Goal: Task Accomplishment & Management: Use online tool/utility

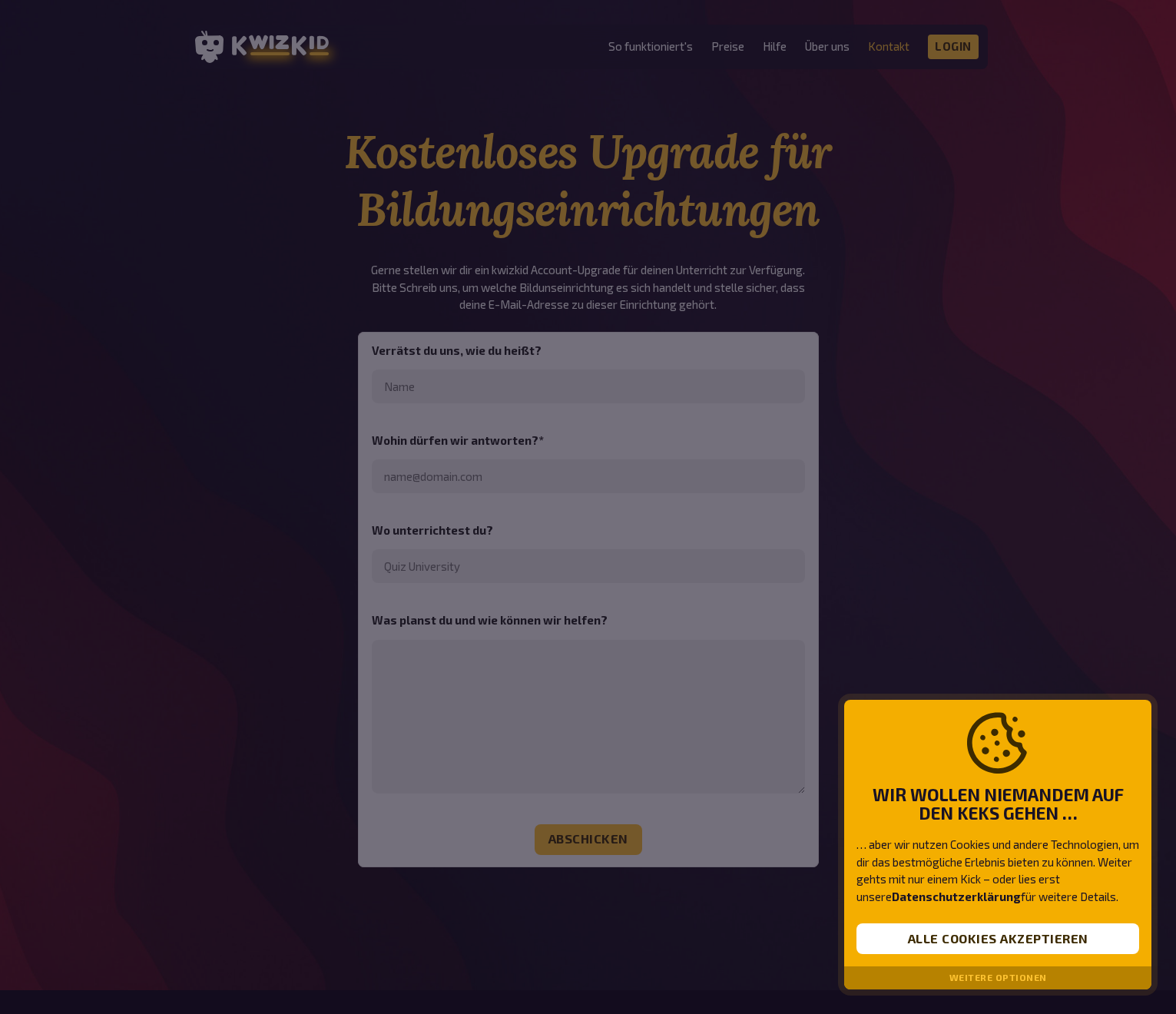
click at [1015, 976] on button "Weitere Optionen" at bounding box center [998, 978] width 97 height 11
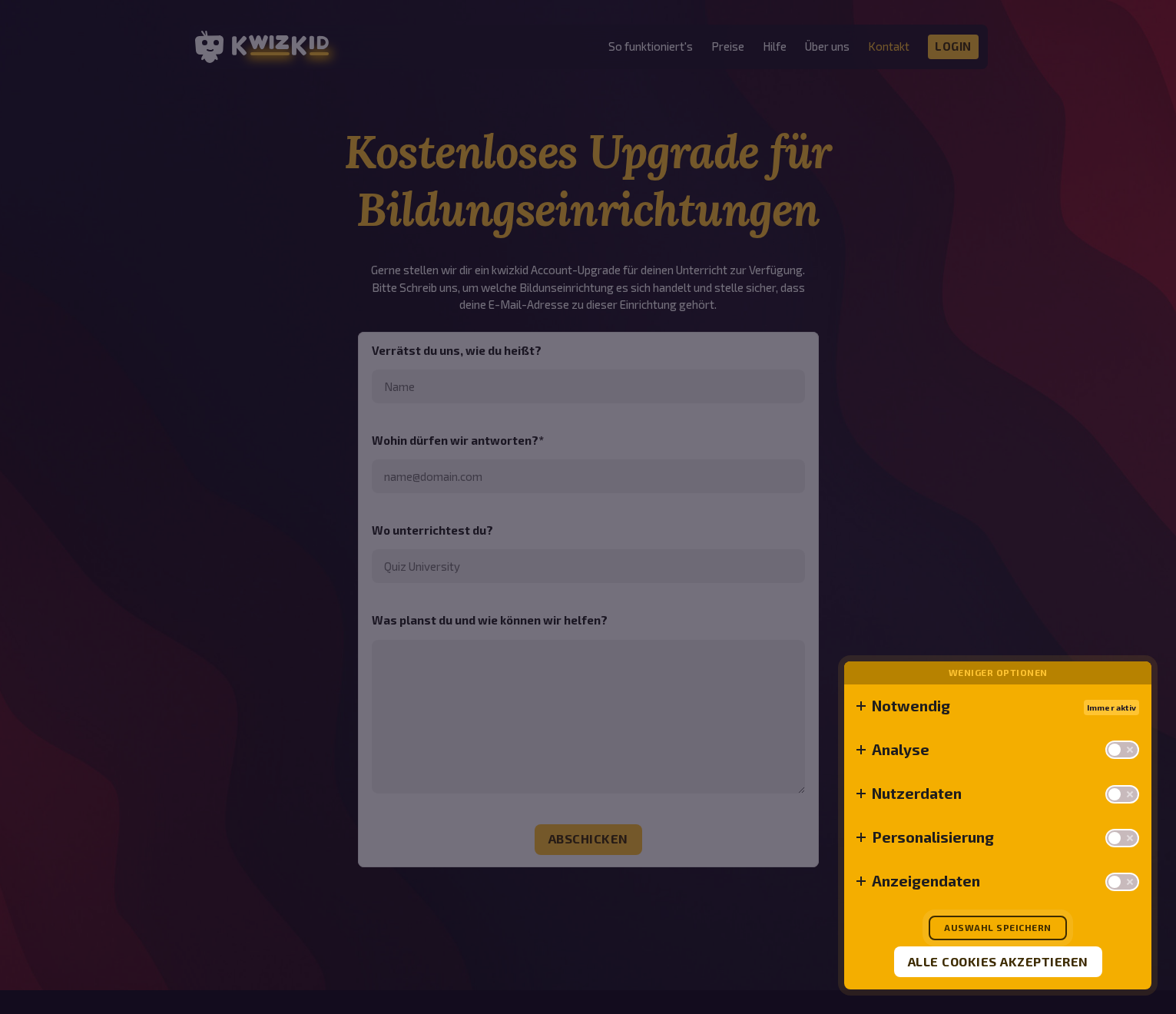
click at [1002, 928] on button "Auswahl speichern" at bounding box center [998, 928] width 138 height 24
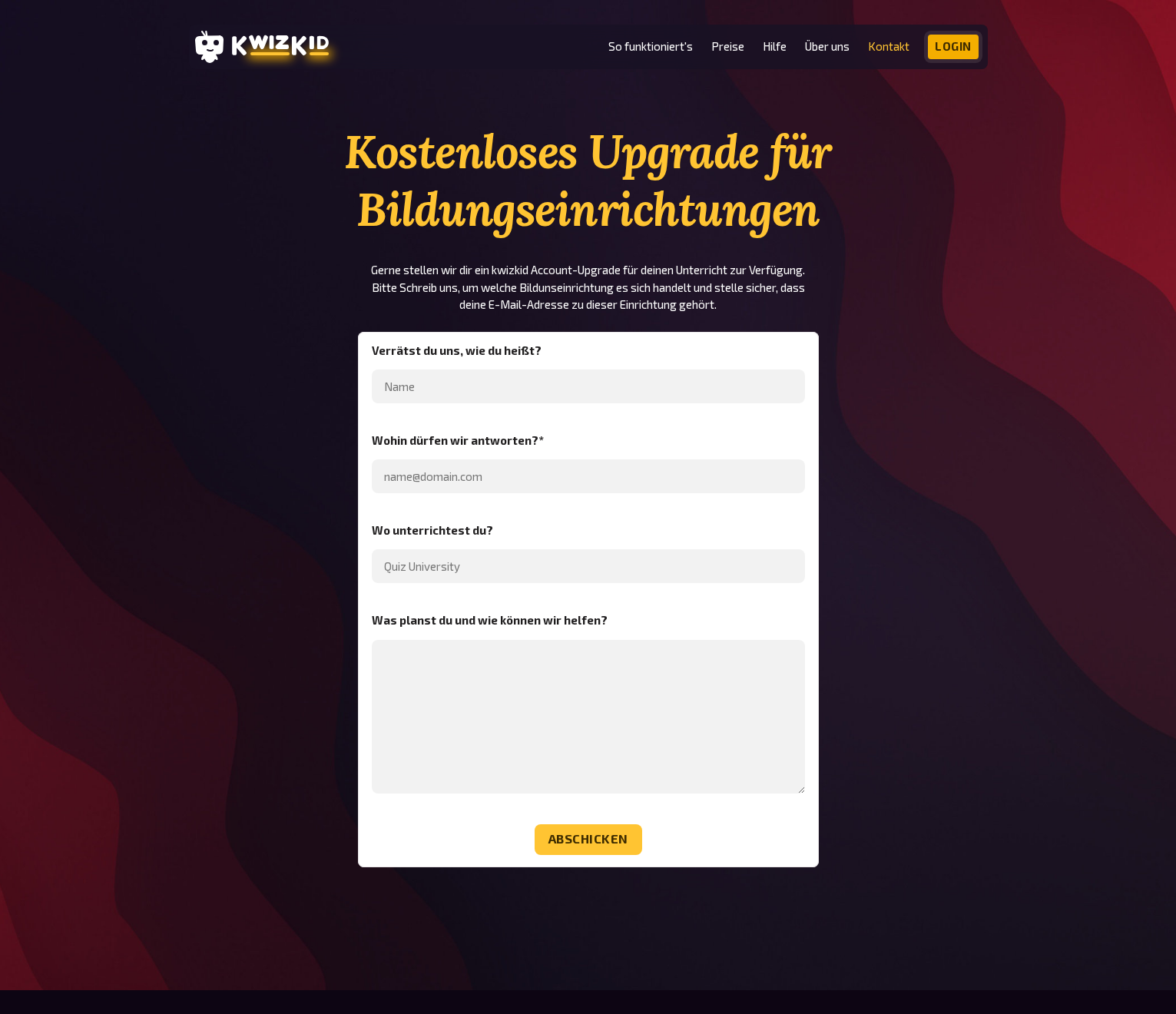
click at [957, 45] on link "Login" at bounding box center [953, 46] width 51 height 24
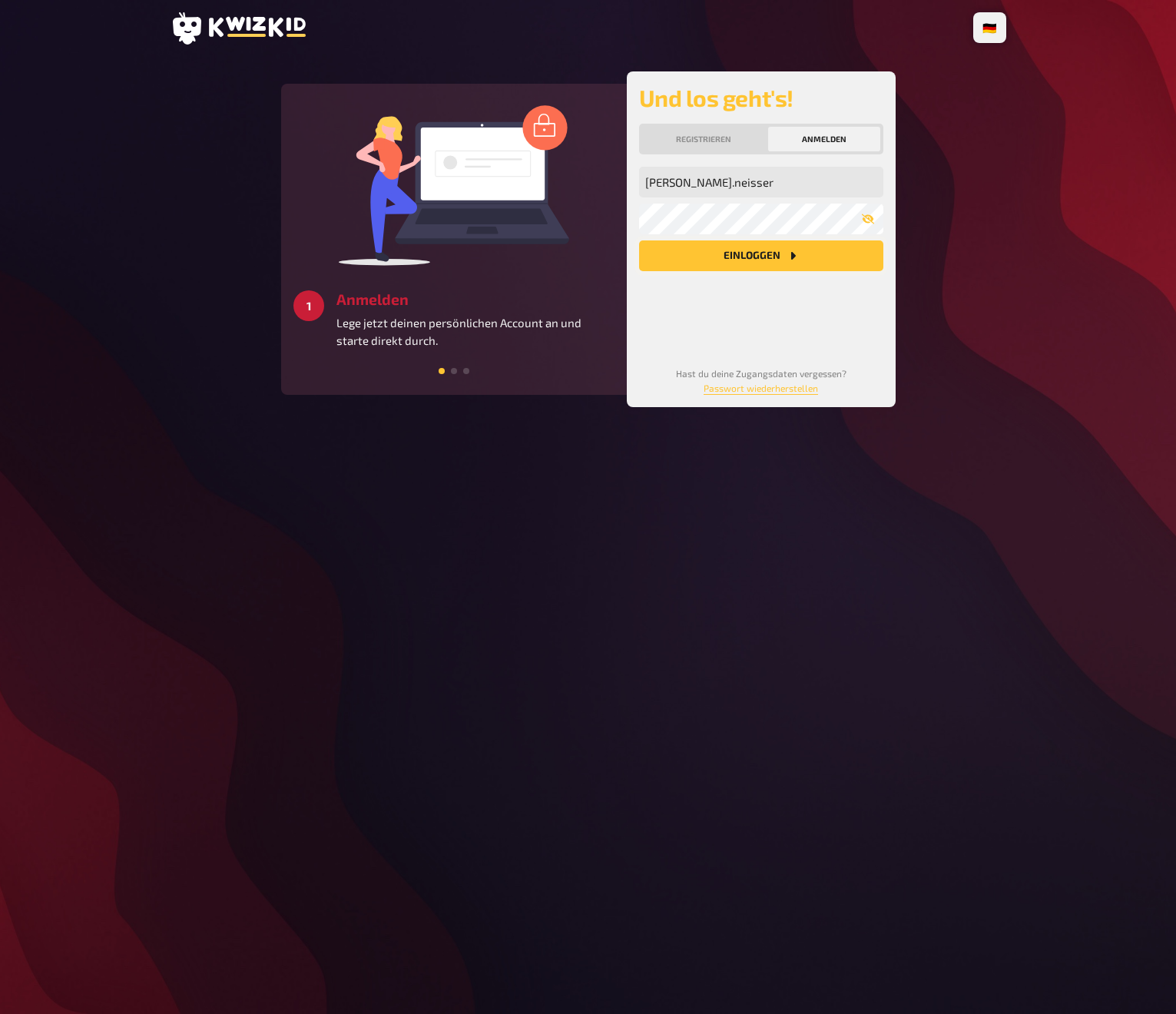
click at [716, 251] on button "Einloggen" at bounding box center [761, 256] width 245 height 31
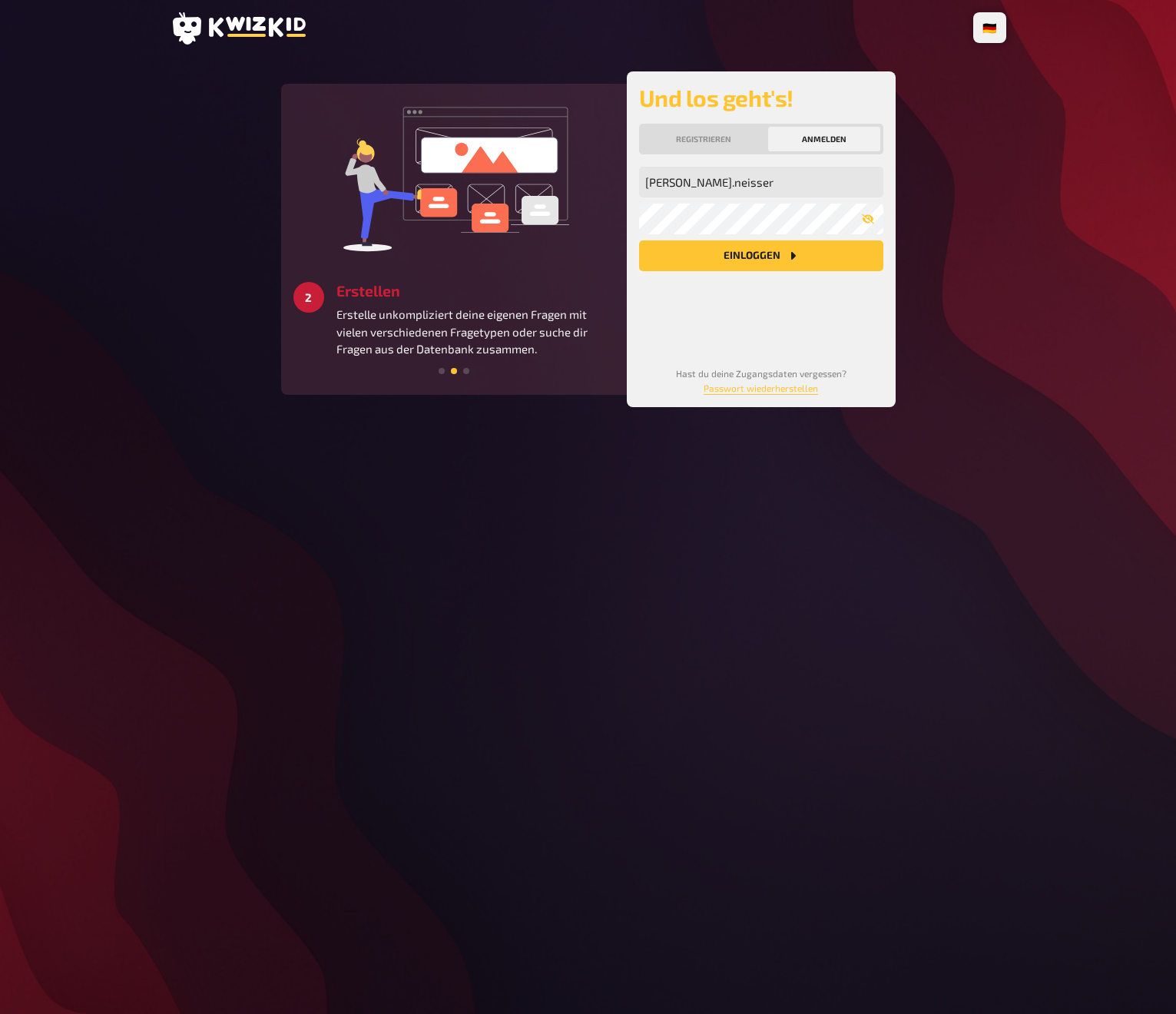
click at [735, 258] on button "Einloggen" at bounding box center [761, 256] width 245 height 31
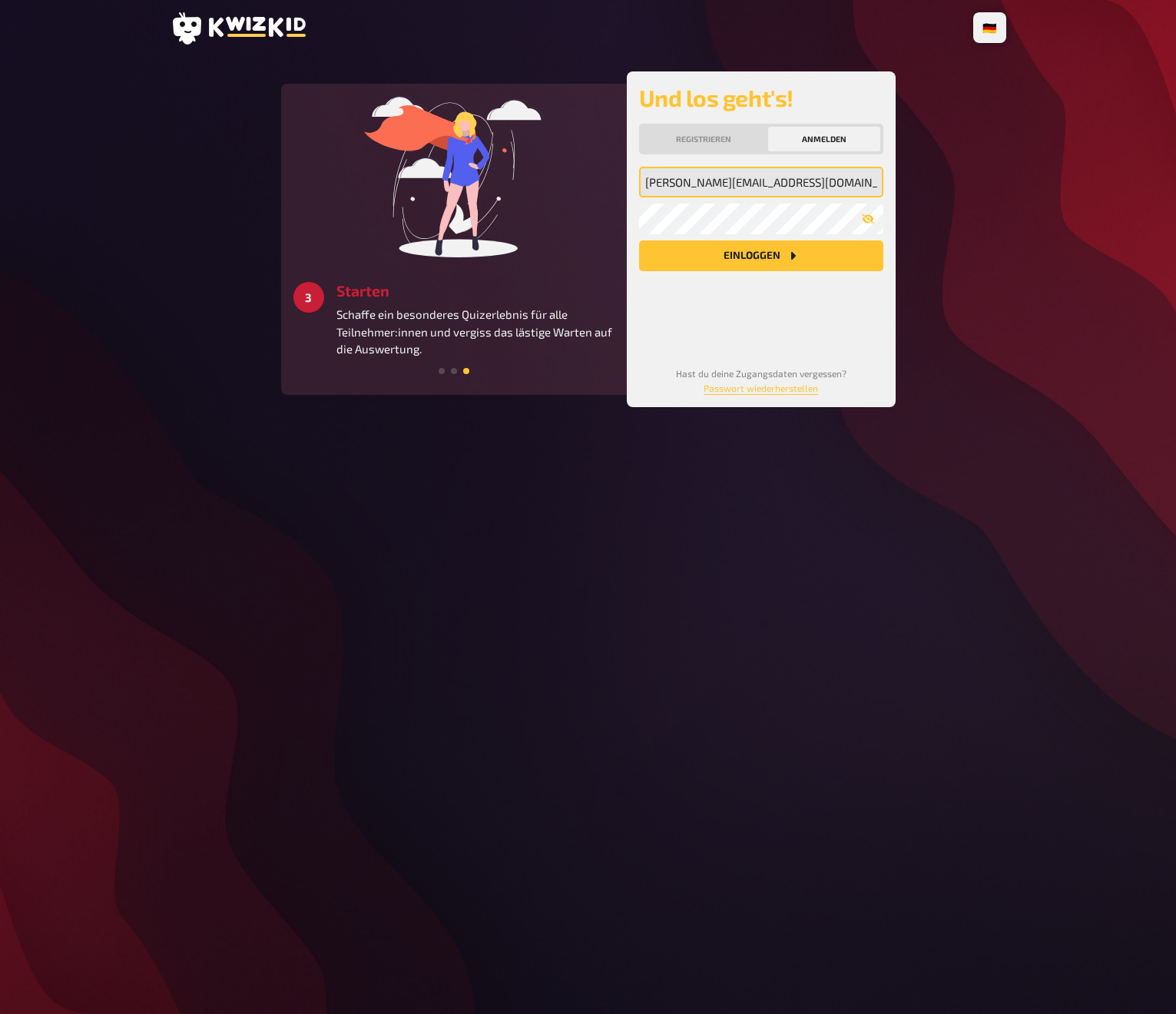
type input "sven.neisser@gs-otterbach.bildung-rp.de"
click at [829, 259] on button "Einloggen" at bounding box center [761, 256] width 245 height 31
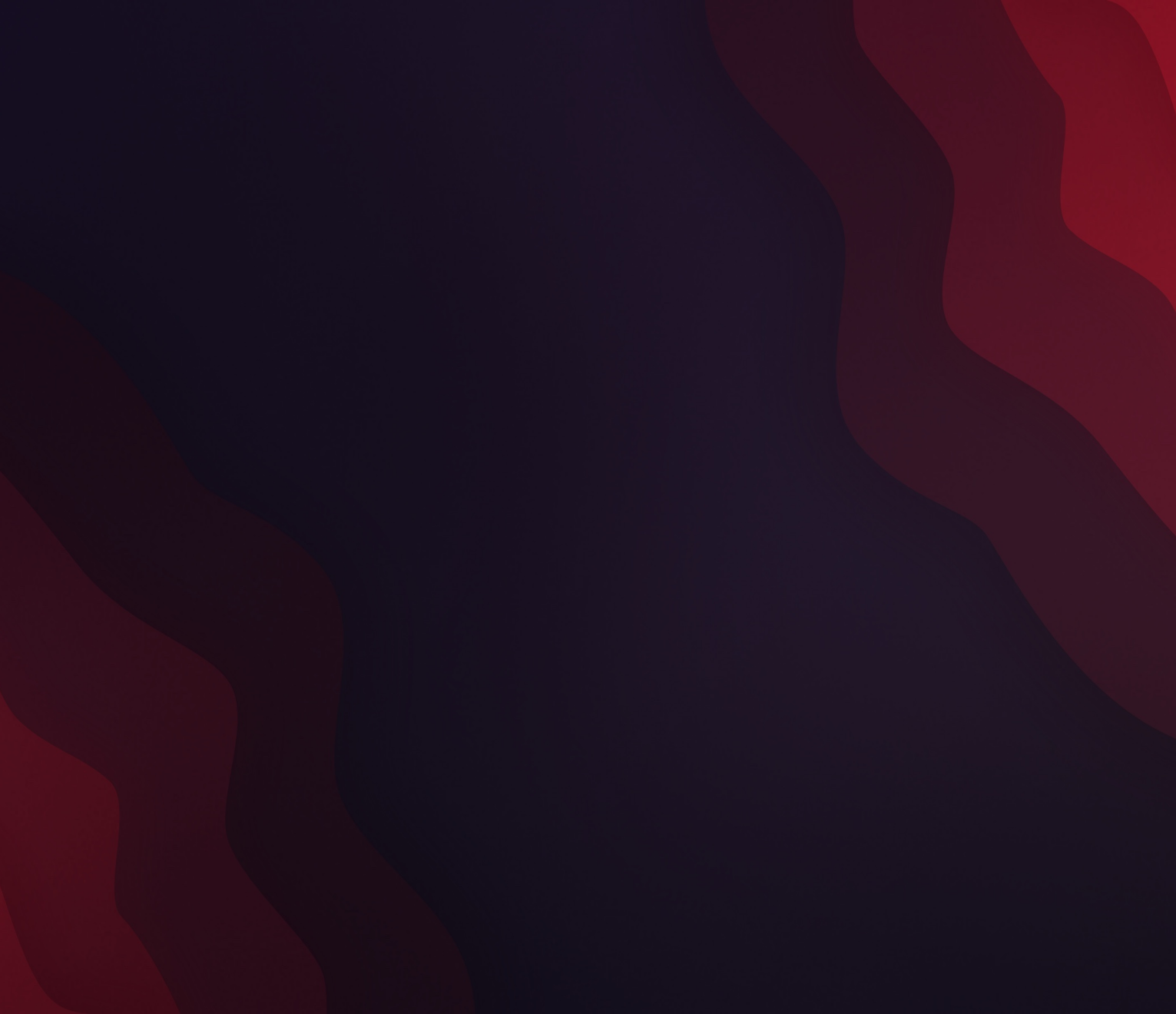
scroll to position [0, 1]
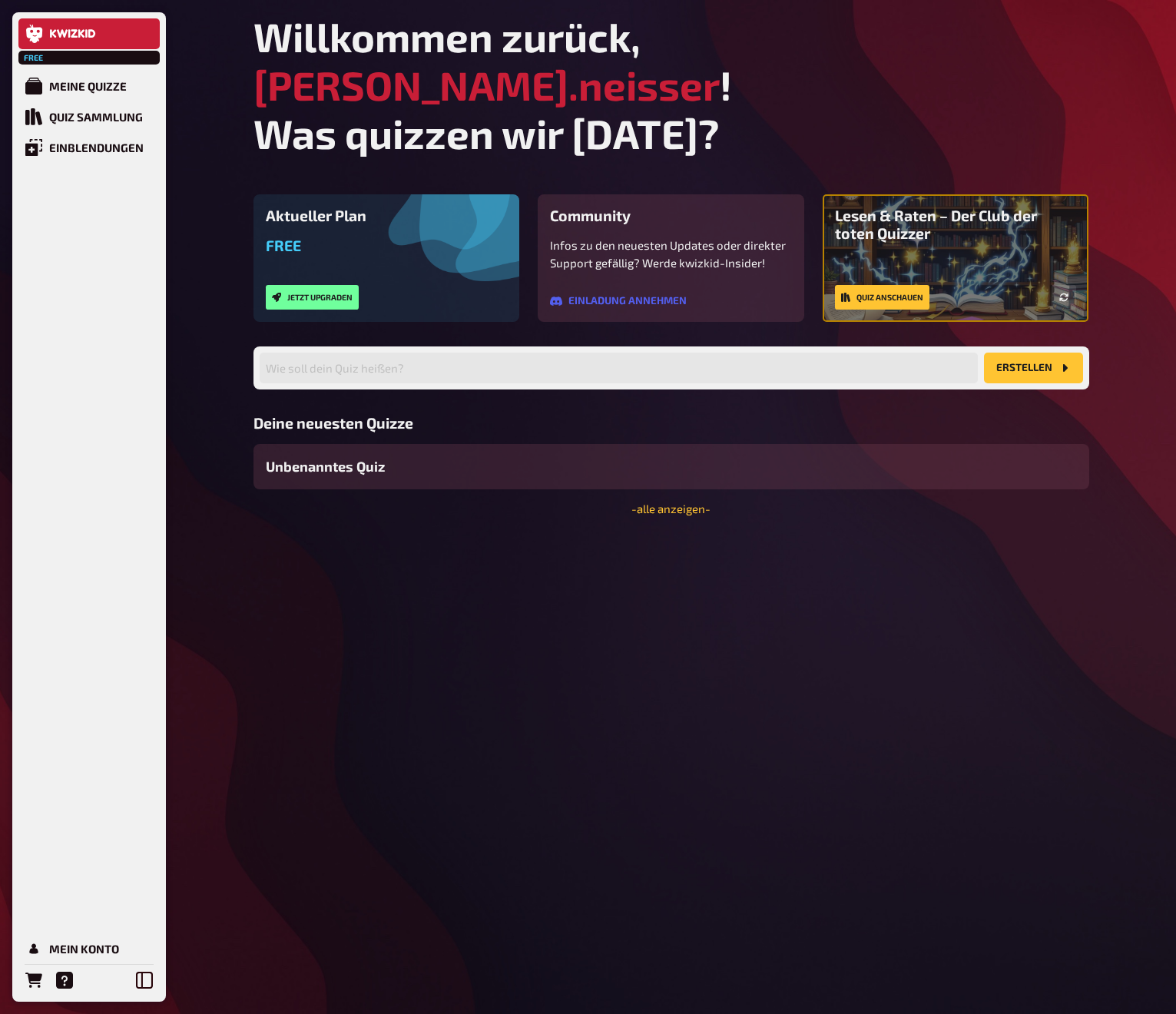
click at [348, 457] on span "Unbenanntes Quiz" at bounding box center [325, 467] width 119 height 21
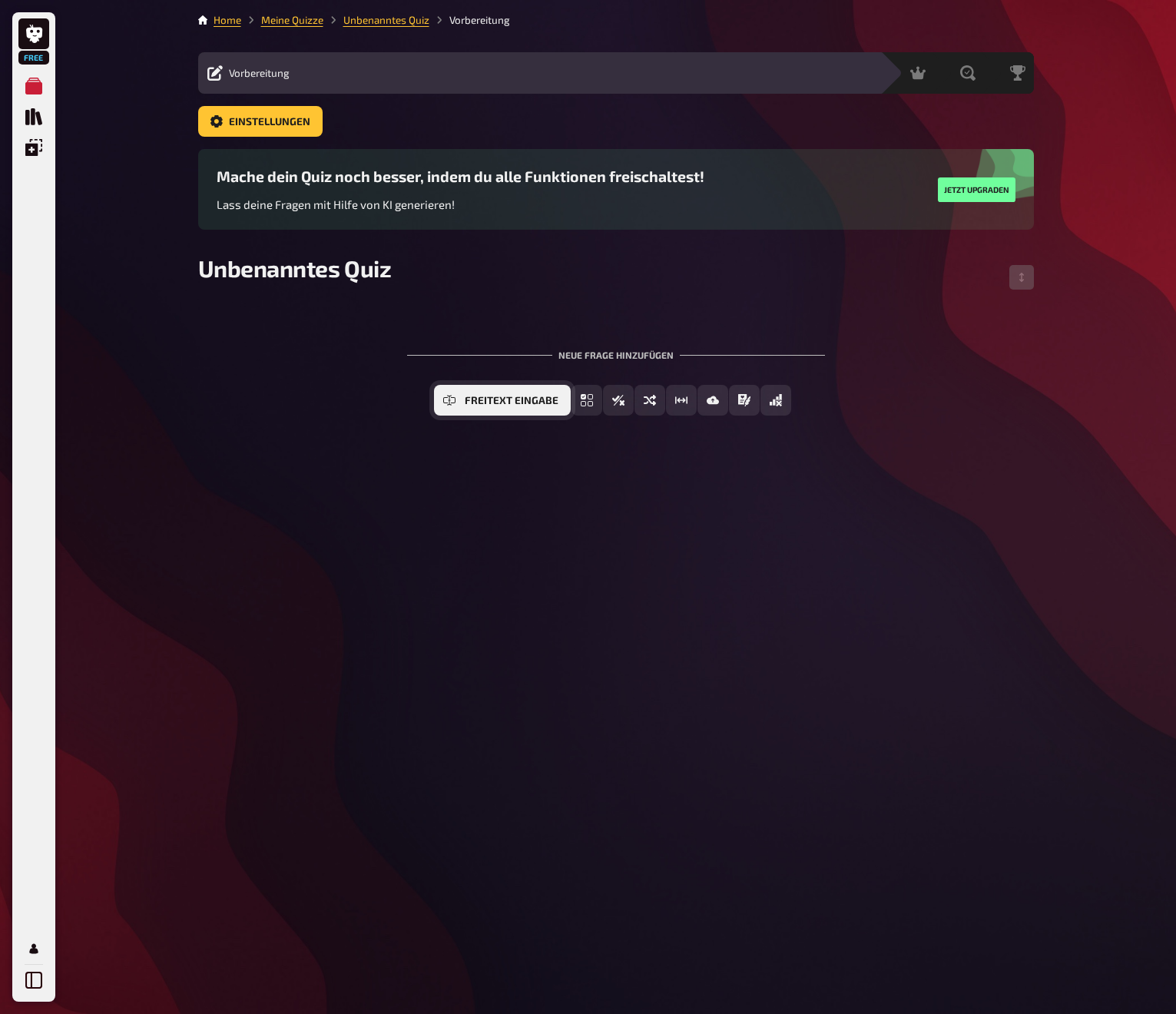
click at [461, 404] on button "Freitext Eingabe" at bounding box center [502, 400] width 137 height 31
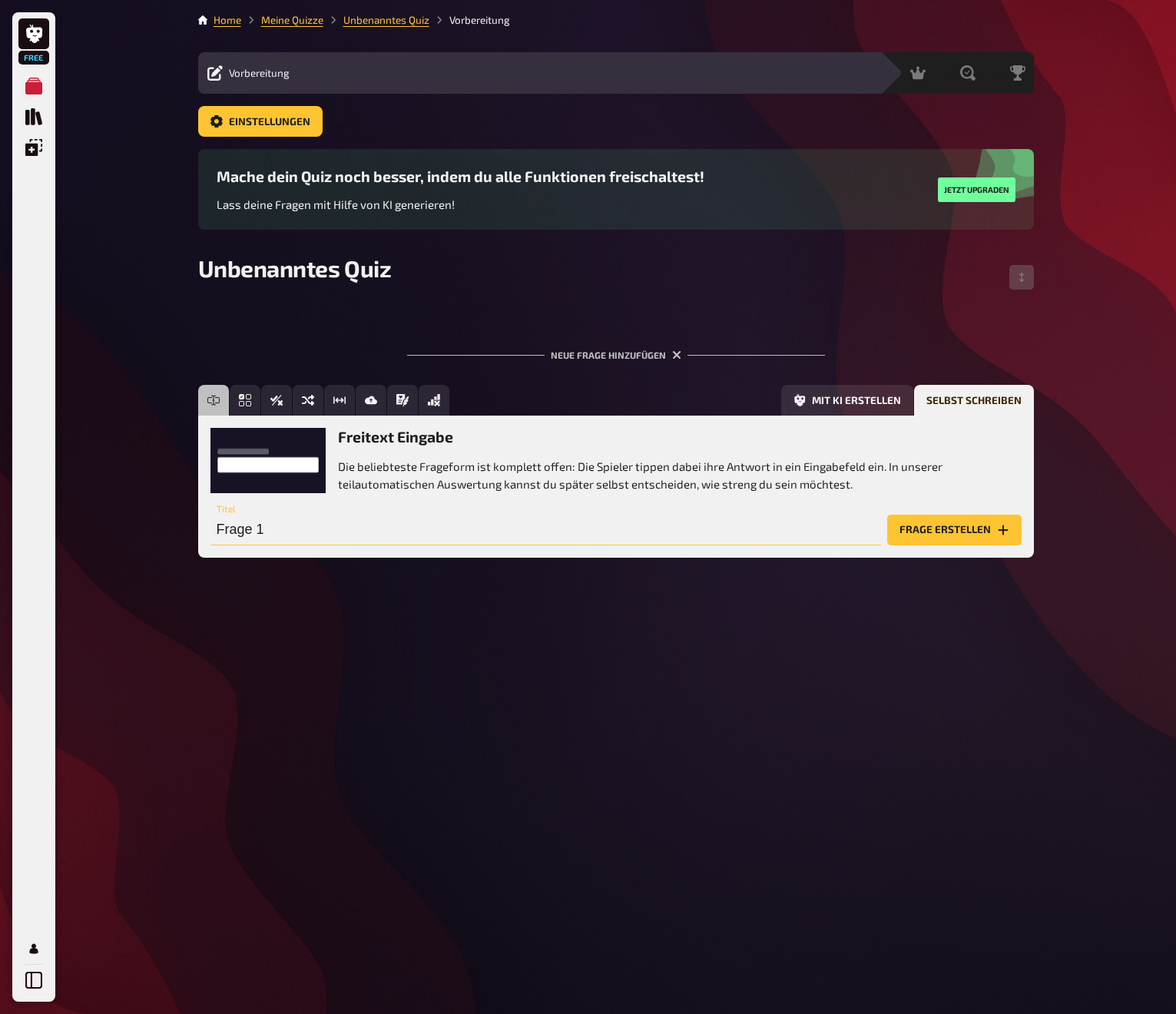
click at [251, 533] on input "Frage 1" at bounding box center [545, 530] width 671 height 31
paste input "Wie viele Kinder sind durchschnittlich von strafrechtlich relevantem Missbrauch…"
drag, startPoint x: 240, startPoint y: 528, endPoint x: 154, endPoint y: 527, distance: 86.0
click at [154, 527] on div "Free Meine Quizze Quiz Sammlung Einblendungen Mein Konto Home Meine Quizze Unbe…" at bounding box center [588, 507] width 1176 height 1014
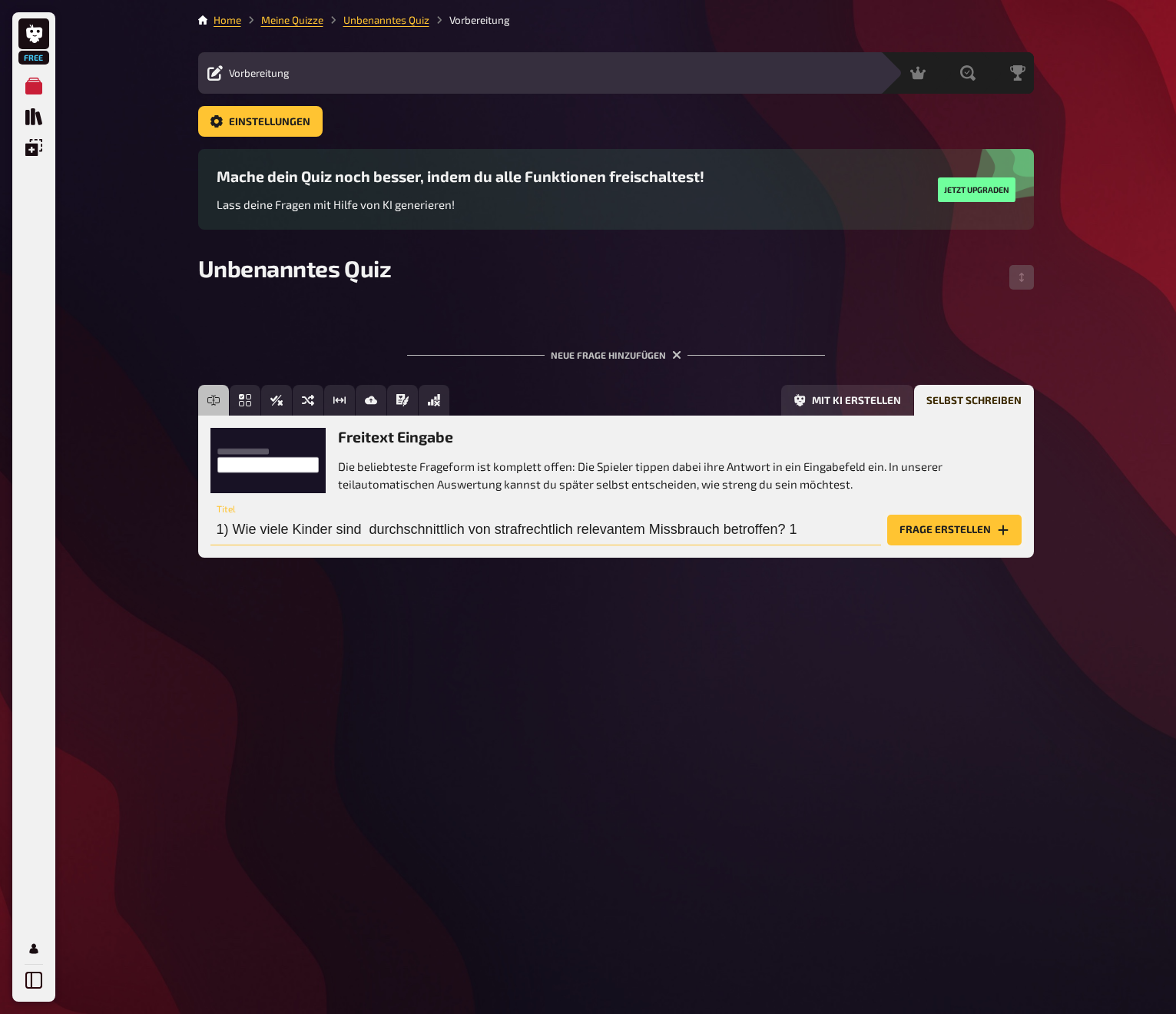
type input "1) Wie viele Kinder sind durchschnittlich von strafrechtlich relevantem Missbra…"
click at [979, 532] on button "Frage erstellen" at bounding box center [954, 530] width 134 height 31
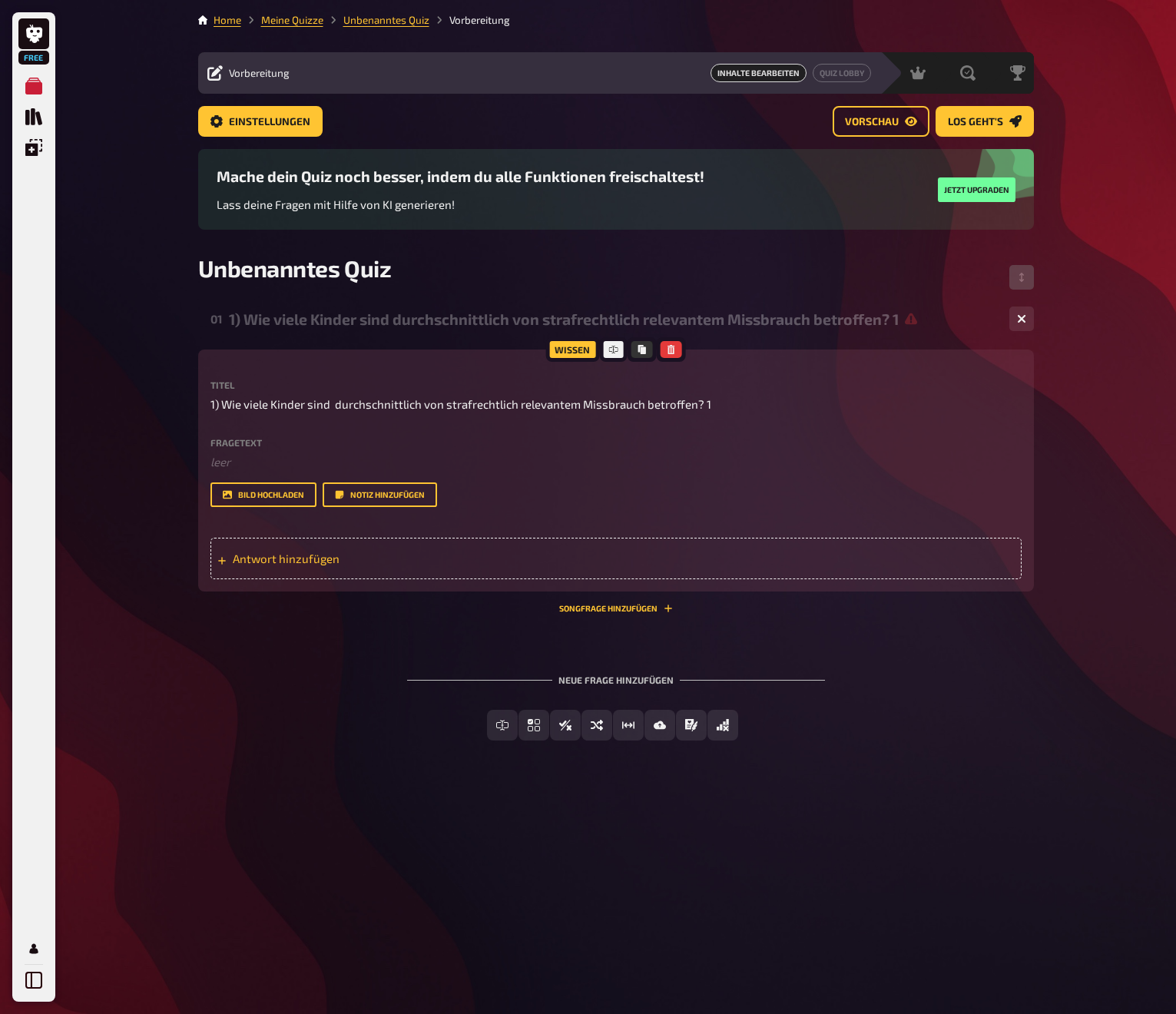
click at [307, 552] on span "Antwort hinzufügen" at bounding box center [352, 558] width 239 height 14
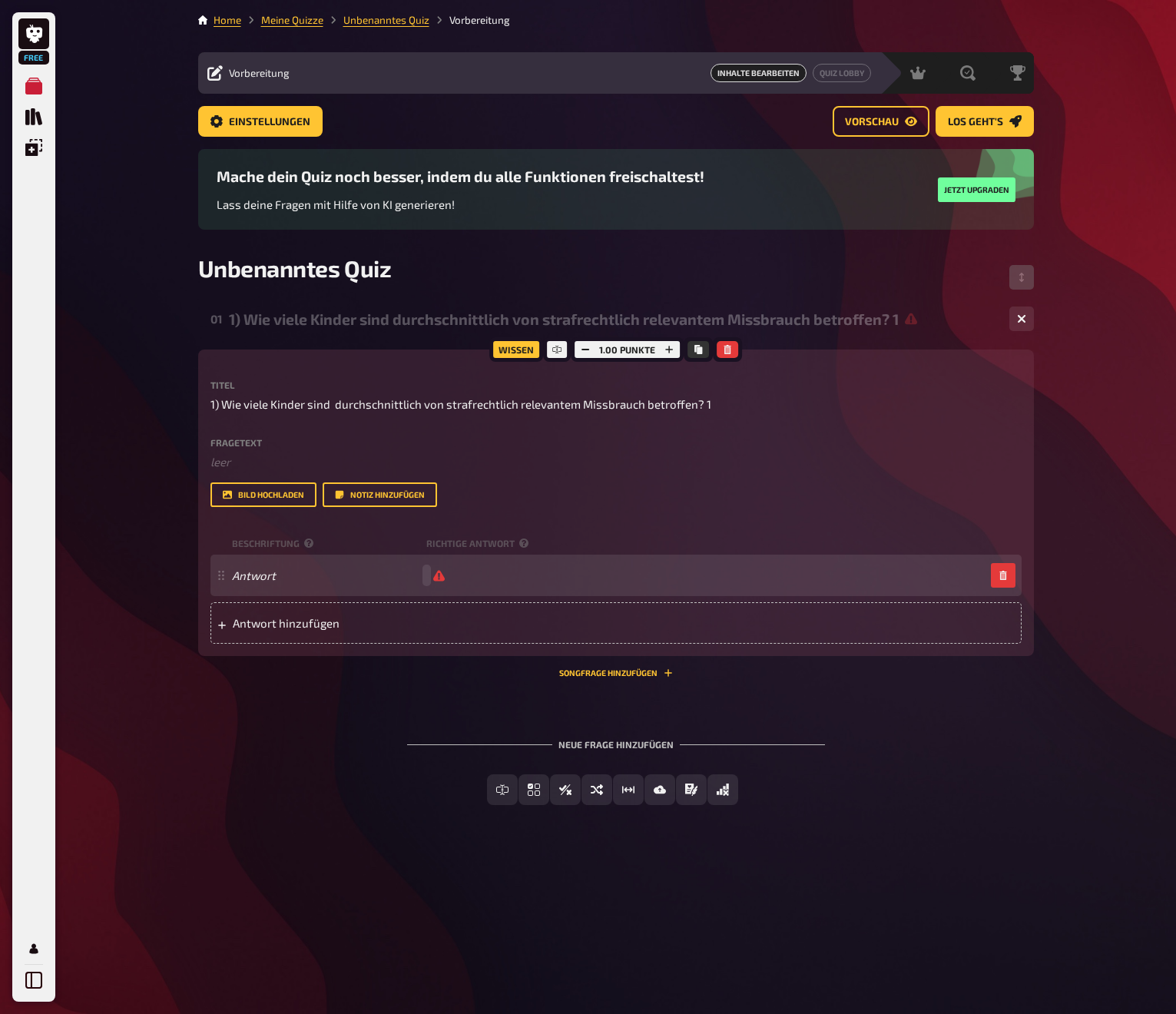
drag, startPoint x: 498, startPoint y: 574, endPoint x: 484, endPoint y: 574, distance: 14.0
click at [498, 574] on div "Antwort" at bounding box center [608, 576] width 753 height 14
paste span
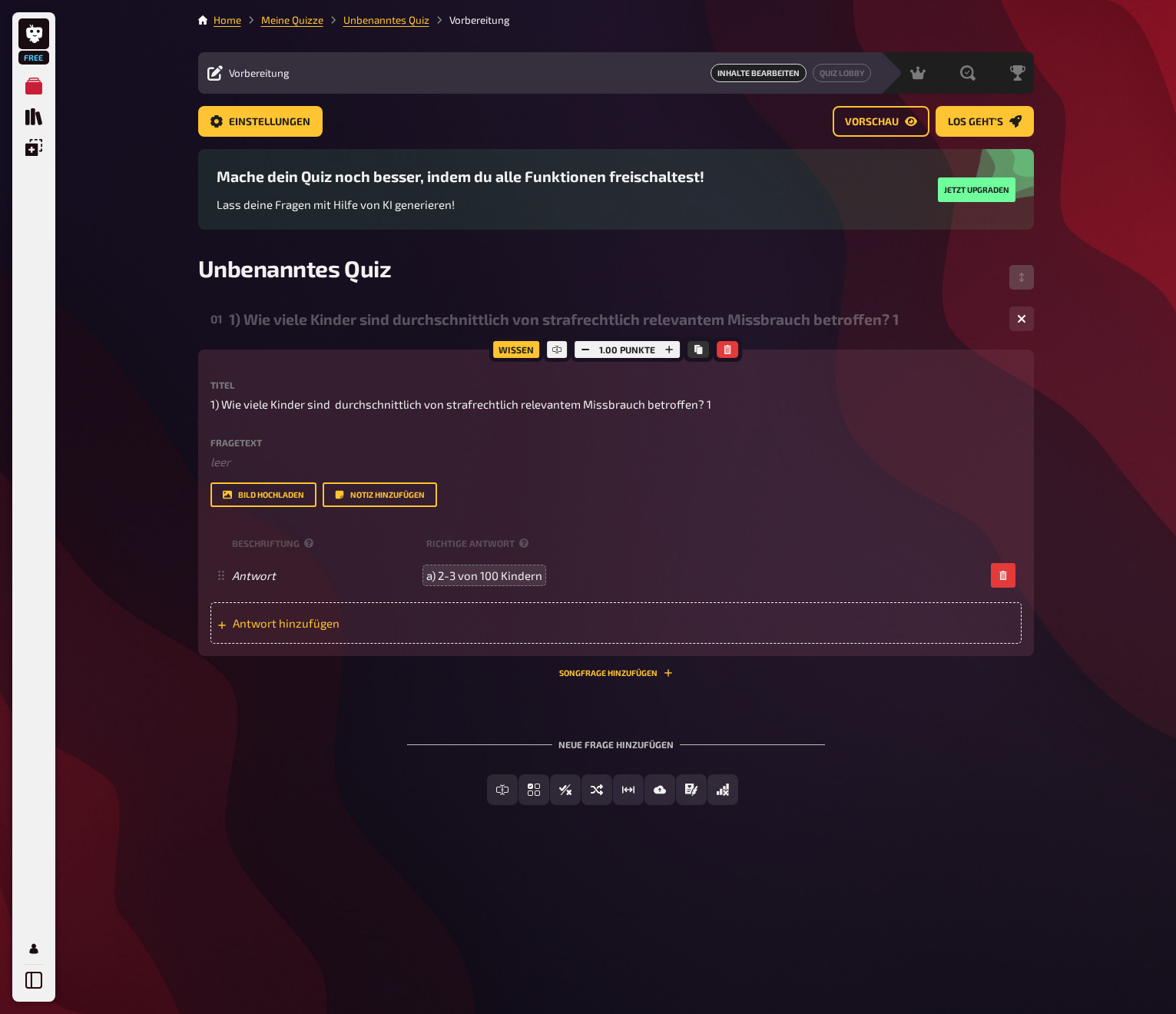
click at [284, 619] on span "Antwort hinzufügen" at bounding box center [352, 623] width 239 height 14
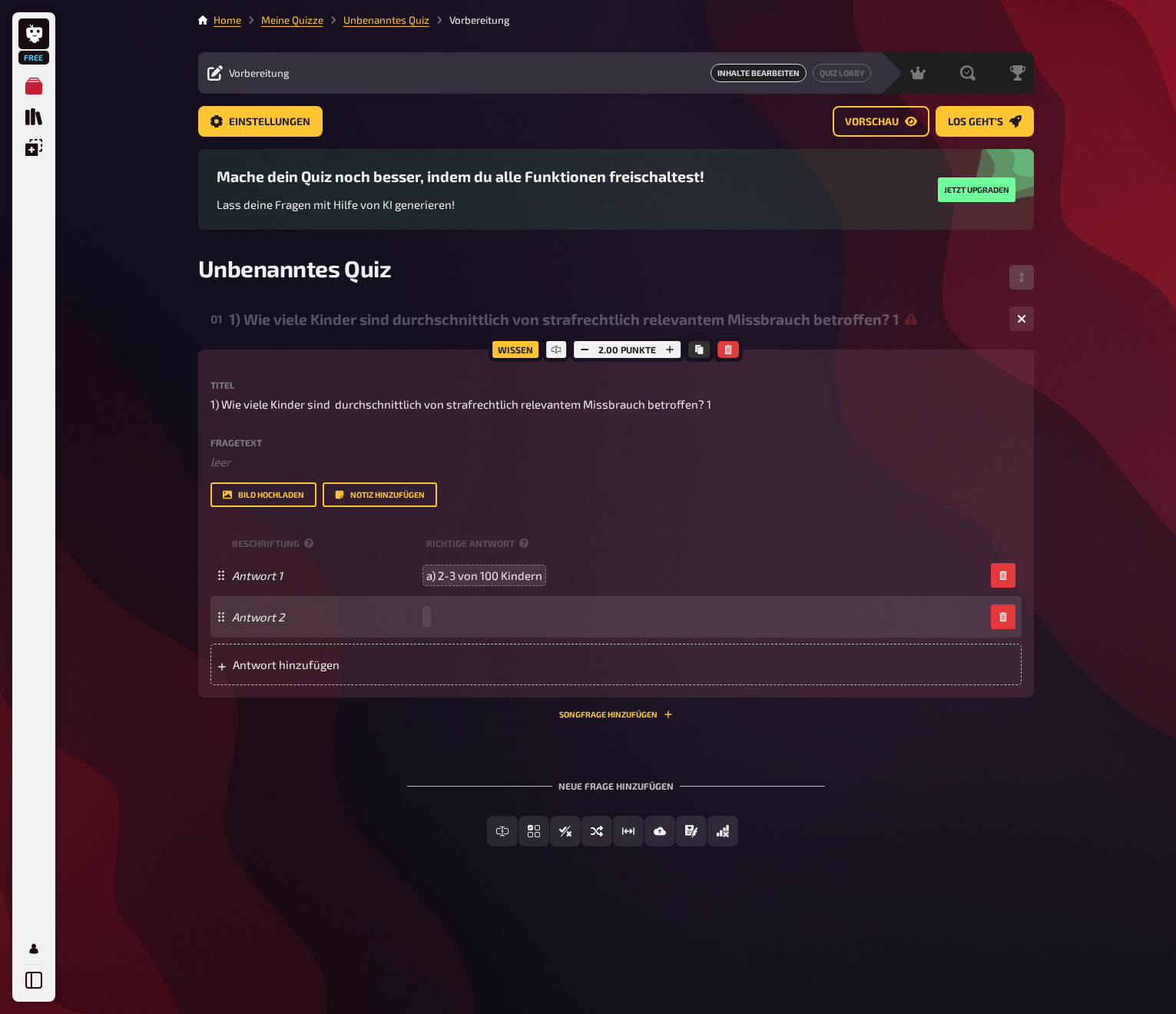
paste span
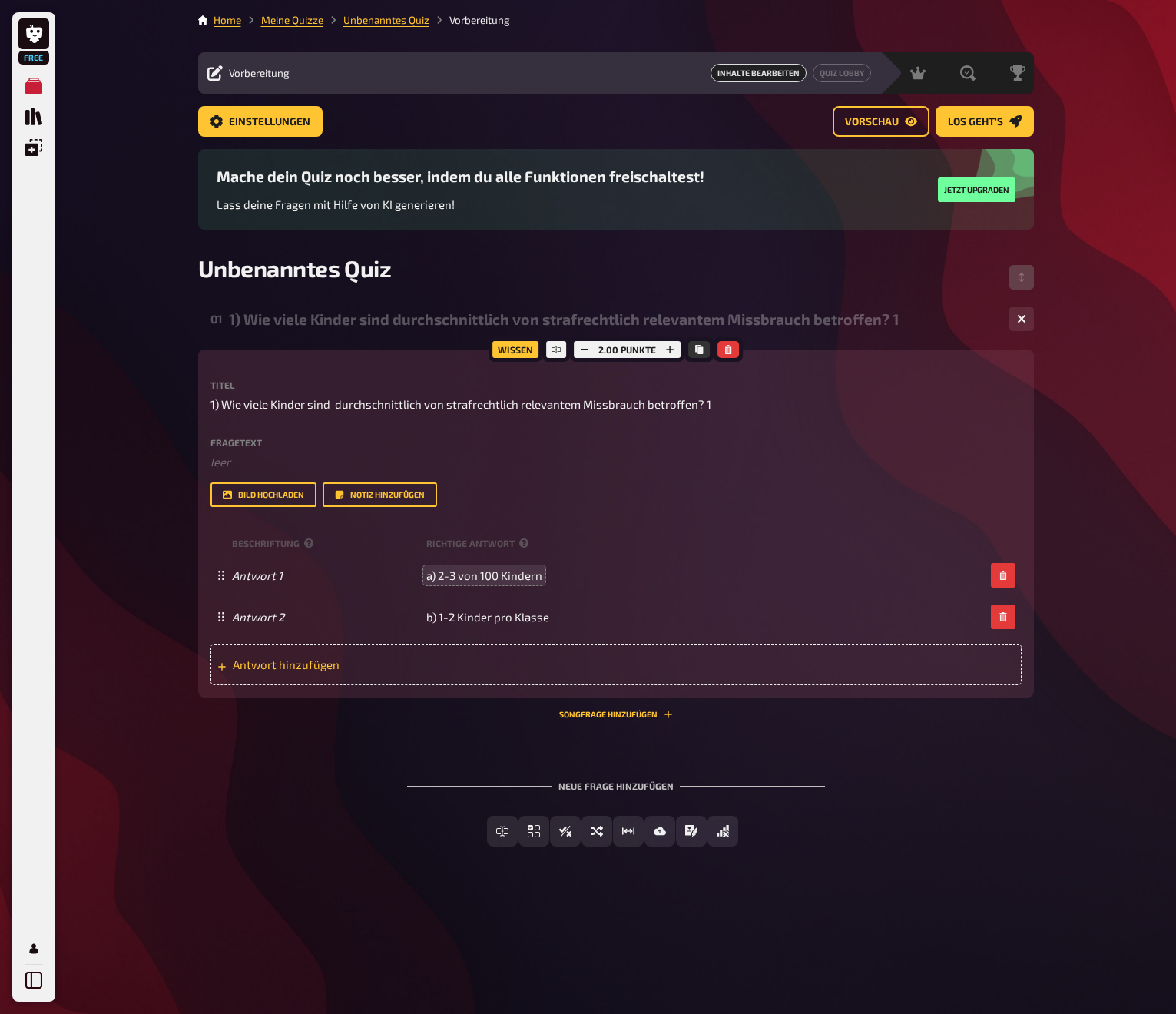
click at [339, 667] on span "Antwort hinzufügen" at bounding box center [352, 665] width 239 height 14
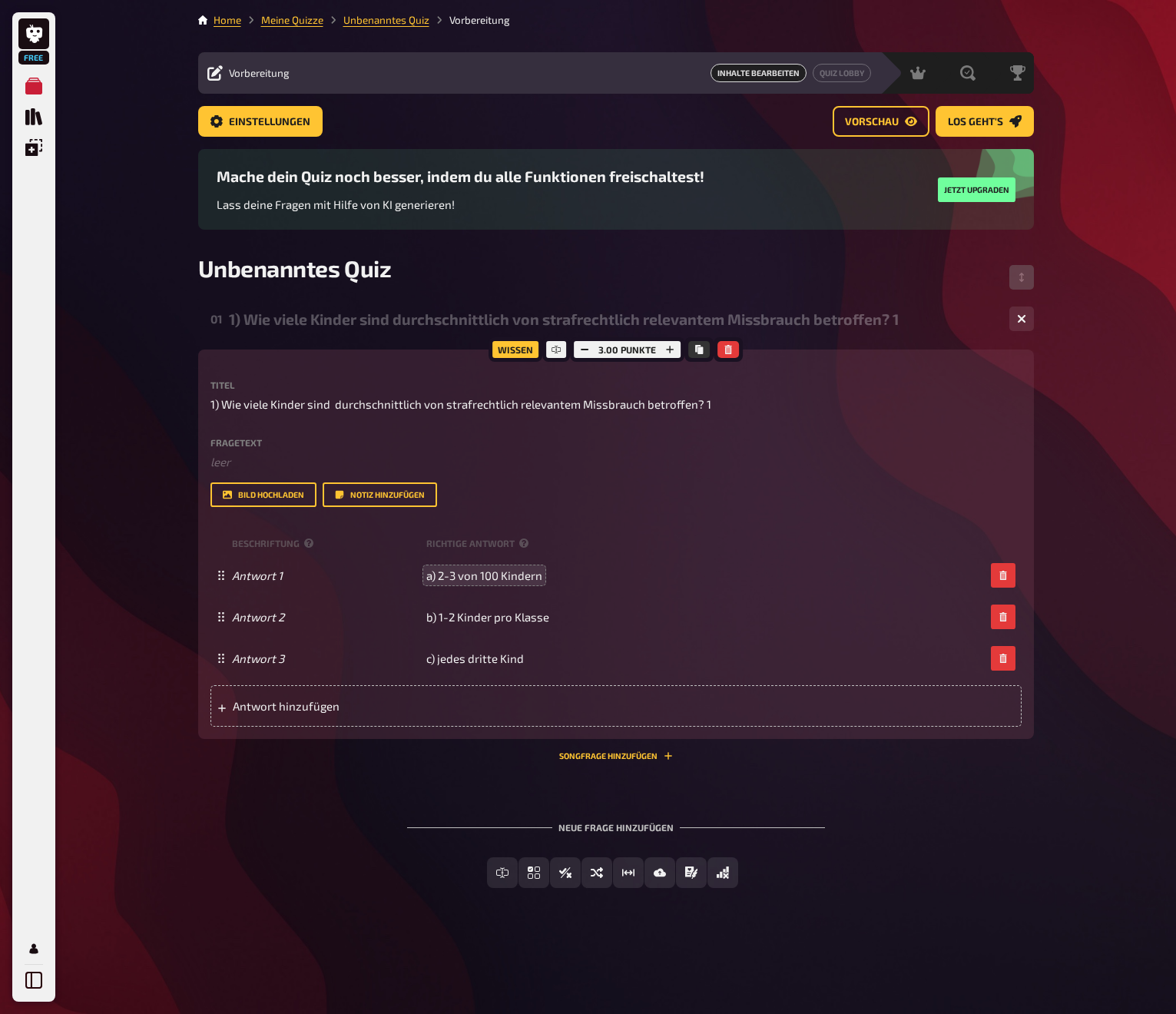
click at [342, 773] on div "01 1) Wie viele Kinder sind durchschnittlich von strafrechtlich relevantem Miss…" at bounding box center [616, 607] width 836 height 613
click at [303, 403] on span "1) Wie viele Kinder sind durchschnittlich von strafrechtlich relevantem Missbra…" at bounding box center [461, 404] width 501 height 18
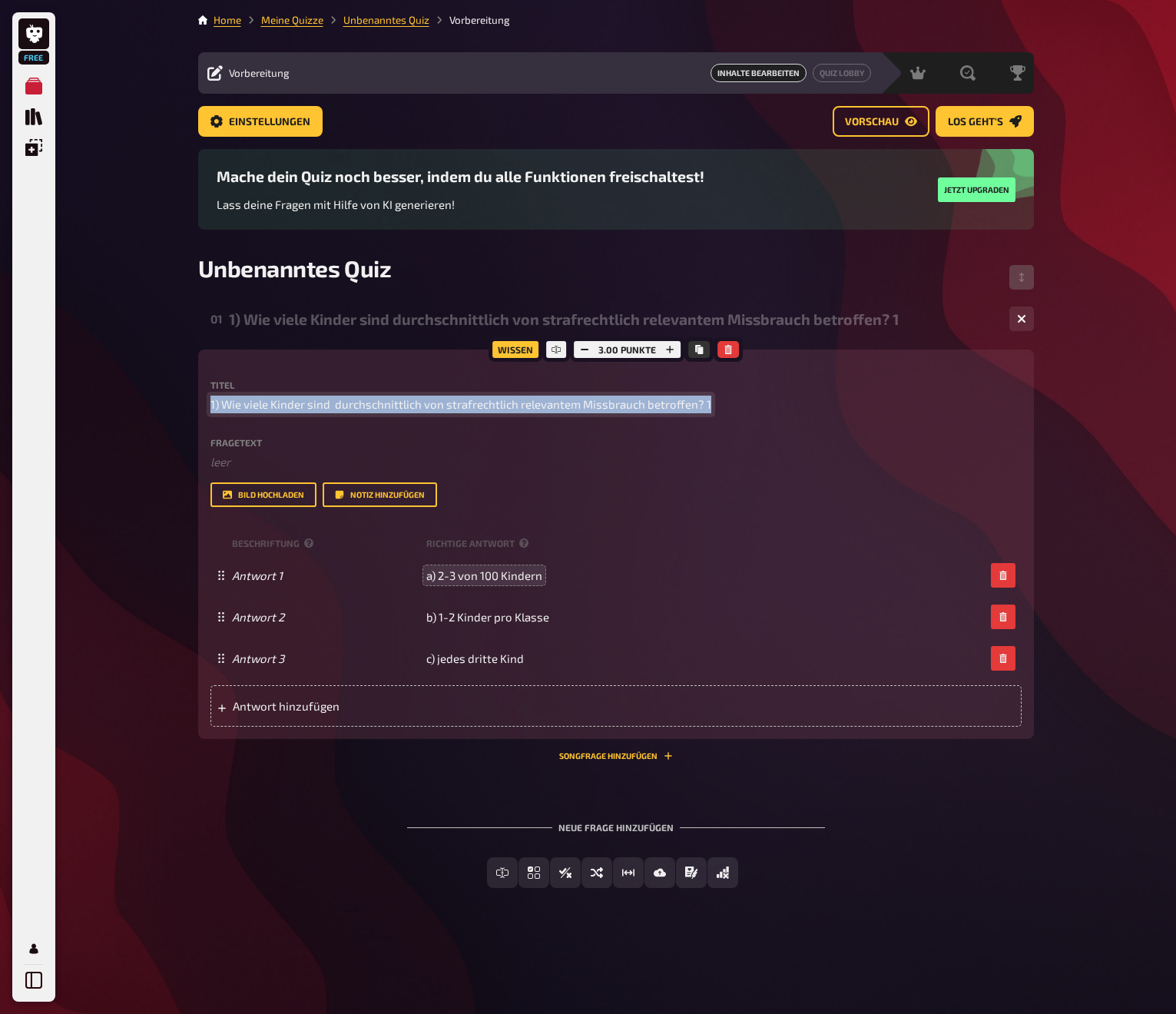
click at [303, 403] on span "1) Wie viele Kinder sind durchschnittlich von strafrechtlich relevantem Missbra…" at bounding box center [461, 404] width 501 height 18
copy span "1) Wie viele Kinder sind durchschnittlich von strafrechtlich relevantem Missbra…"
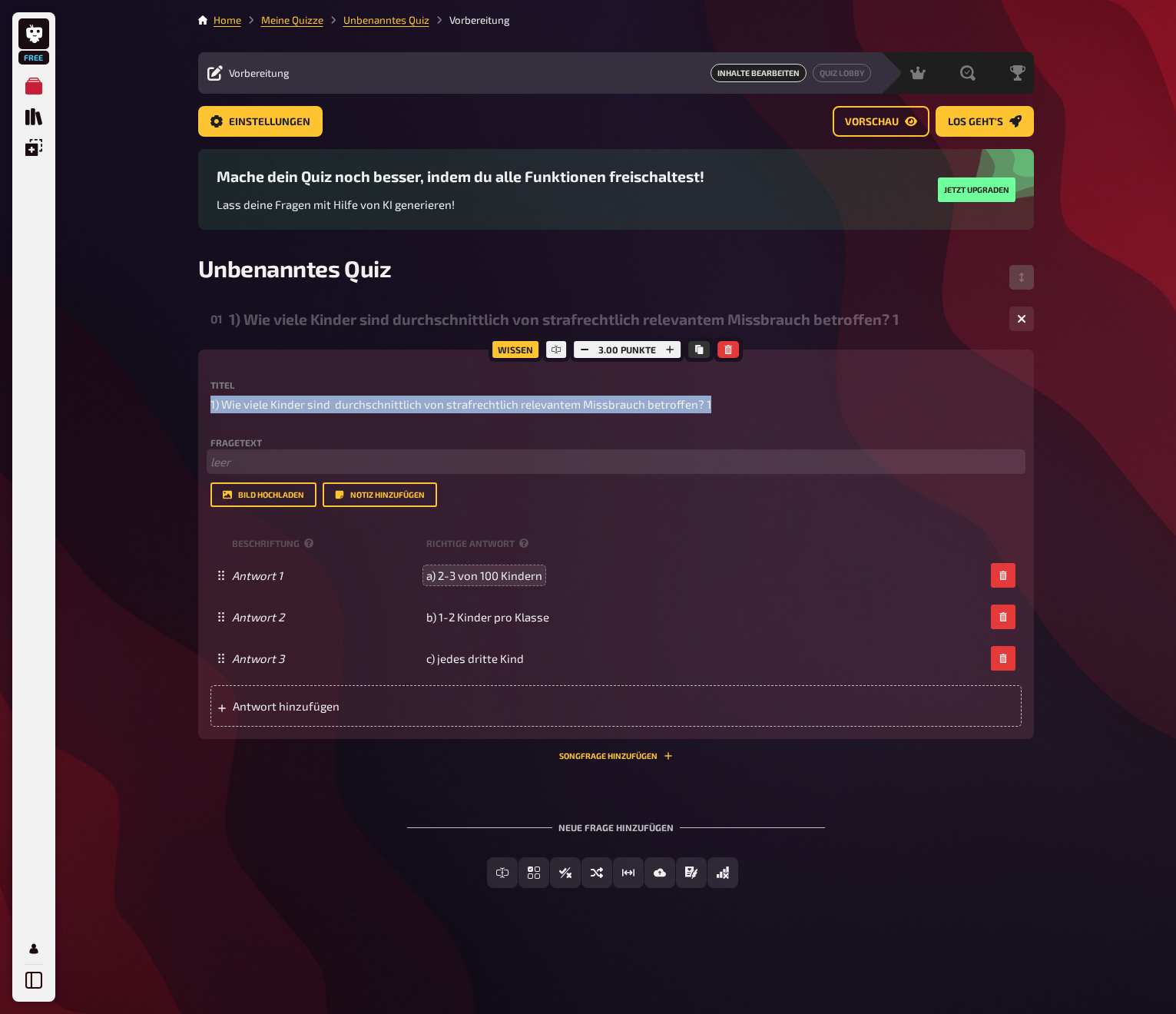
click at [262, 459] on p "﻿ leer" at bounding box center [616, 462] width 811 height 18
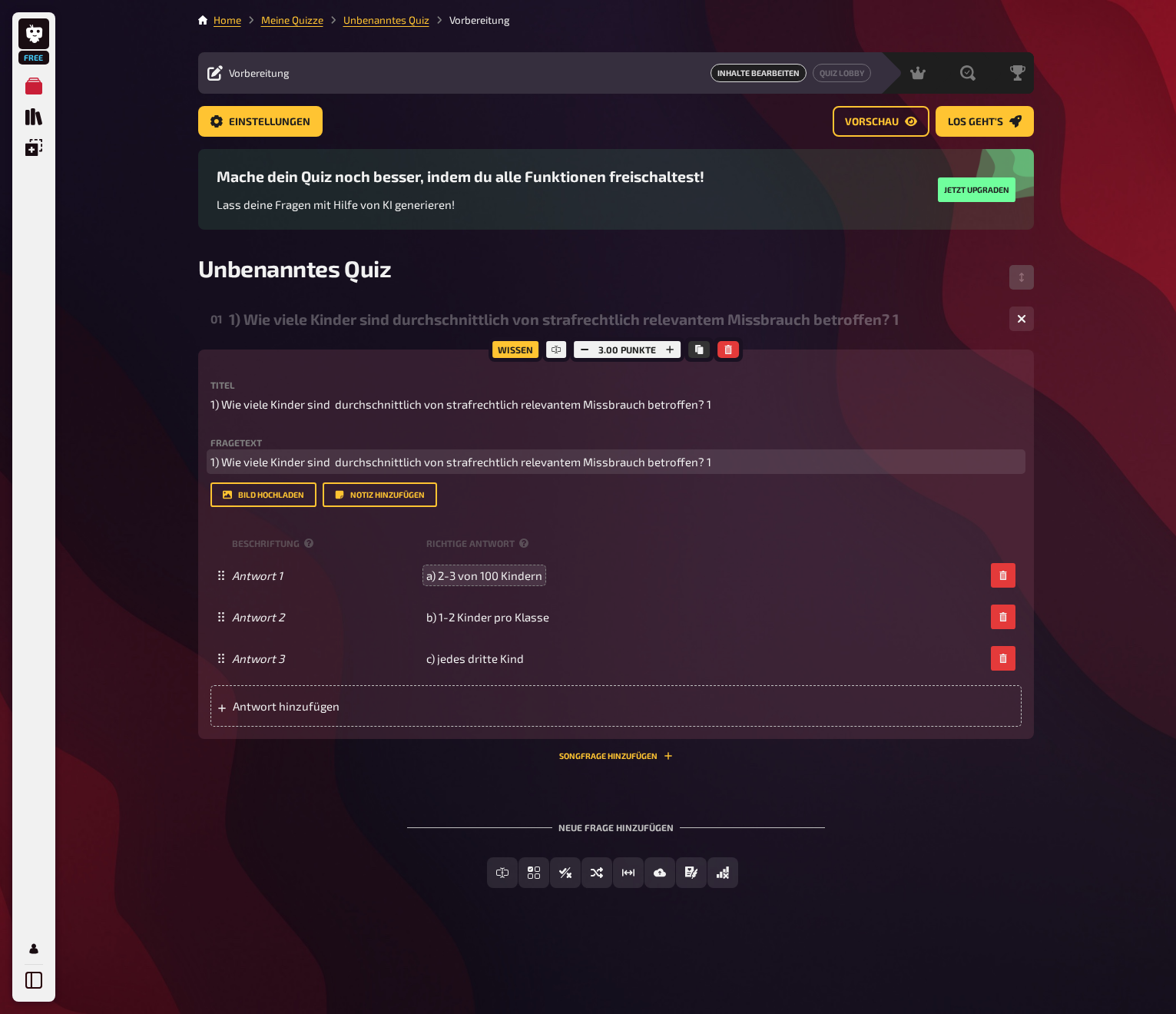
click at [224, 464] on span "1) Wie viele Kinder sind durchschnittlich von strafrechtlich relevantem Missbra…" at bounding box center [461, 462] width 501 height 14
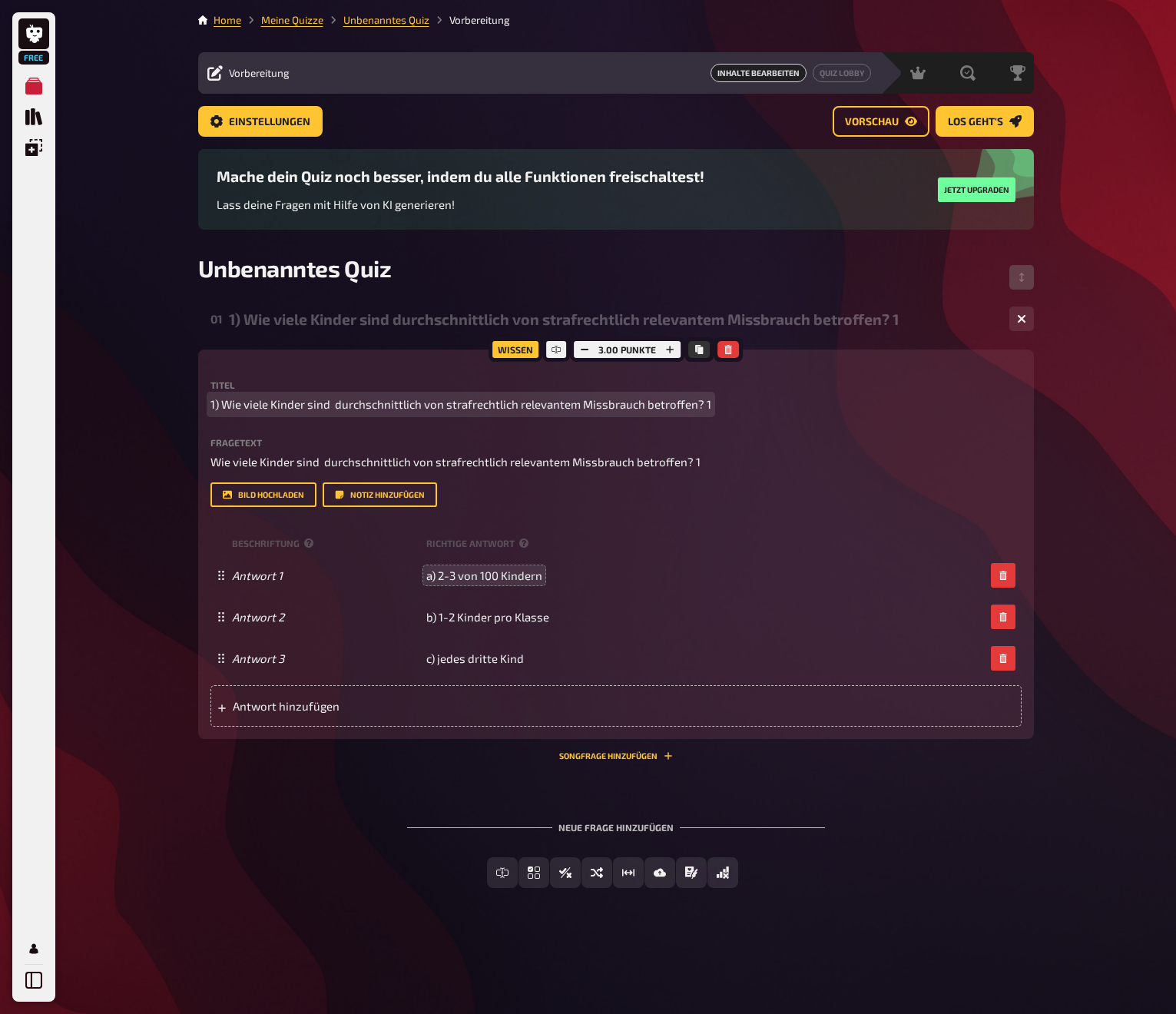
click at [222, 408] on span "1) Wie viele Kinder sind durchschnittlich von strafrechtlich relevantem Missbra…" at bounding box center [461, 404] width 501 height 18
click at [219, 404] on span "1) Wie viele Kinder sind durchschnittlich von strafrechtlich relevantem Missbra…" at bounding box center [457, 404] width 494 height 18
click at [277, 116] on span "Einstellungen" at bounding box center [269, 122] width 81 height 11
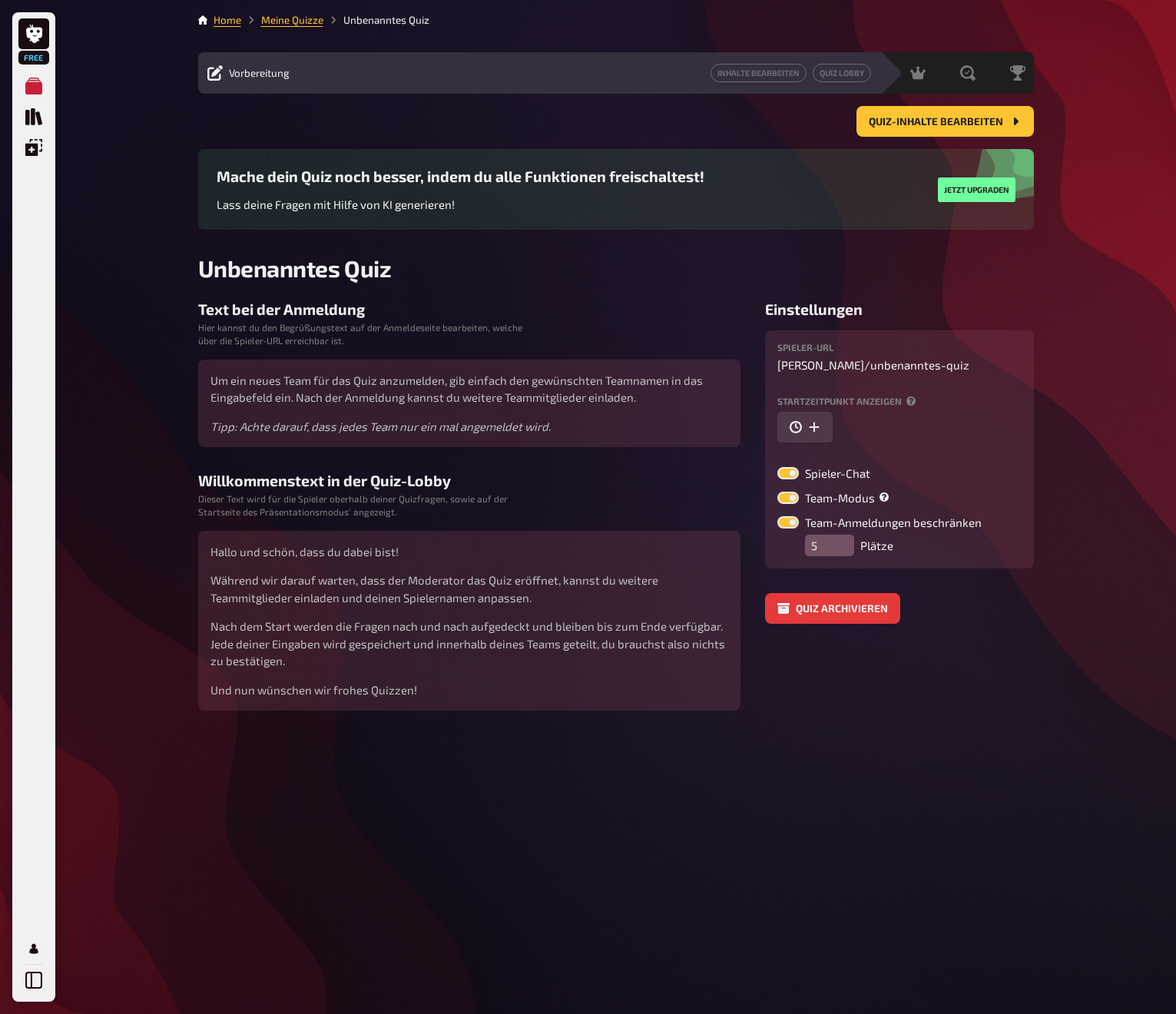
click at [789, 496] on label at bounding box center [788, 498] width 22 height 13
click at [777, 492] on input "Team-Modus" at bounding box center [776, 491] width 1 height 1
checkbox input "false"
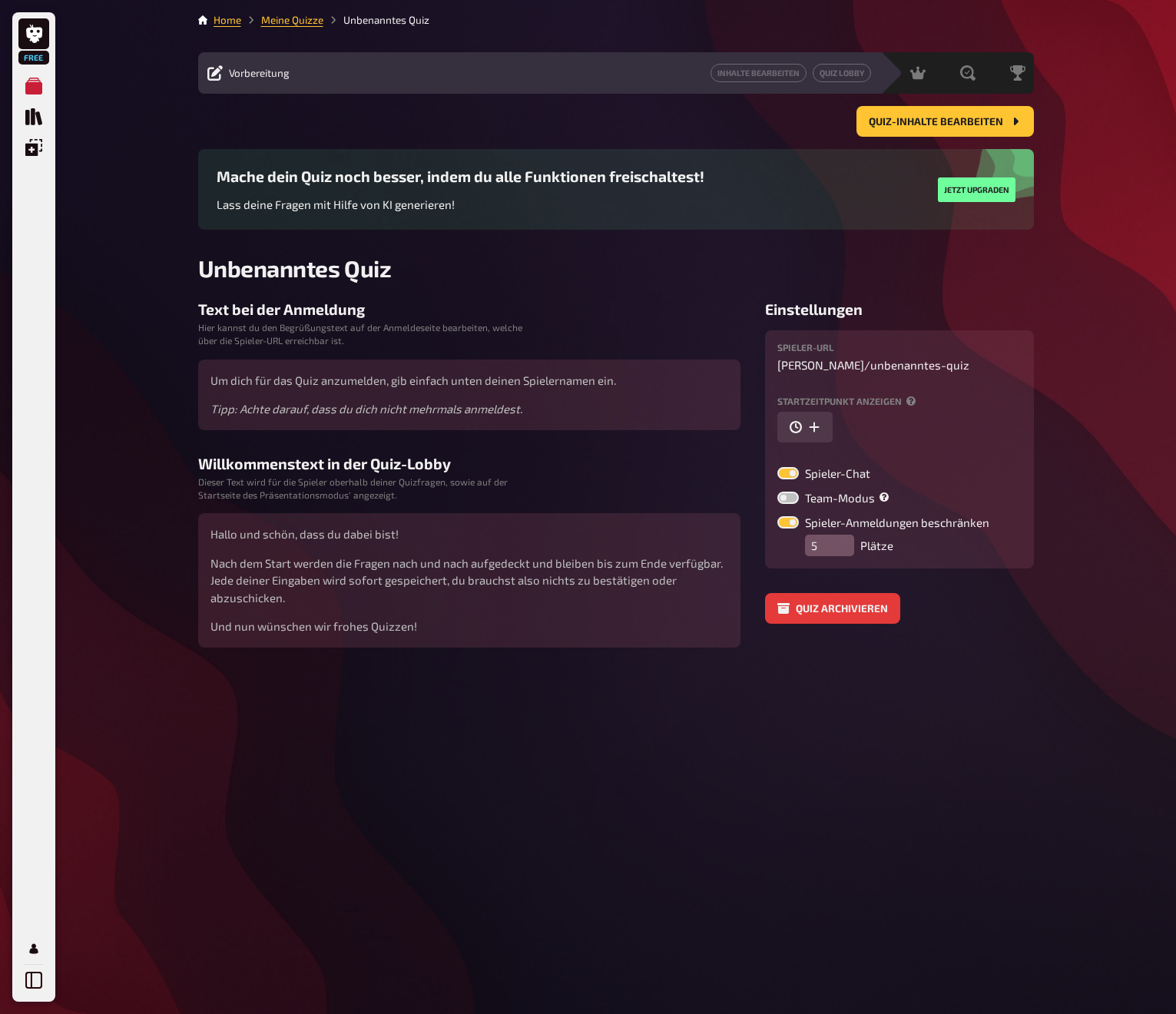
click at [790, 520] on label at bounding box center [788, 522] width 22 height 13
click at [777, 516] on input "Spieler-Anmeldungen beschränken" at bounding box center [776, 515] width 1 height 1
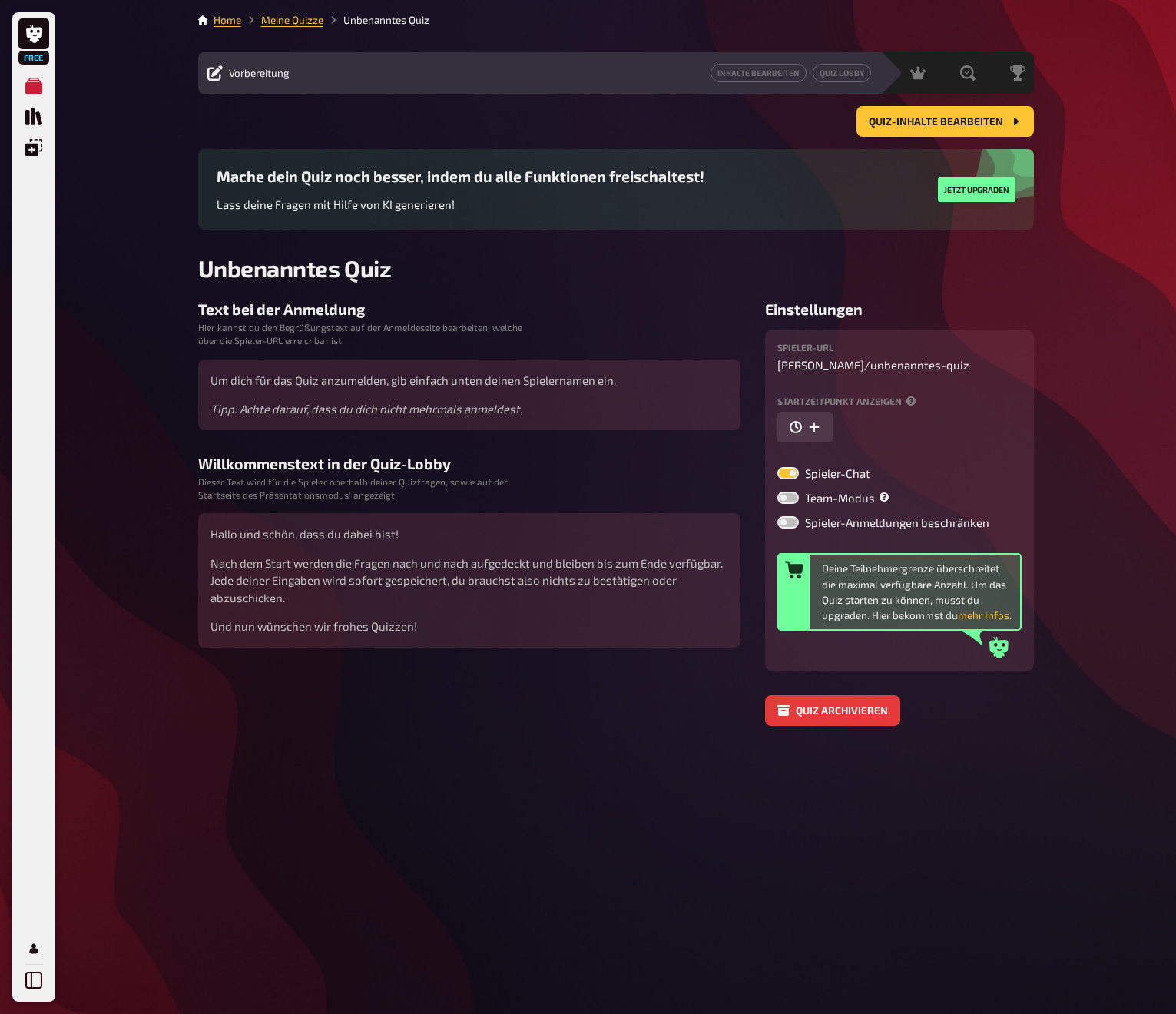
click at [791, 525] on label at bounding box center [788, 522] width 22 height 13
click at [777, 516] on input "Spieler-Anmeldungen beschränken" at bounding box center [776, 515] width 1 height 1
checkbox input "true"
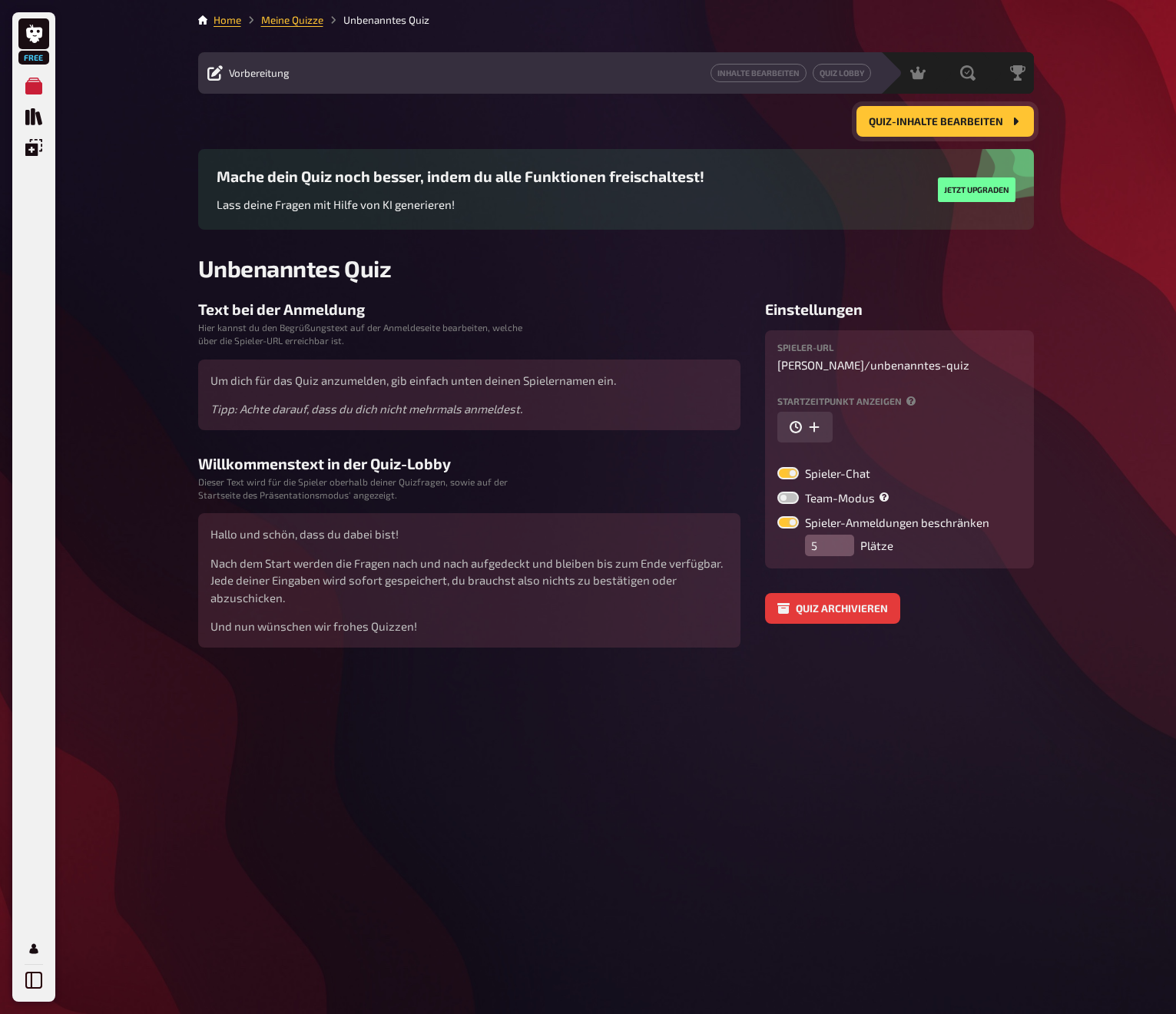
click at [912, 117] on span "Quiz-Inhalte bearbeiten" at bounding box center [936, 122] width 134 height 11
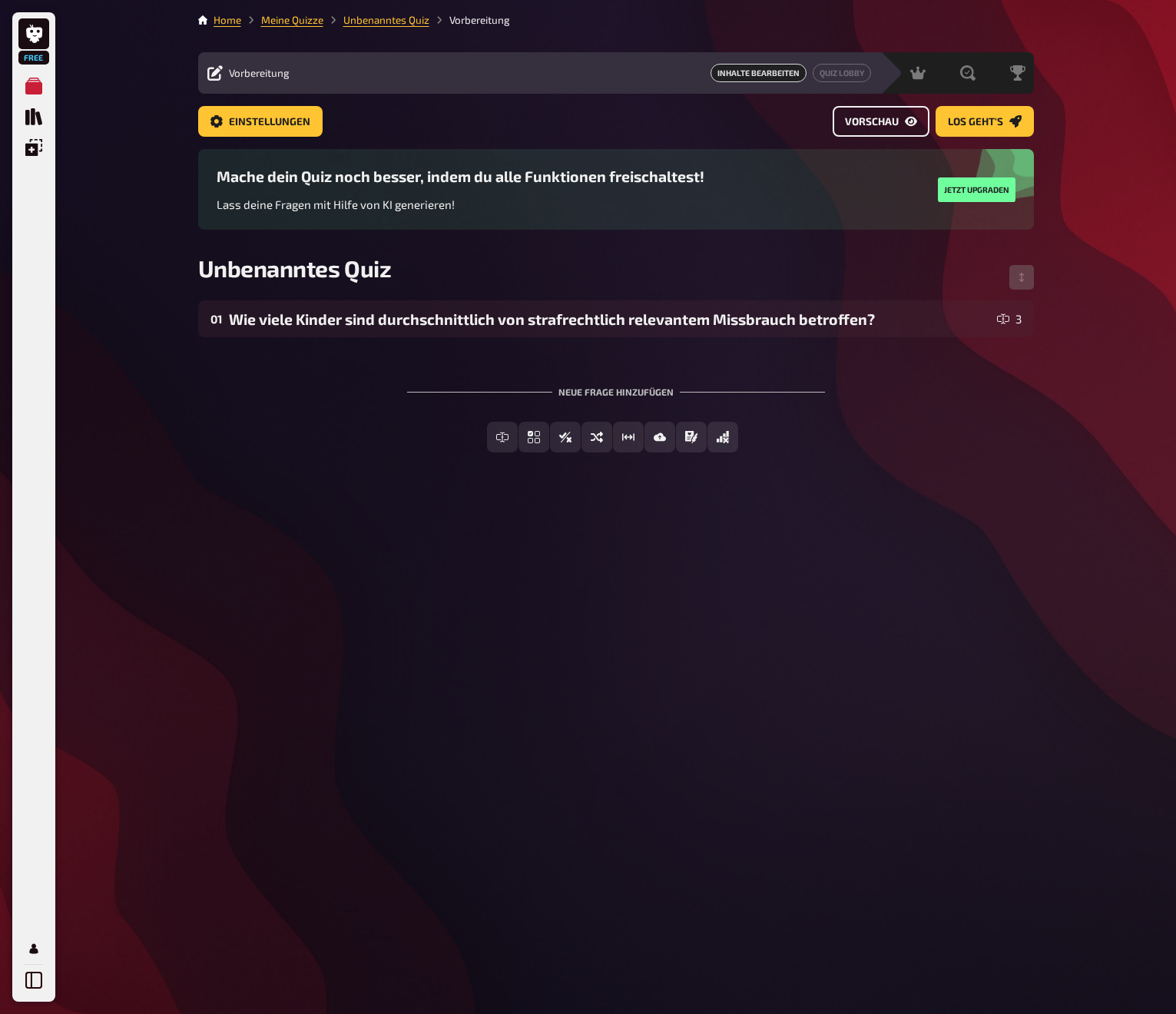
click at [895, 120] on span "Vorschau" at bounding box center [872, 122] width 54 height 11
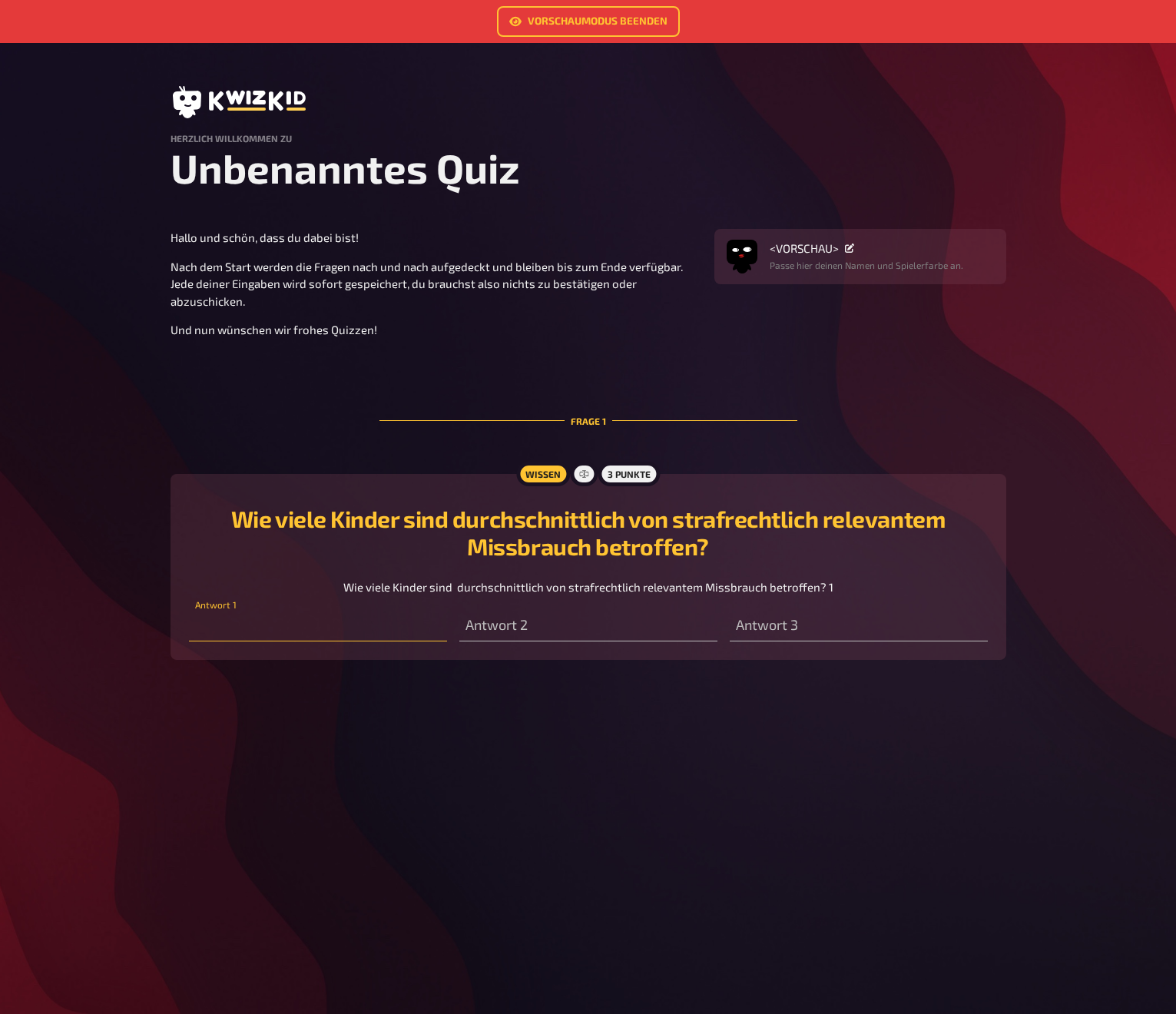
click at [347, 613] on input "text" at bounding box center [318, 626] width 258 height 31
click at [515, 623] on input "text" at bounding box center [588, 626] width 258 height 31
click at [595, 23] on link "Vorschaumodus beenden" at bounding box center [588, 21] width 183 height 31
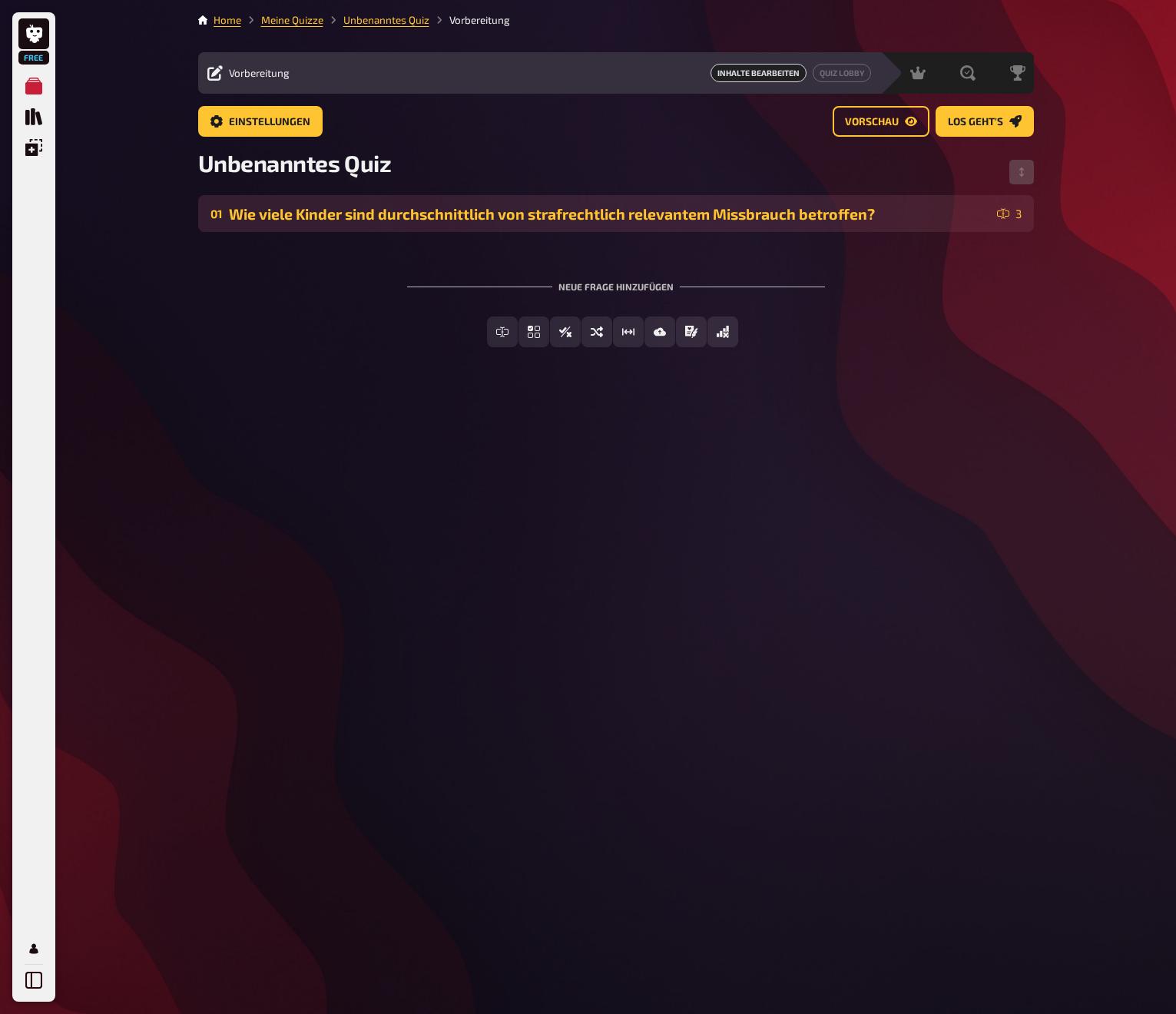
click at [985, 212] on div "Wie viele Kinder sind durchschnittlich von strafrechtlich relevantem Missbrauch…" at bounding box center [610, 214] width 762 height 18
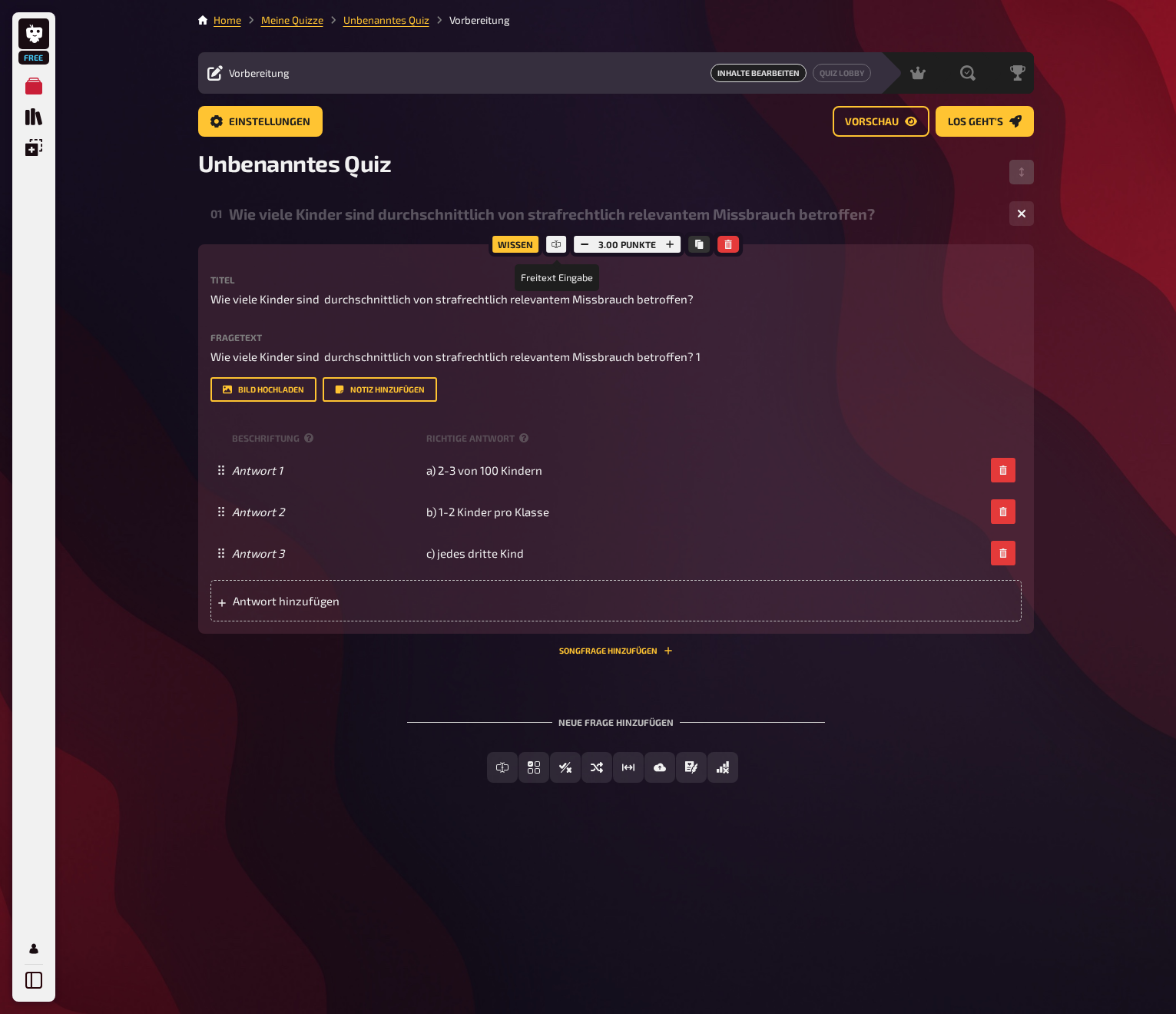
click at [556, 242] on icon at bounding box center [556, 244] width 4 height 8
click at [555, 245] on icon at bounding box center [555, 244] width 9 height 9
click at [555, 242] on icon at bounding box center [555, 244] width 9 height 9
click at [559, 248] on icon at bounding box center [555, 244] width 9 height 9
click at [517, 246] on div "Wissen" at bounding box center [515, 244] width 54 height 24
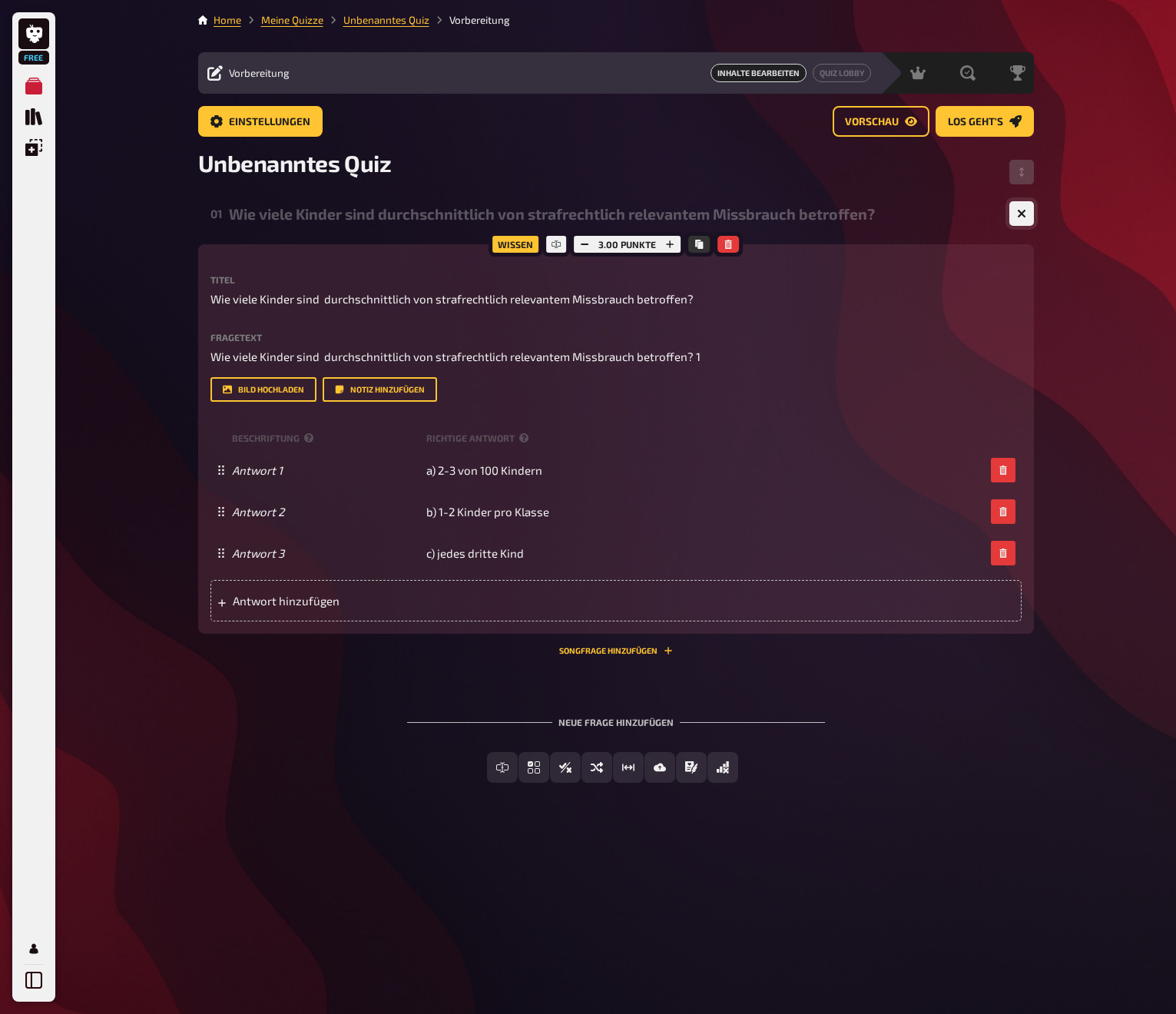
click at [1021, 216] on icon "button" at bounding box center [1021, 213] width 9 height 9
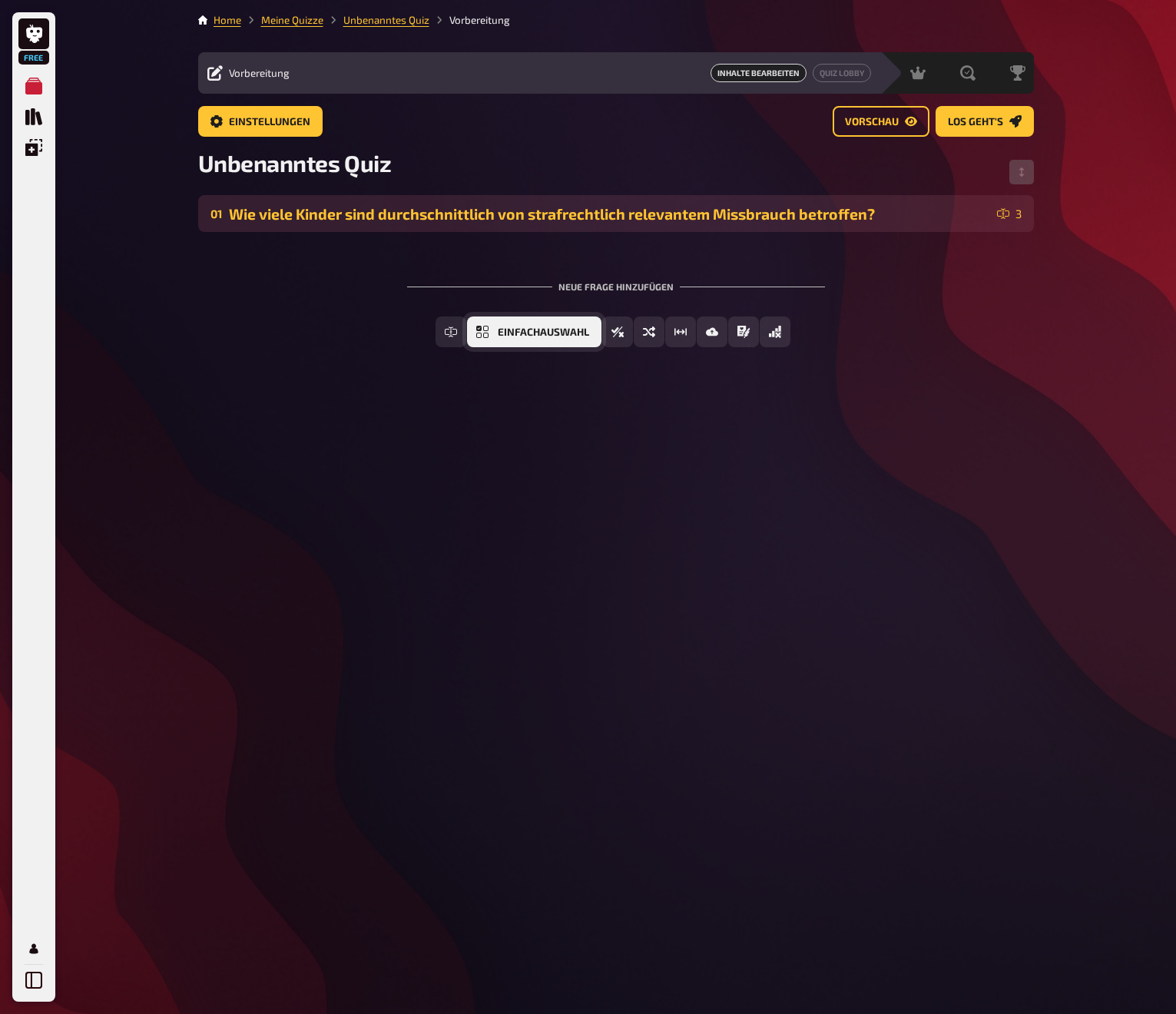
click at [495, 334] on button "Einfachauswahl" at bounding box center [534, 332] width 134 height 31
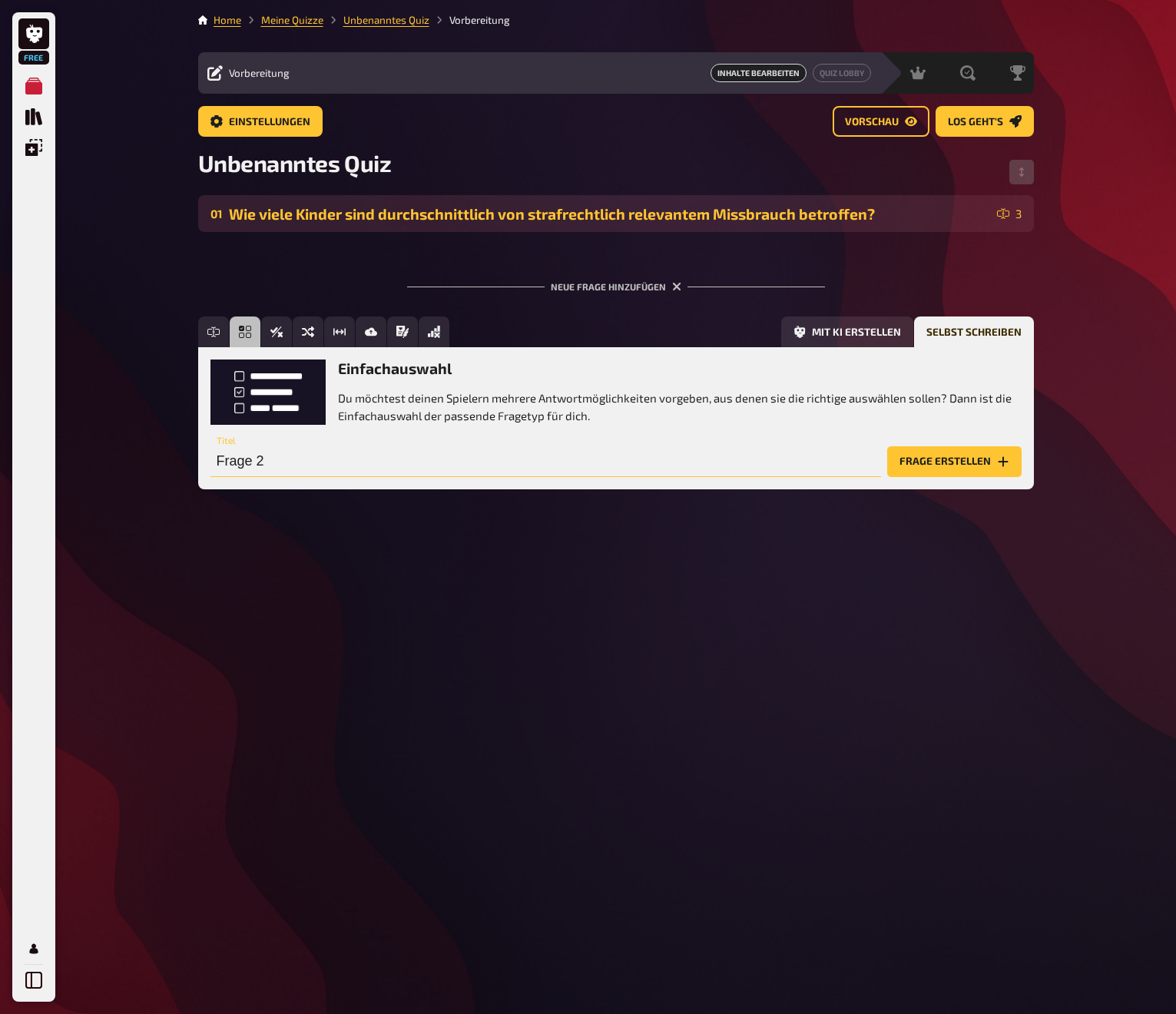
click at [269, 466] on input "Frage 2" at bounding box center [545, 462] width 671 height 31
click at [268, 466] on input "Frage 2" at bounding box center [545, 462] width 671 height 31
click at [270, 464] on input "Frage 2" at bounding box center [545, 462] width 671 height 31
click at [269, 464] on input "Frage 2" at bounding box center [545, 462] width 671 height 31
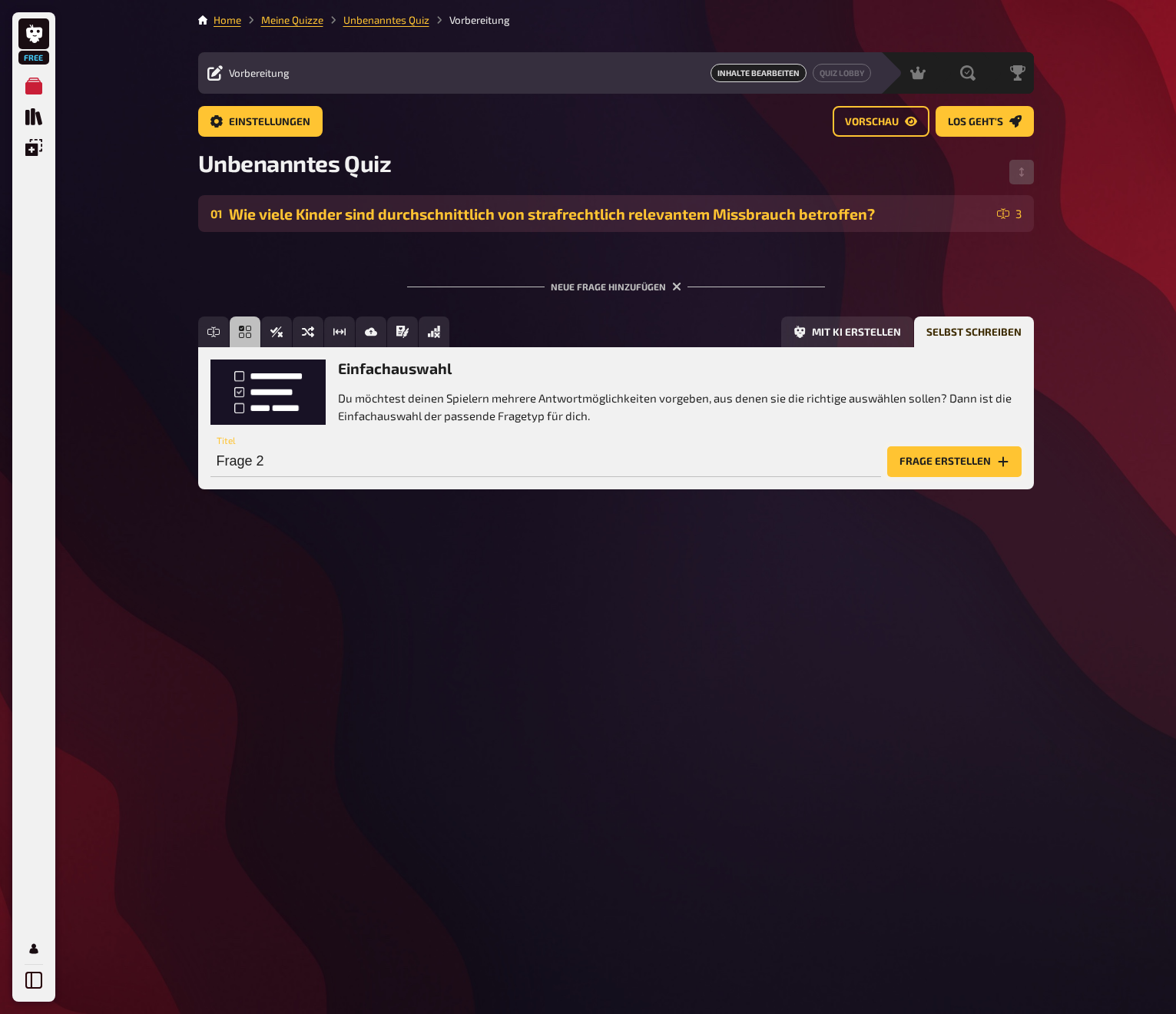
click at [935, 464] on button "Frage erstellen" at bounding box center [954, 462] width 134 height 31
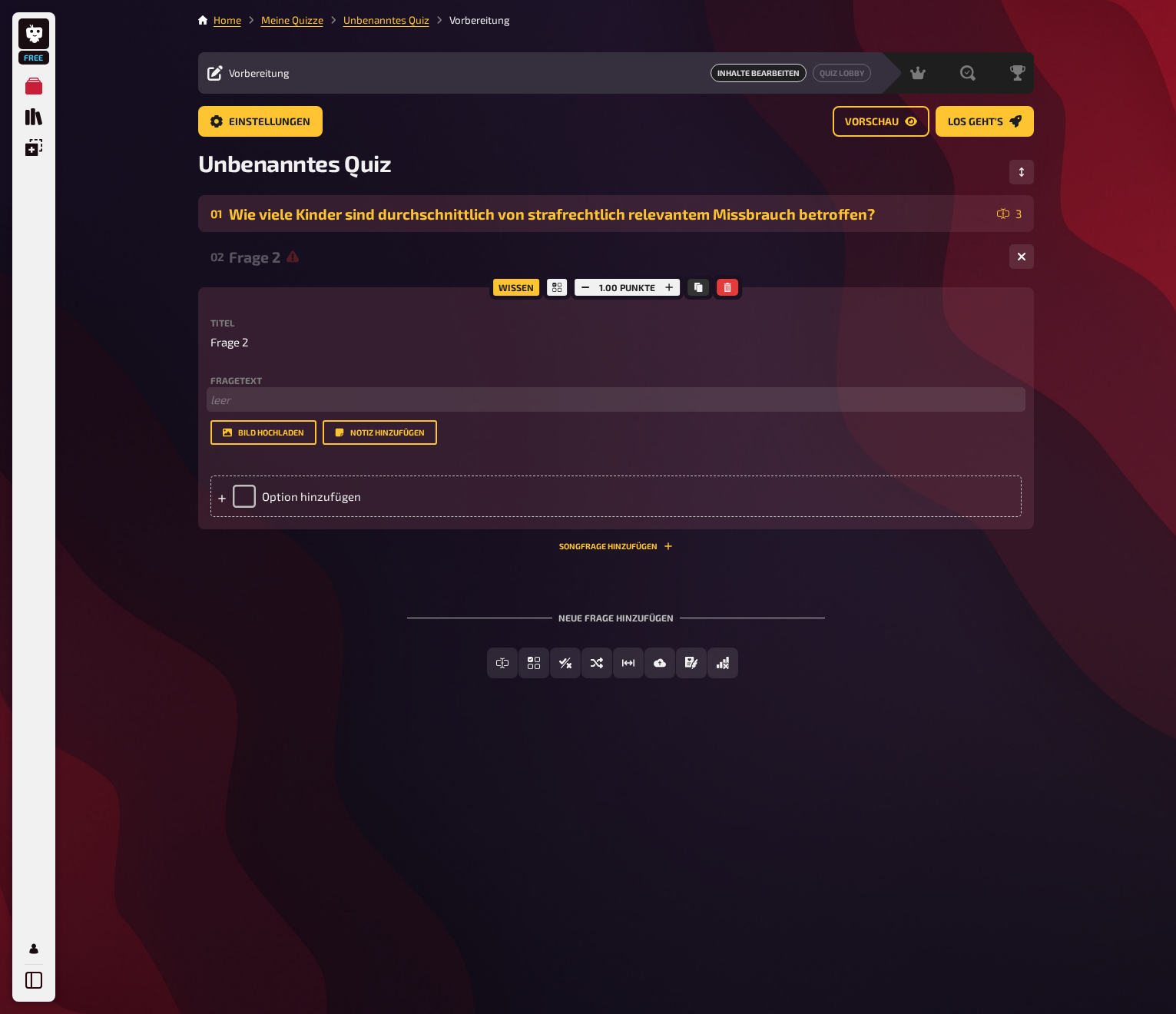
click at [235, 398] on p "﻿ leer" at bounding box center [616, 400] width 811 height 18
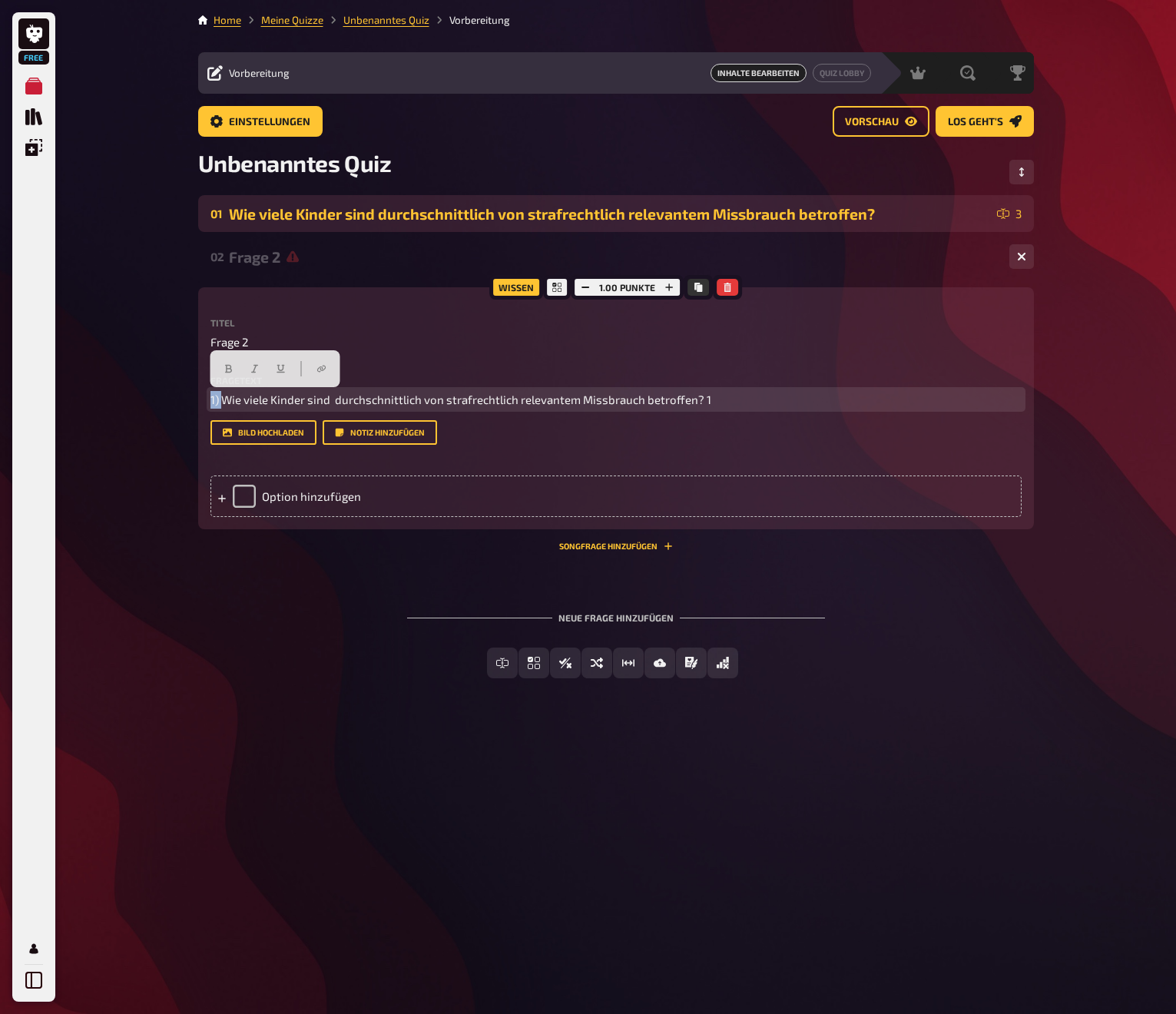
drag, startPoint x: 223, startPoint y: 399, endPoint x: 176, endPoint y: 399, distance: 47.0
click at [176, 399] on div "Free Meine Quizze Quiz Sammlung Einblendungen Mein Konto Home Meine Quizze Unbe…" at bounding box center [588, 507] width 1176 height 1014
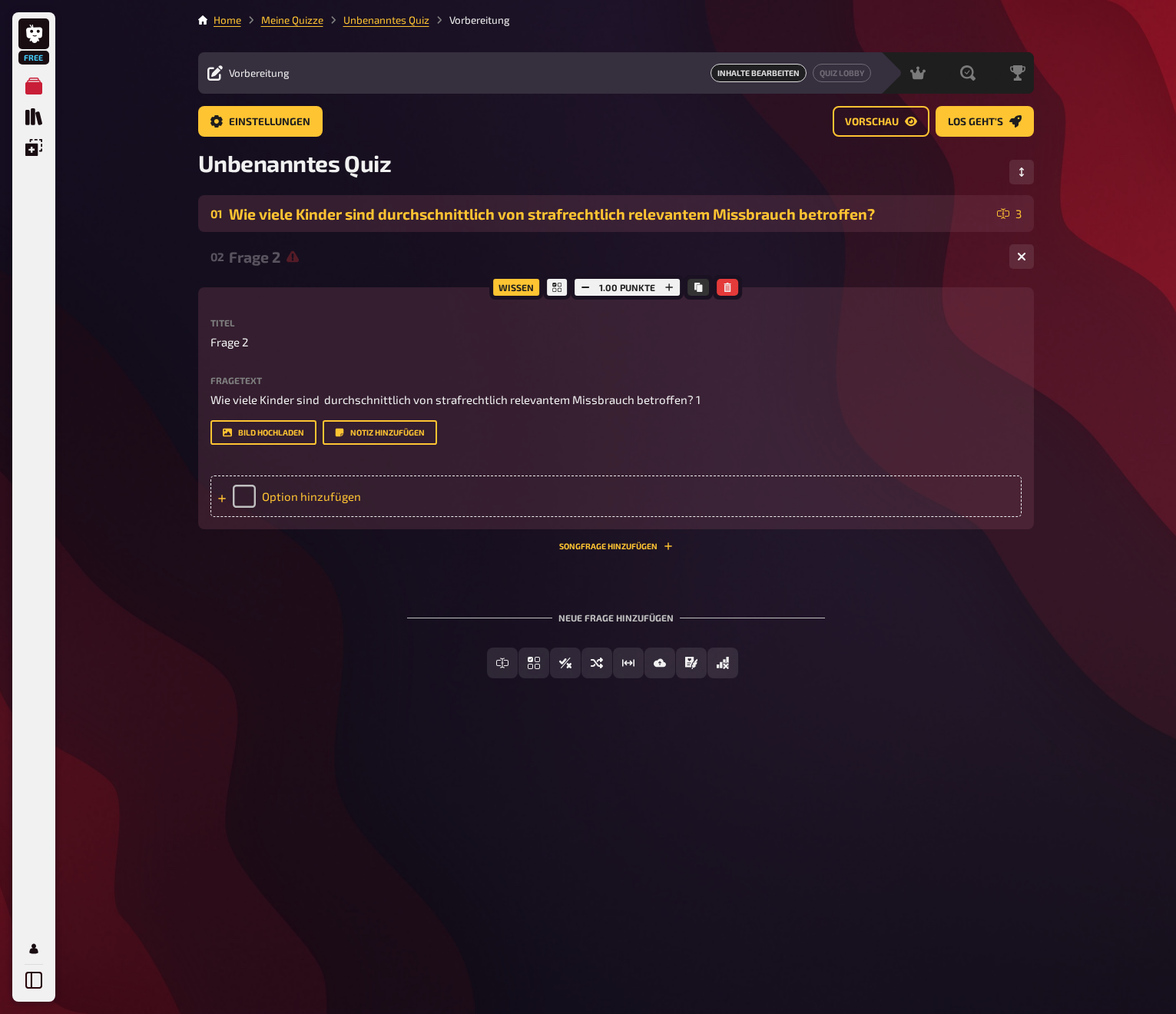
click at [330, 494] on div "Option hinzufügen" at bounding box center [616, 497] width 811 height 42
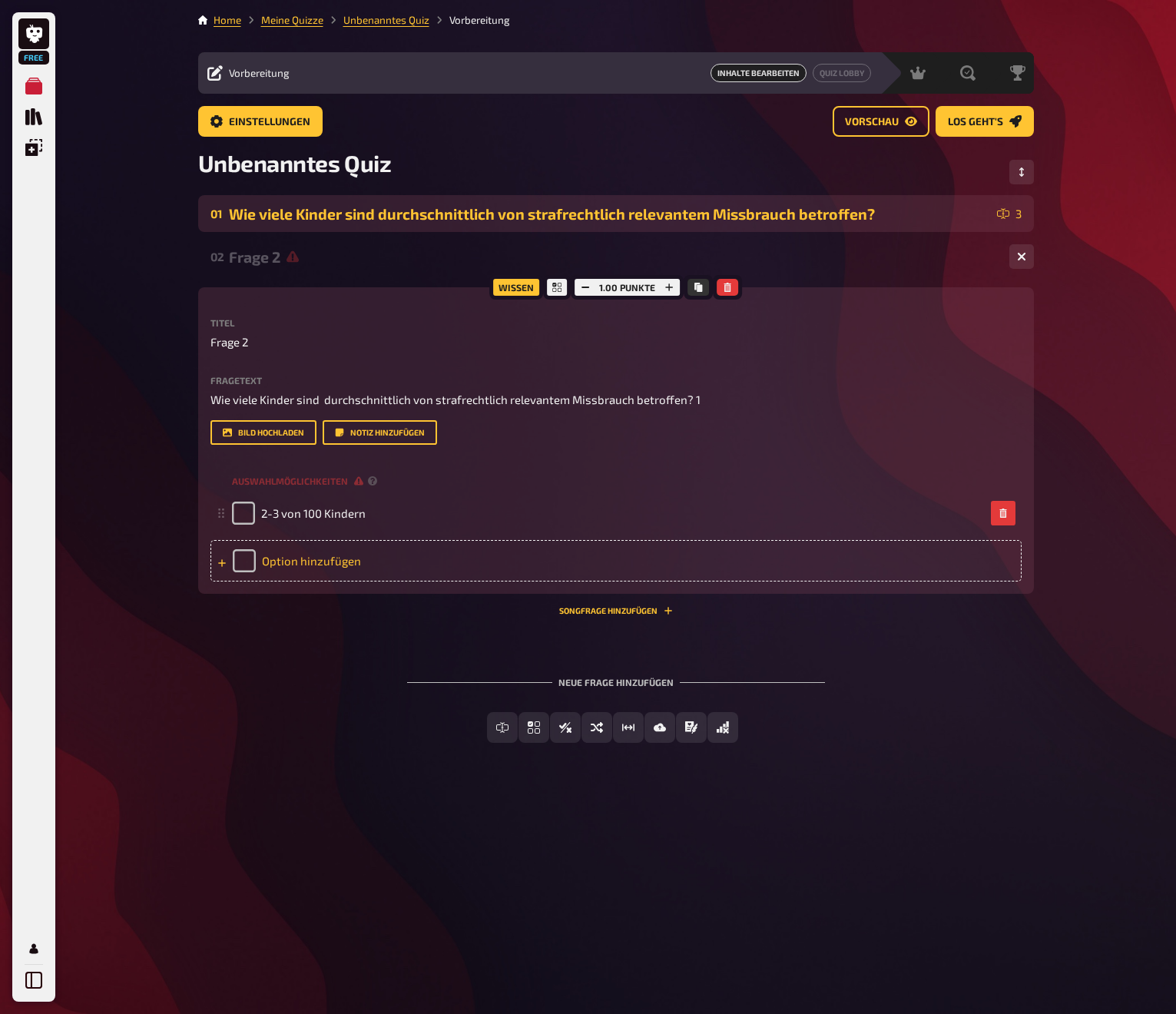
click at [314, 559] on div "Option hinzufügen" at bounding box center [616, 561] width 811 height 42
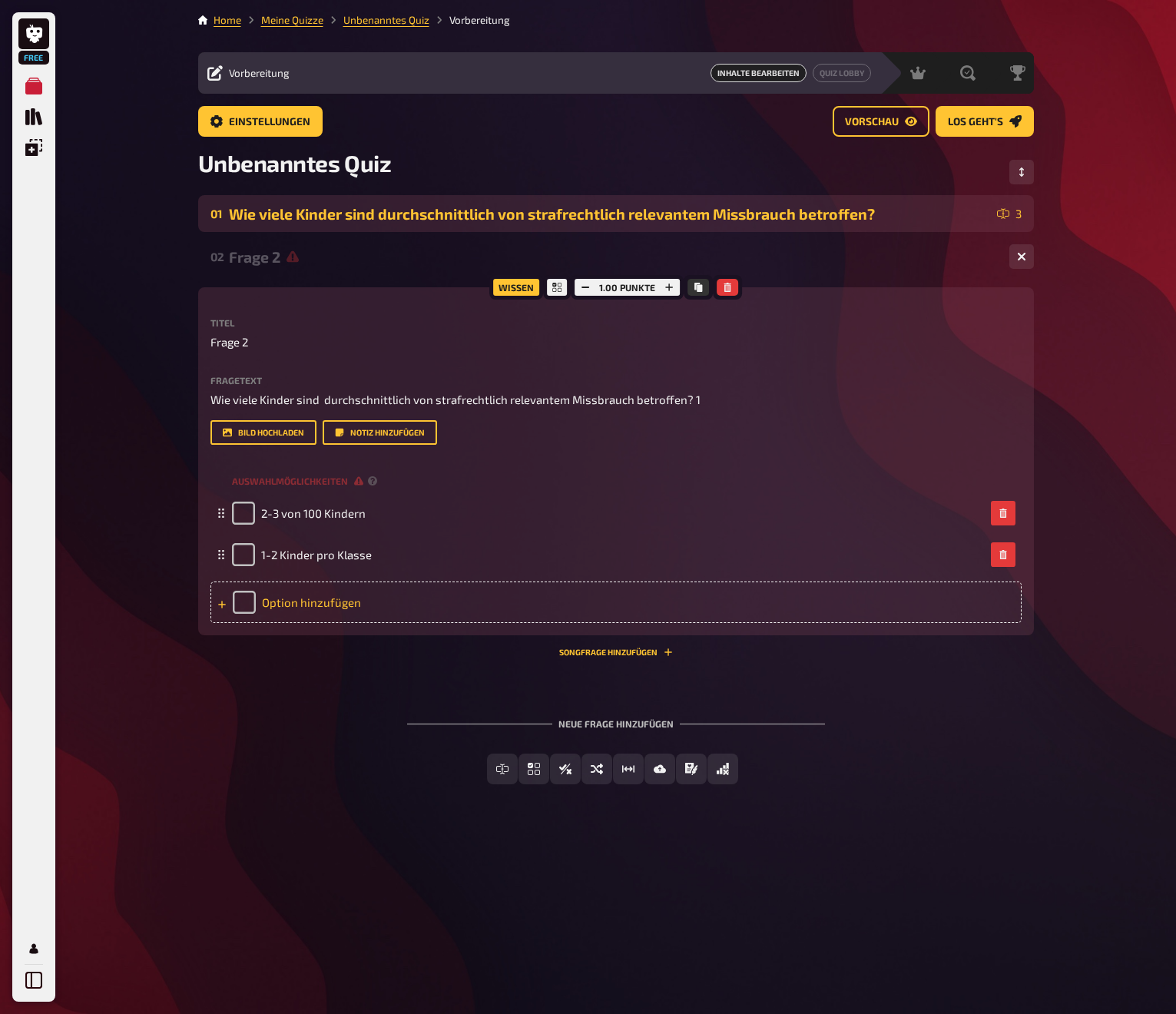
click at [320, 605] on div "Option hinzufügen" at bounding box center [616, 603] width 811 height 42
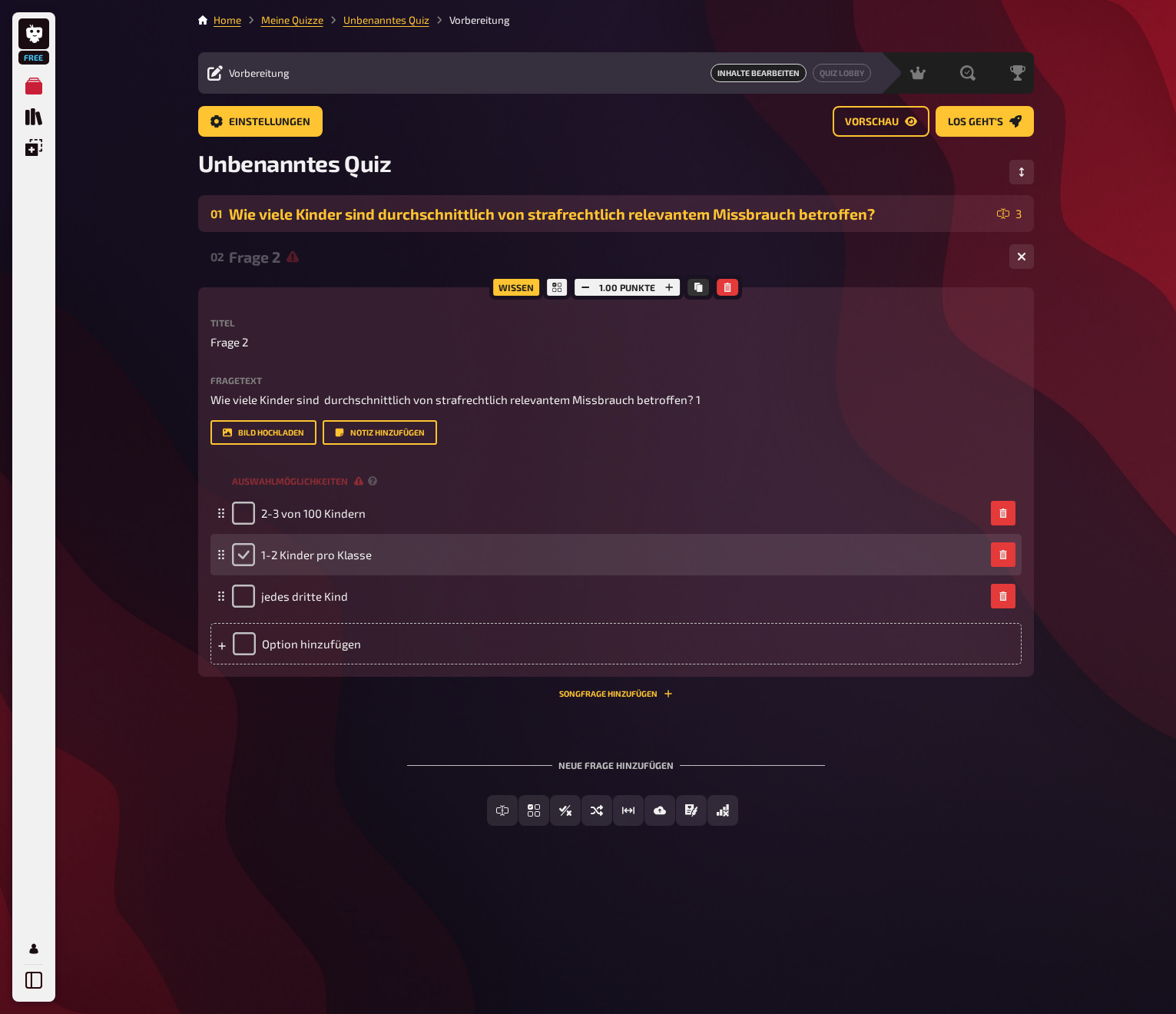
click at [243, 557] on input "checkbox" at bounding box center [244, 555] width 23 height 23
checkbox input "true"
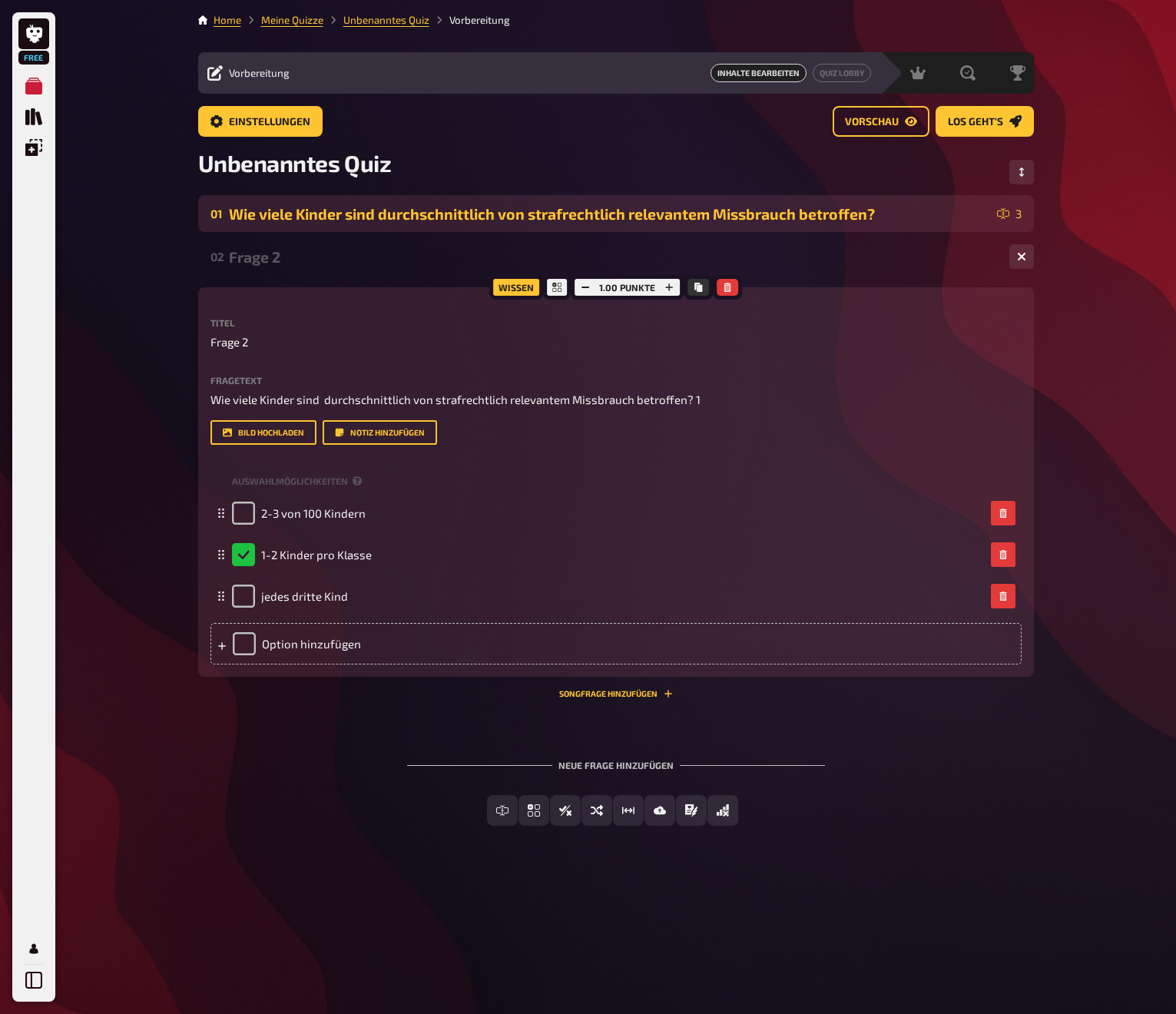
click at [102, 560] on div "Free Meine Quizze Quiz Sammlung Einblendungen Mein Konto Home Meine Quizze Unbe…" at bounding box center [588, 507] width 1176 height 1014
click at [381, 216] on div "Wie viele Kinder sind durchschnittlich von strafrechtlich relevantem Missbrauch…" at bounding box center [610, 214] width 762 height 18
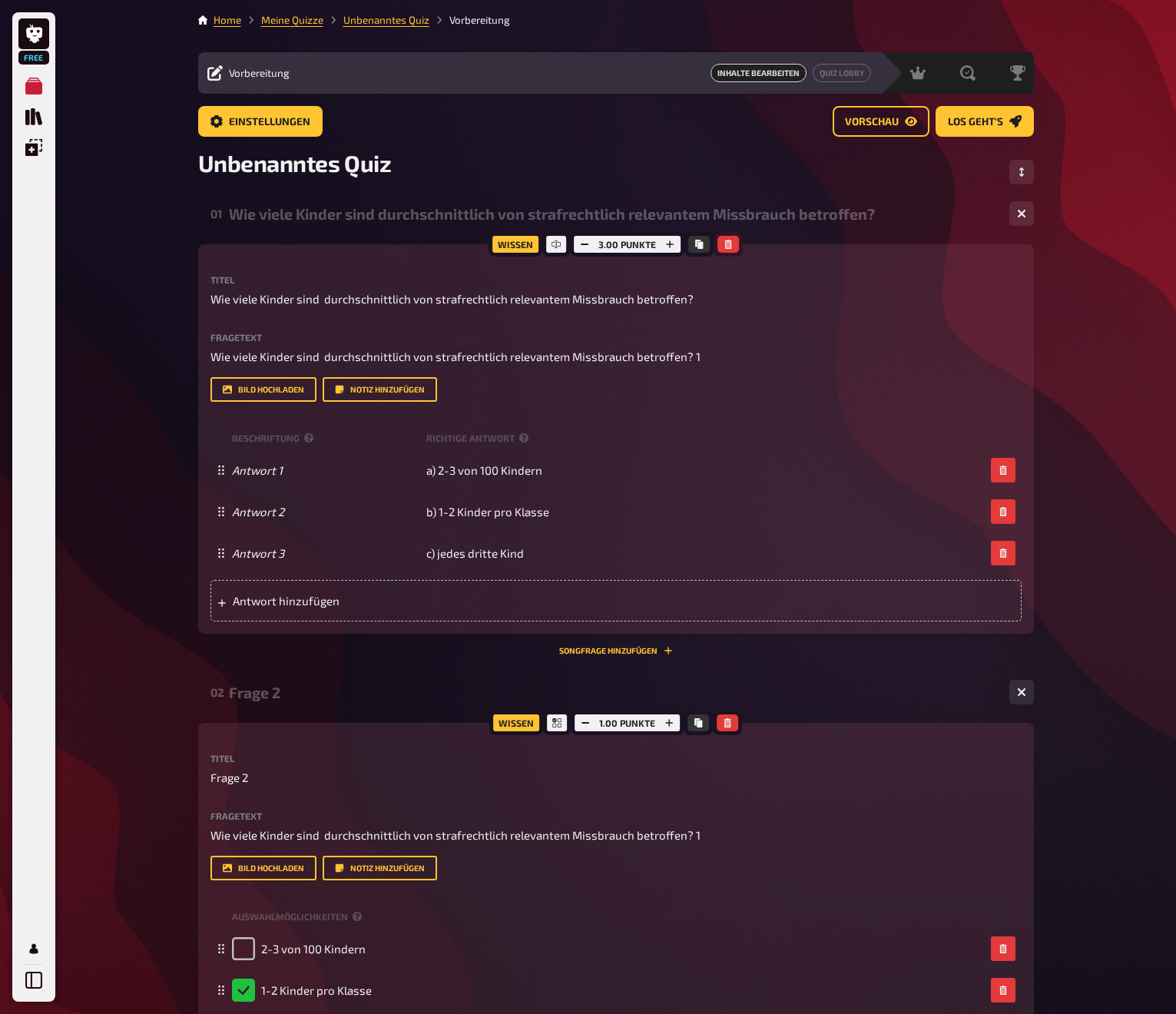
click at [726, 246] on icon "button" at bounding box center [729, 244] width 7 height 9
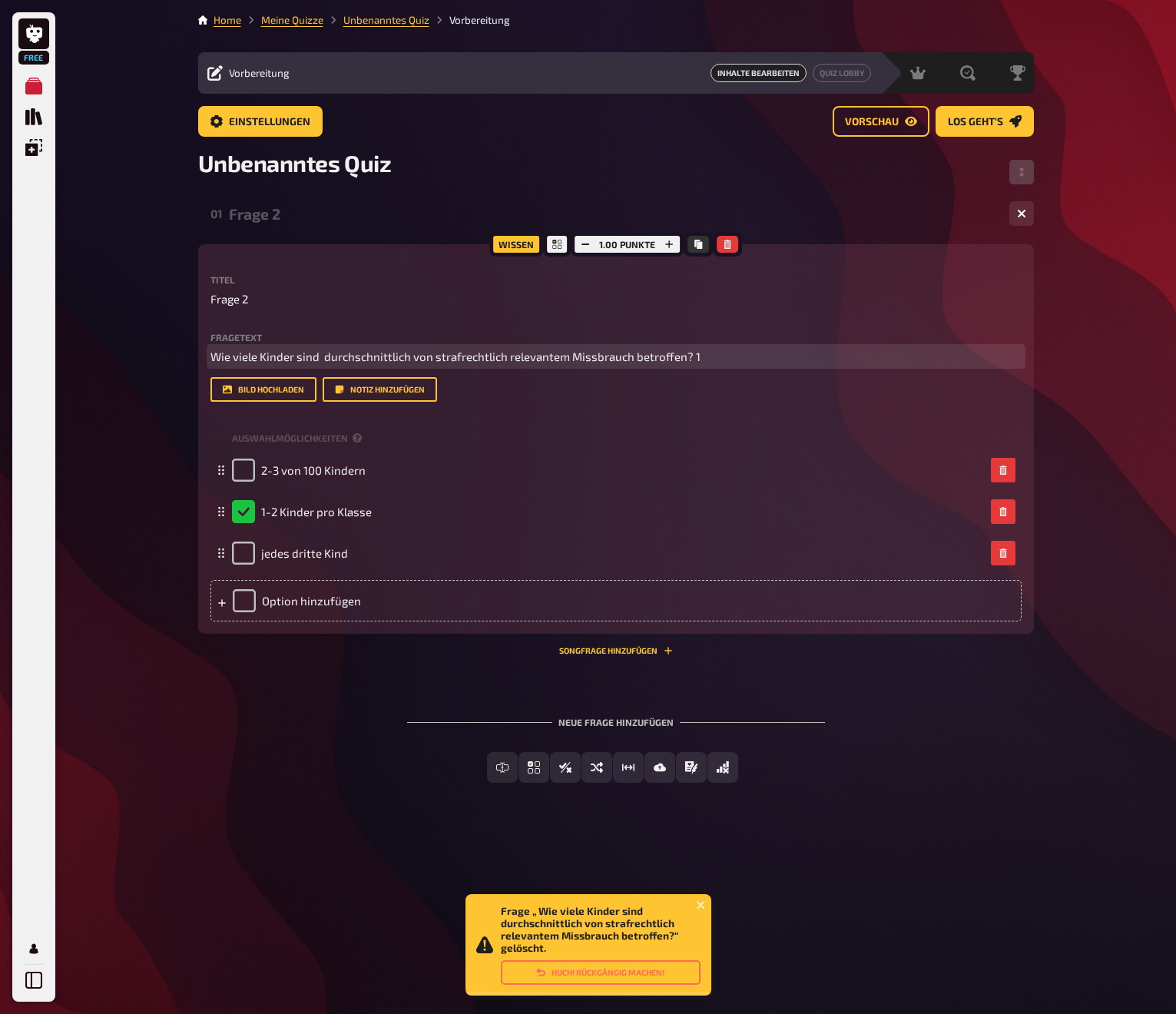
click at [477, 358] on span "Wie viele Kinder sind durchschnittlich von strafrechtlich relevantem Missbrauch…" at bounding box center [455, 356] width 490 height 14
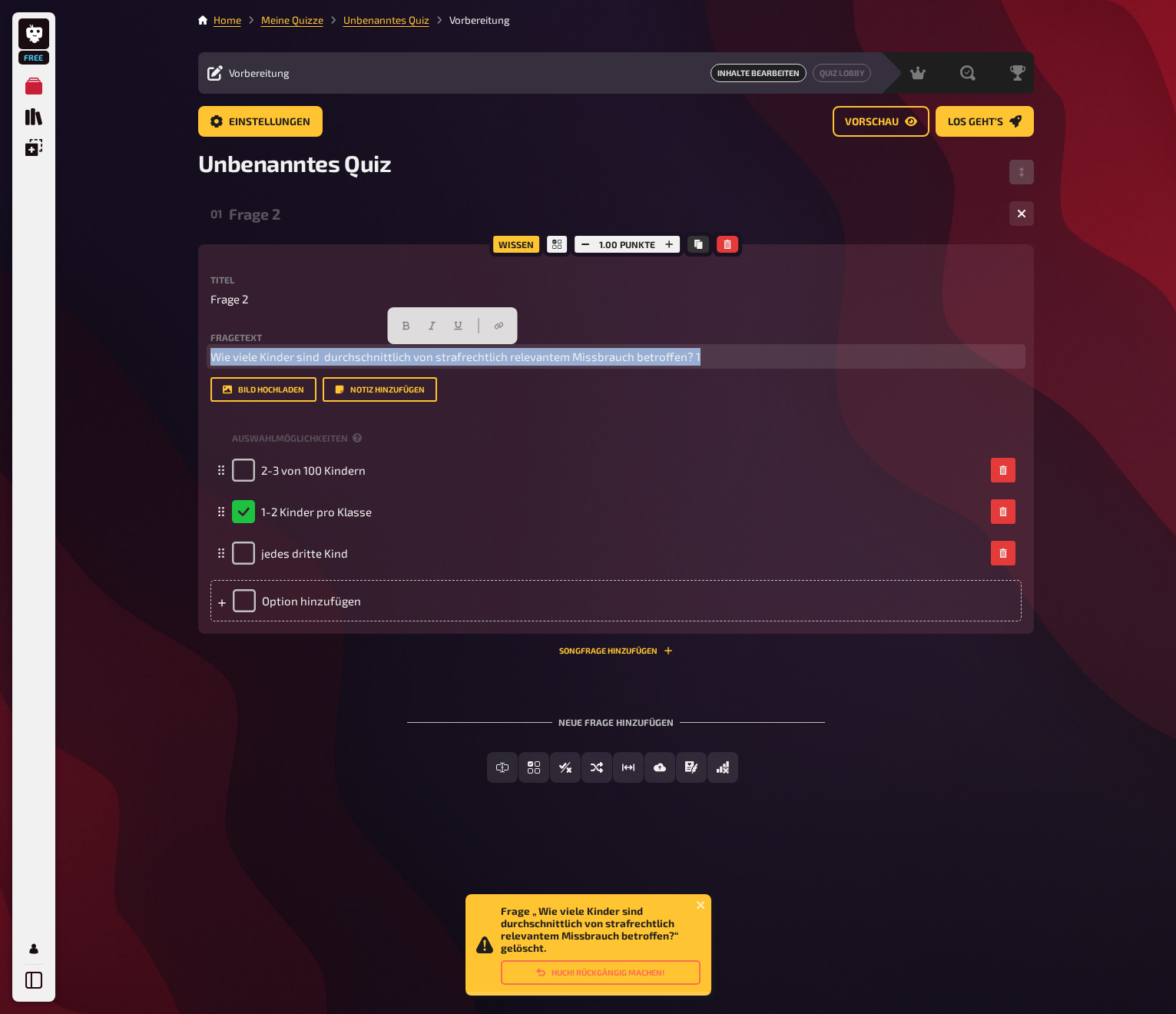
click at [477, 358] on span "Wie viele Kinder sind durchschnittlich von strafrechtlich relevantem Missbrauch…" at bounding box center [455, 356] width 490 height 14
click at [719, 354] on p "Wie viele Kinder sind durchschnittlich von strafrechtlich relevantem Missbrauch…" at bounding box center [616, 356] width 811 height 18
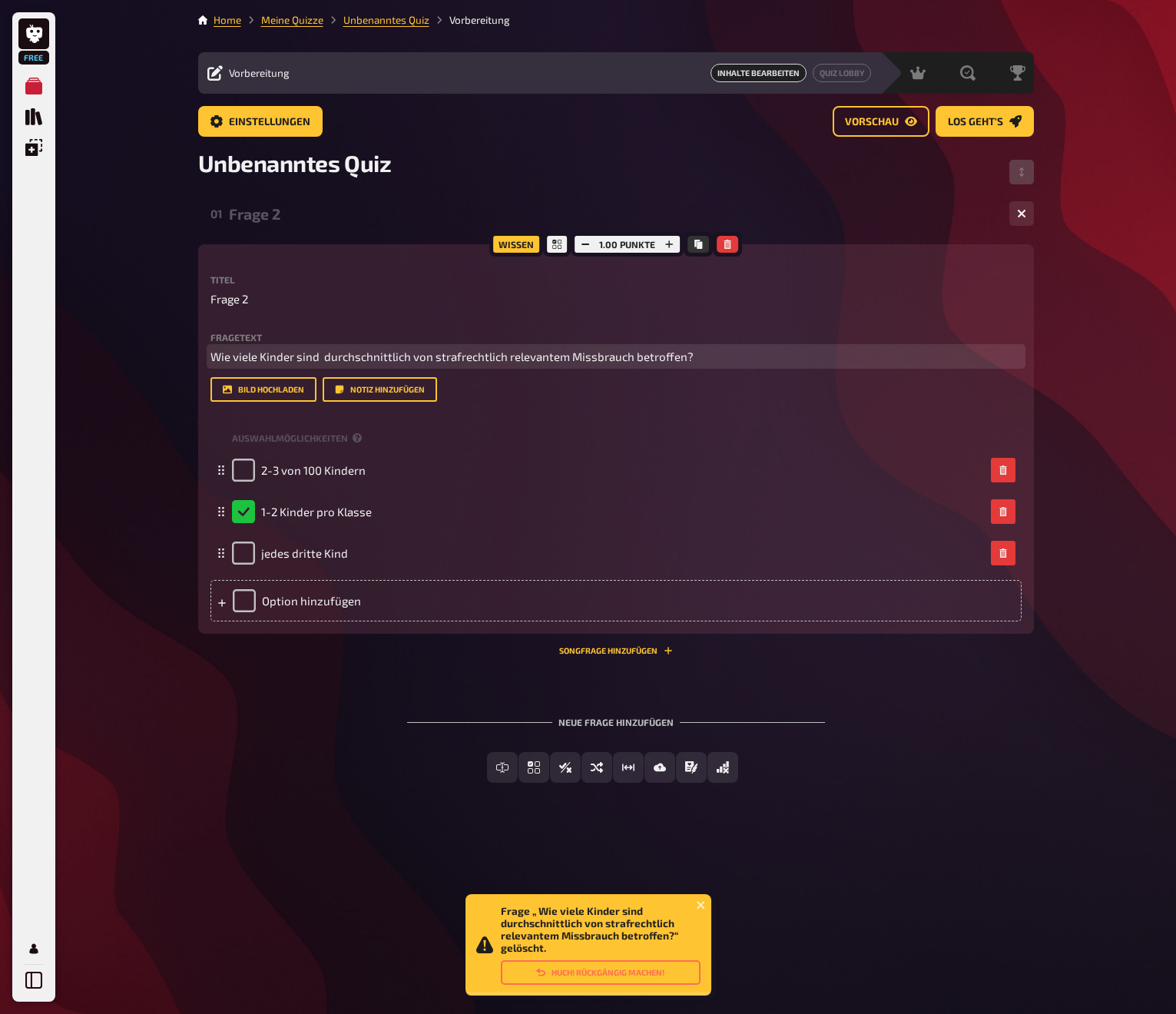
scroll to position [-1, 0]
click at [720, 354] on p "Wie viele Kinder sind durchschnittlich von strafrechtlich relevantem Missbrauch…" at bounding box center [616, 356] width 811 height 18
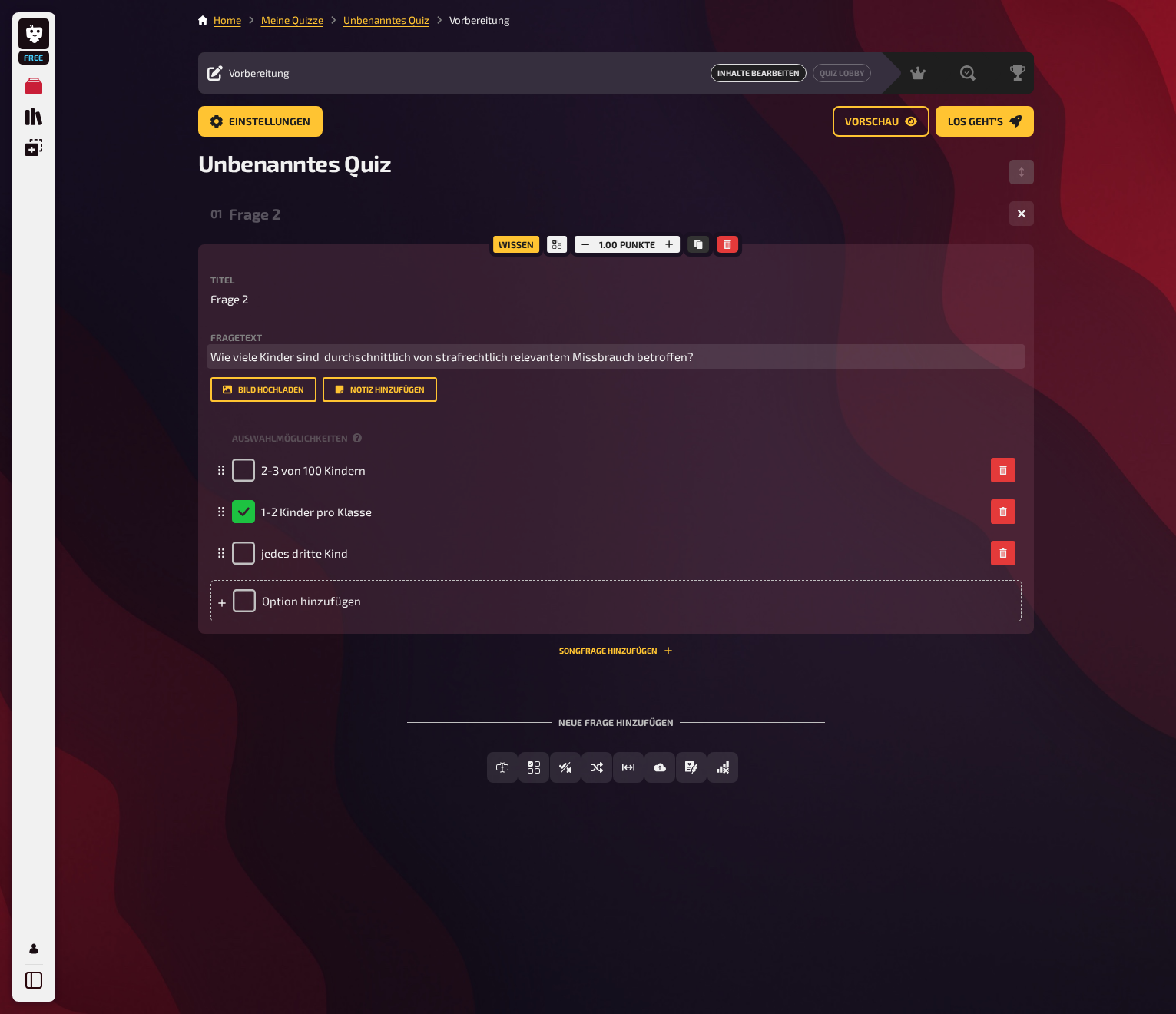
click at [720, 354] on p "Wie viele Kinder sind durchschnittlich von strafrechtlich relevantem Missbrauch…" at bounding box center [616, 356] width 811 height 18
copy span "Wie viele Kinder sind durchschnittlich von strafrechtlich relevantem Missbrauch…"
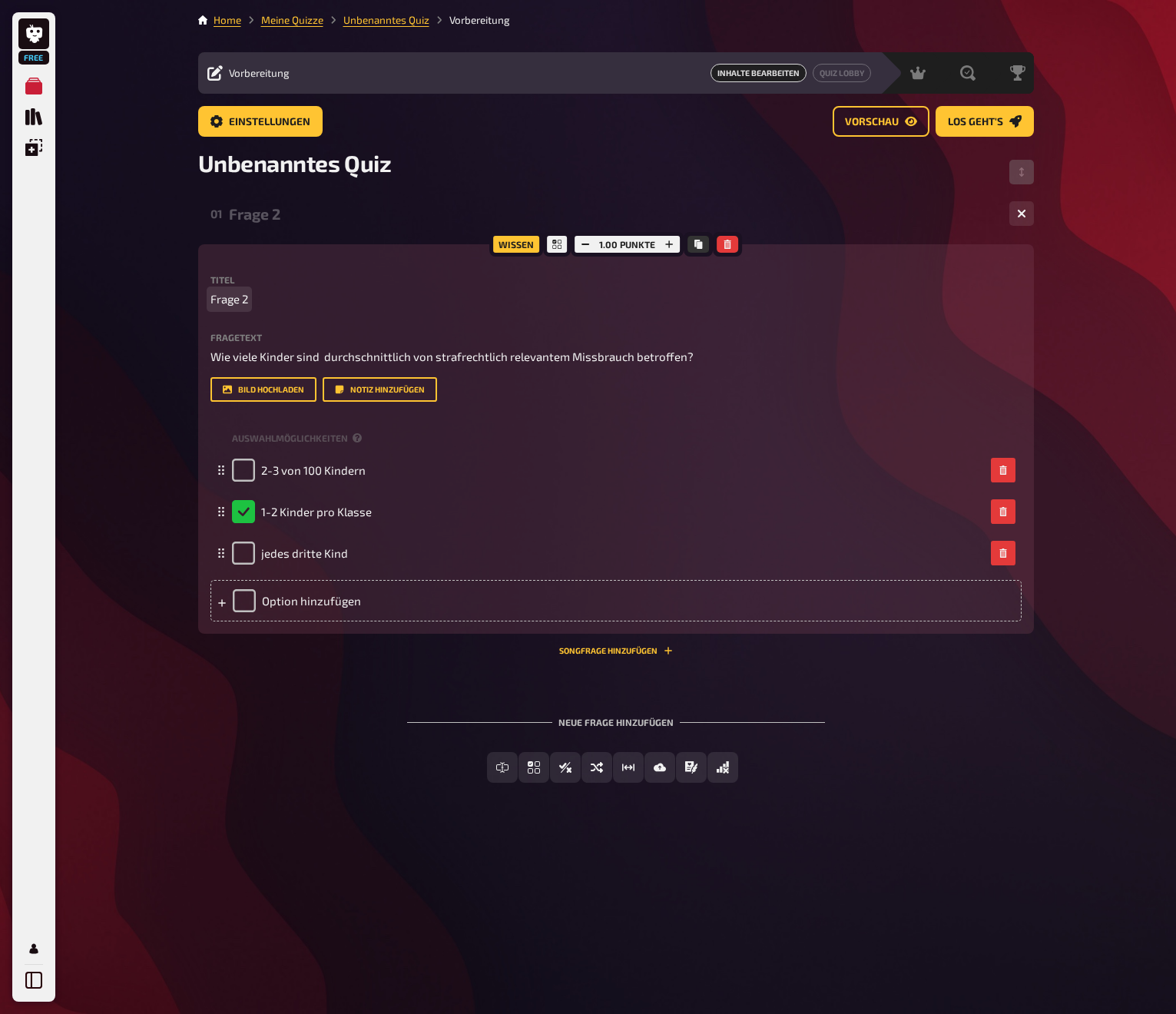
click at [234, 303] on span "Frage 2" at bounding box center [229, 299] width 38 height 18
paste span
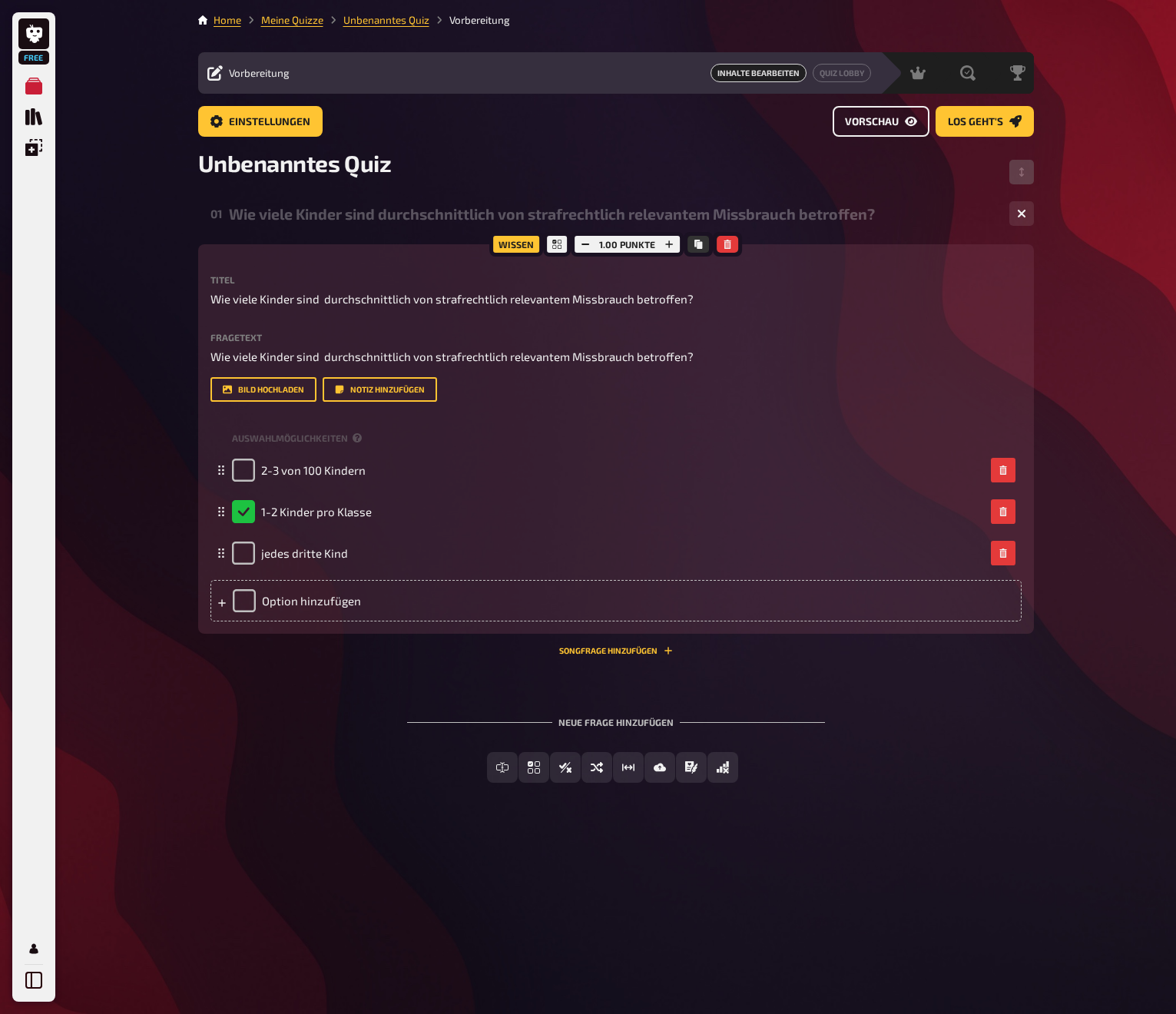
click at [887, 124] on span "Vorschau" at bounding box center [872, 122] width 54 height 11
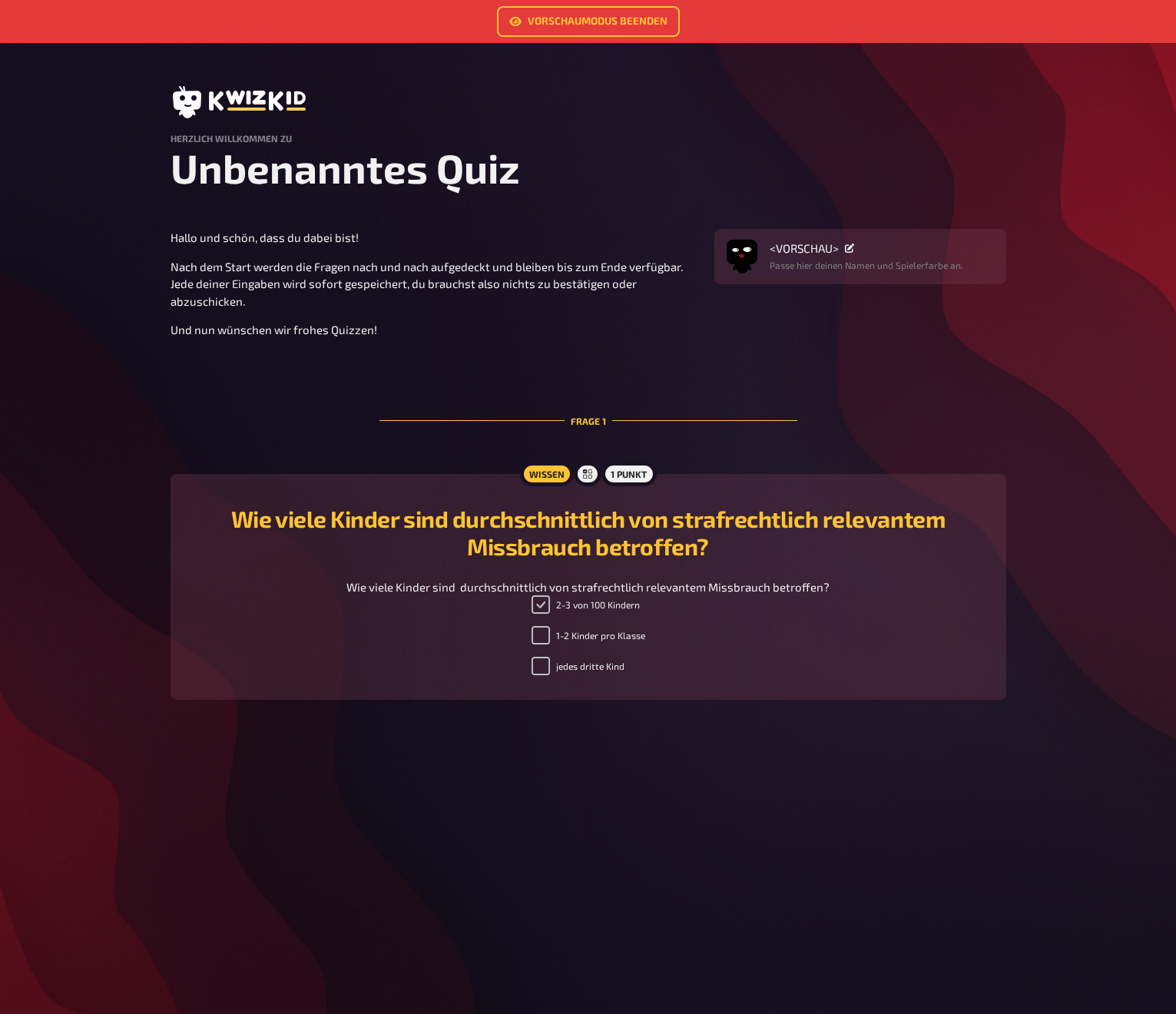
click at [541, 598] on input "2-3 von 100 Kindern" at bounding box center [541, 605] width 18 height 18
checkbox input "false"
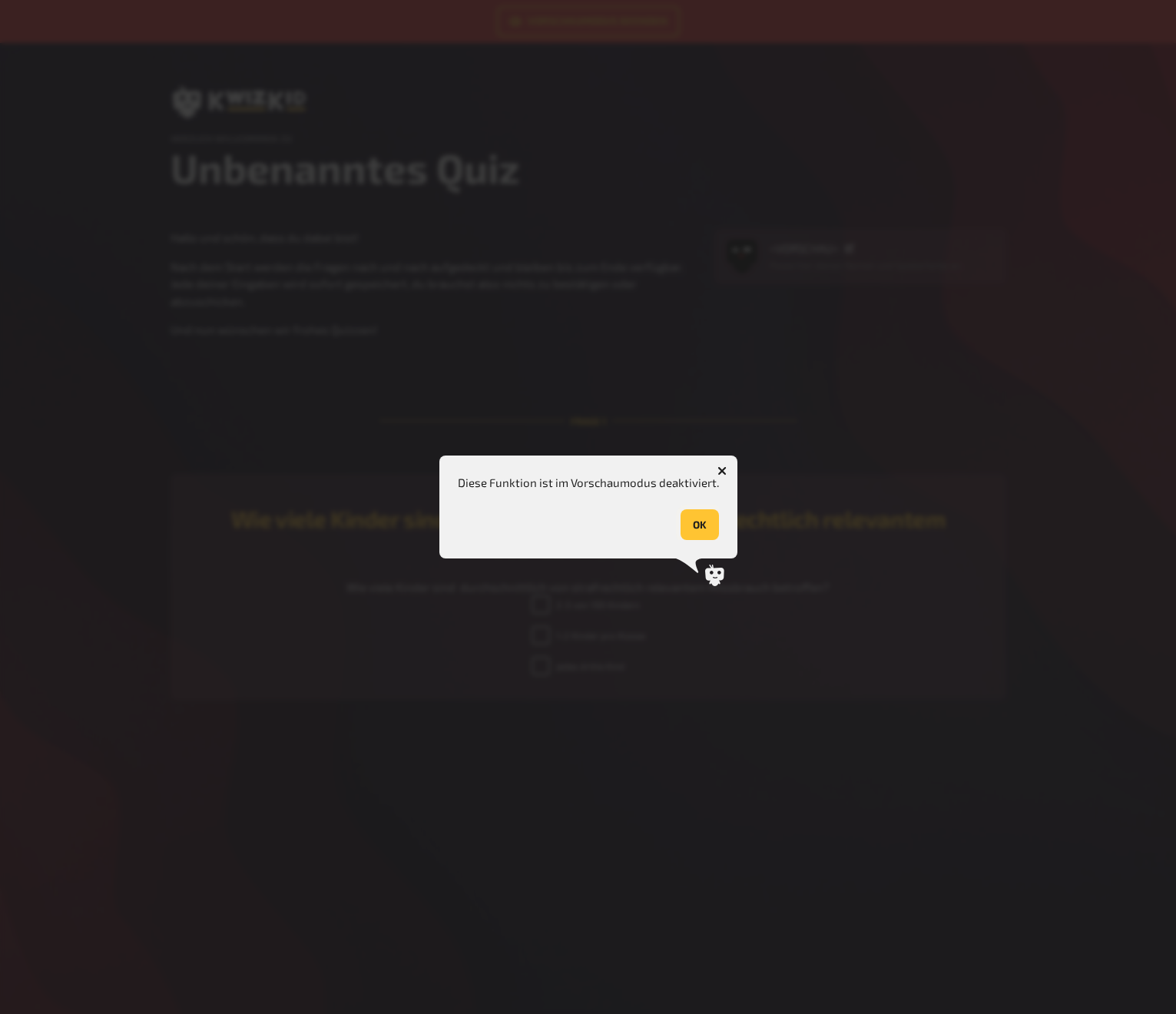
click at [698, 525] on button "OK" at bounding box center [699, 525] width 39 height 31
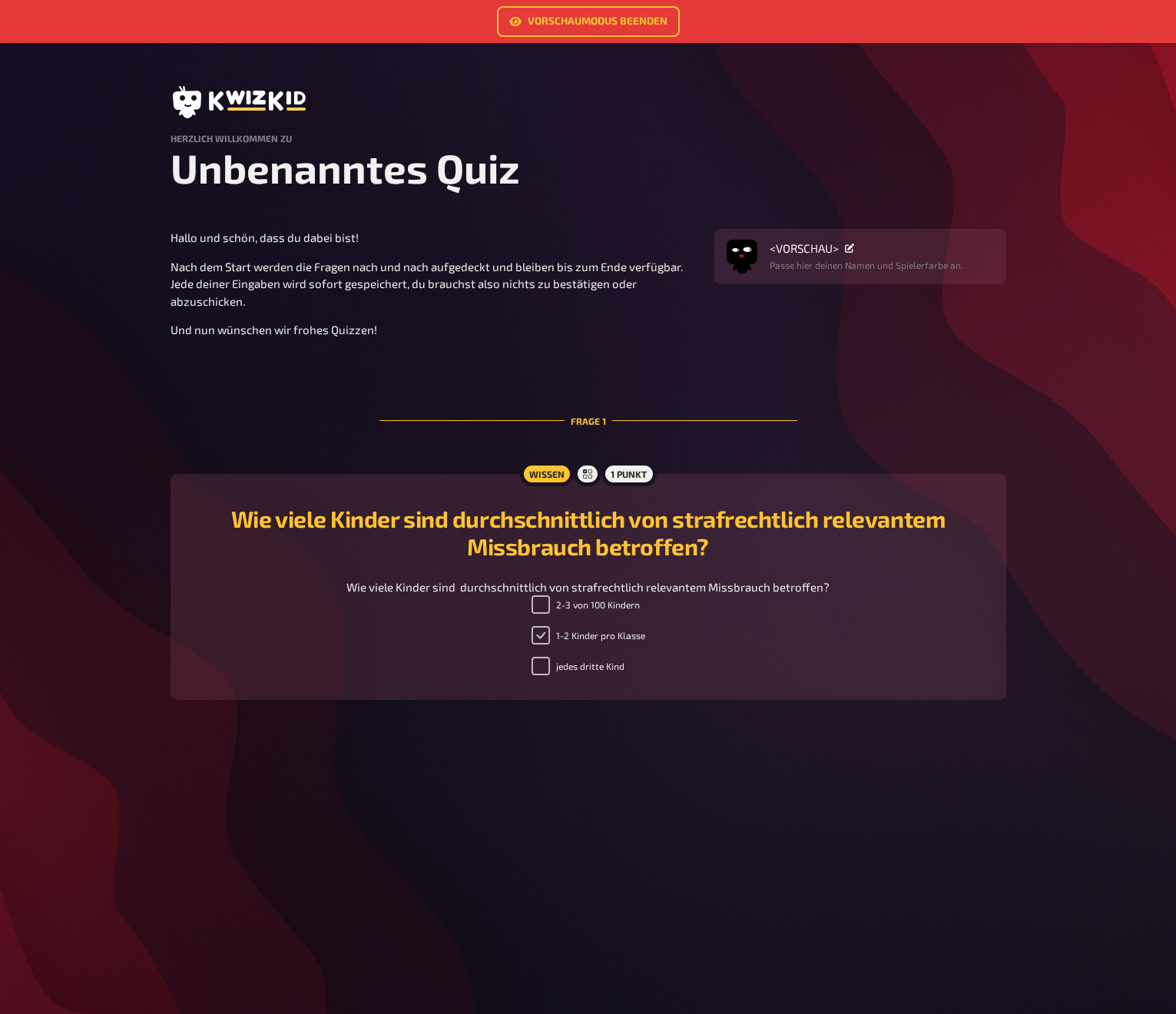
click at [541, 635] on input "1-2 Kinder pro Klasse" at bounding box center [541, 635] width 18 height 18
checkbox input "false"
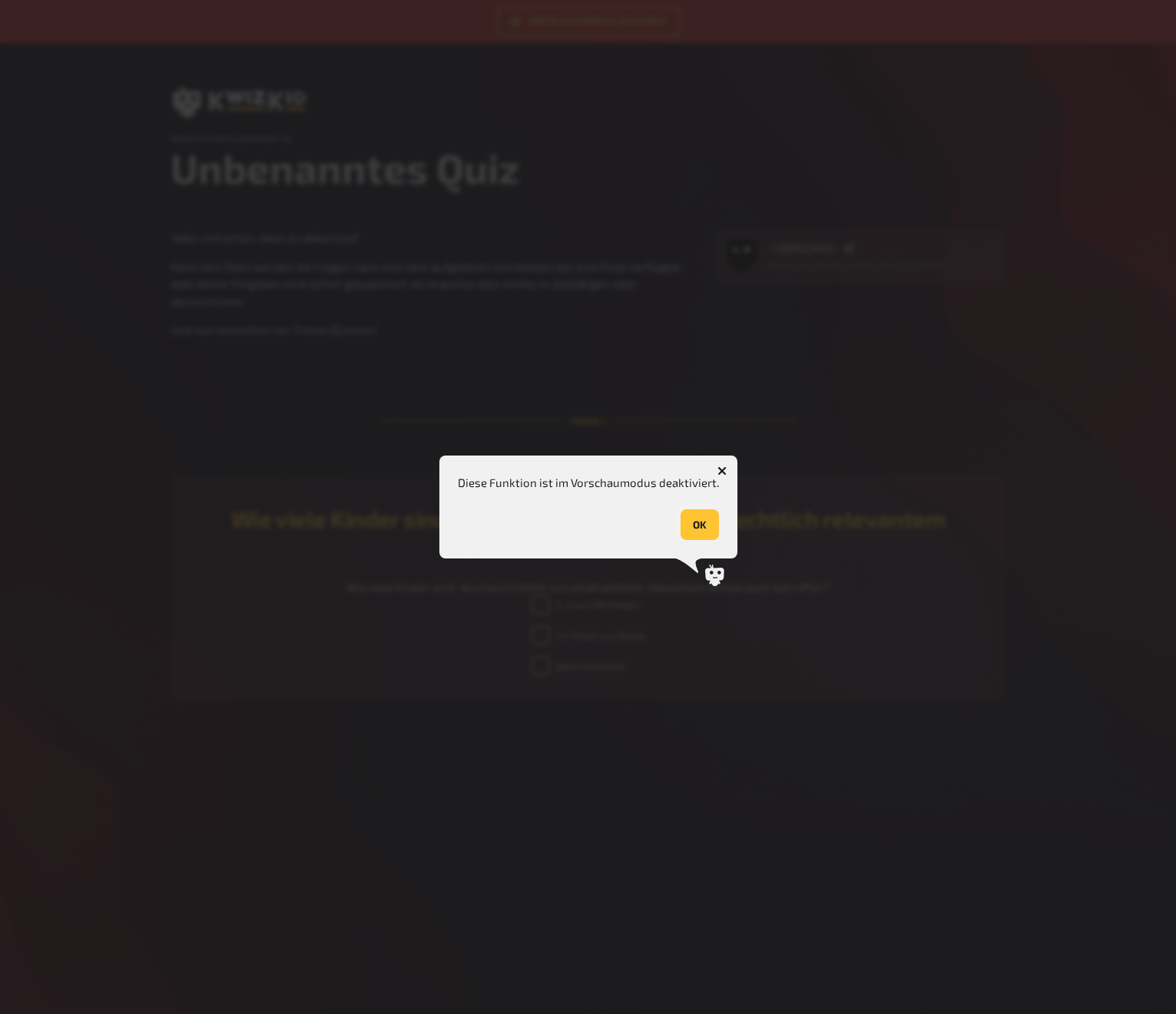
click at [694, 529] on button "OK" at bounding box center [699, 525] width 39 height 31
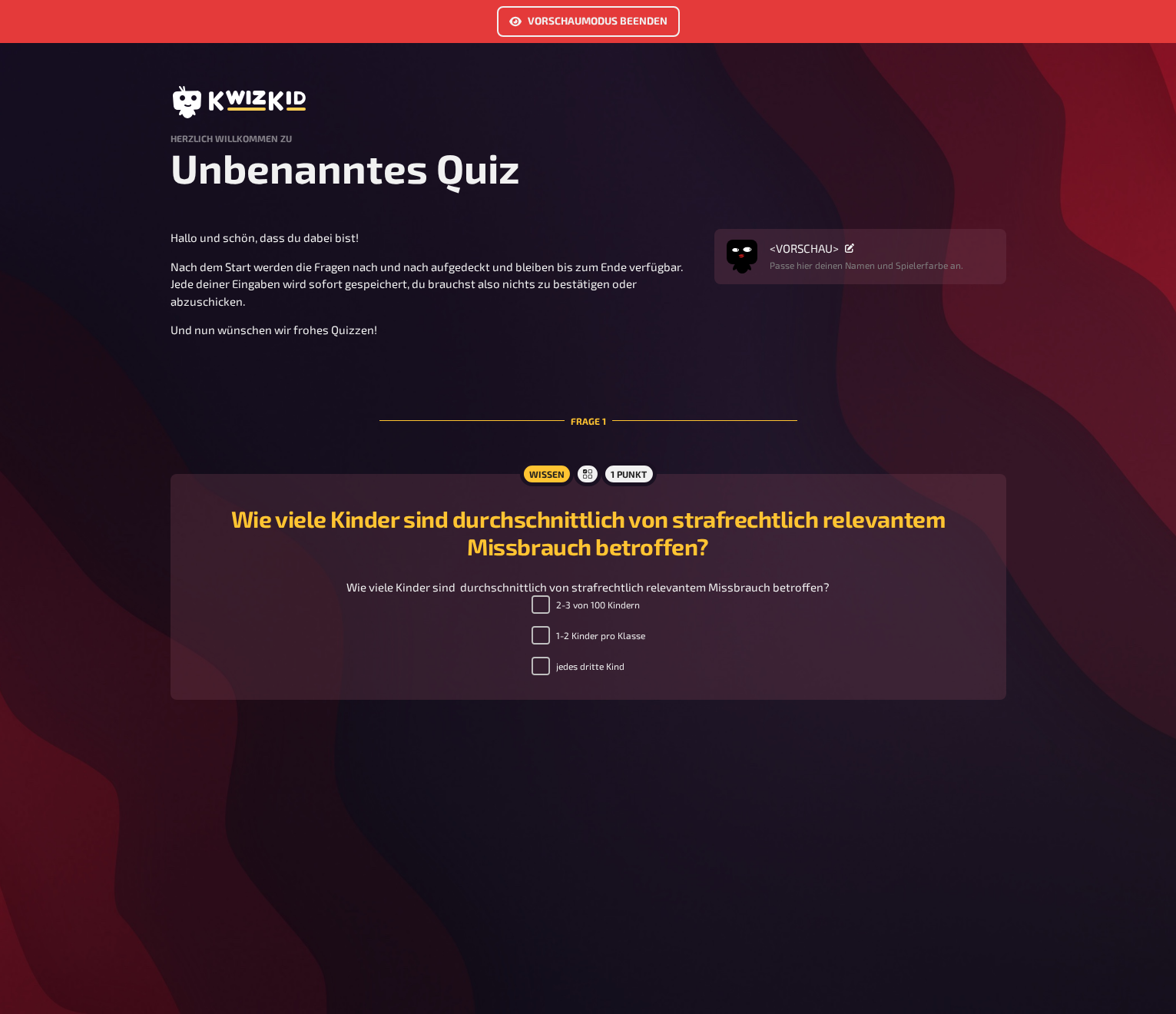
click at [553, 17] on link "Vorschaumodus beenden" at bounding box center [588, 21] width 183 height 31
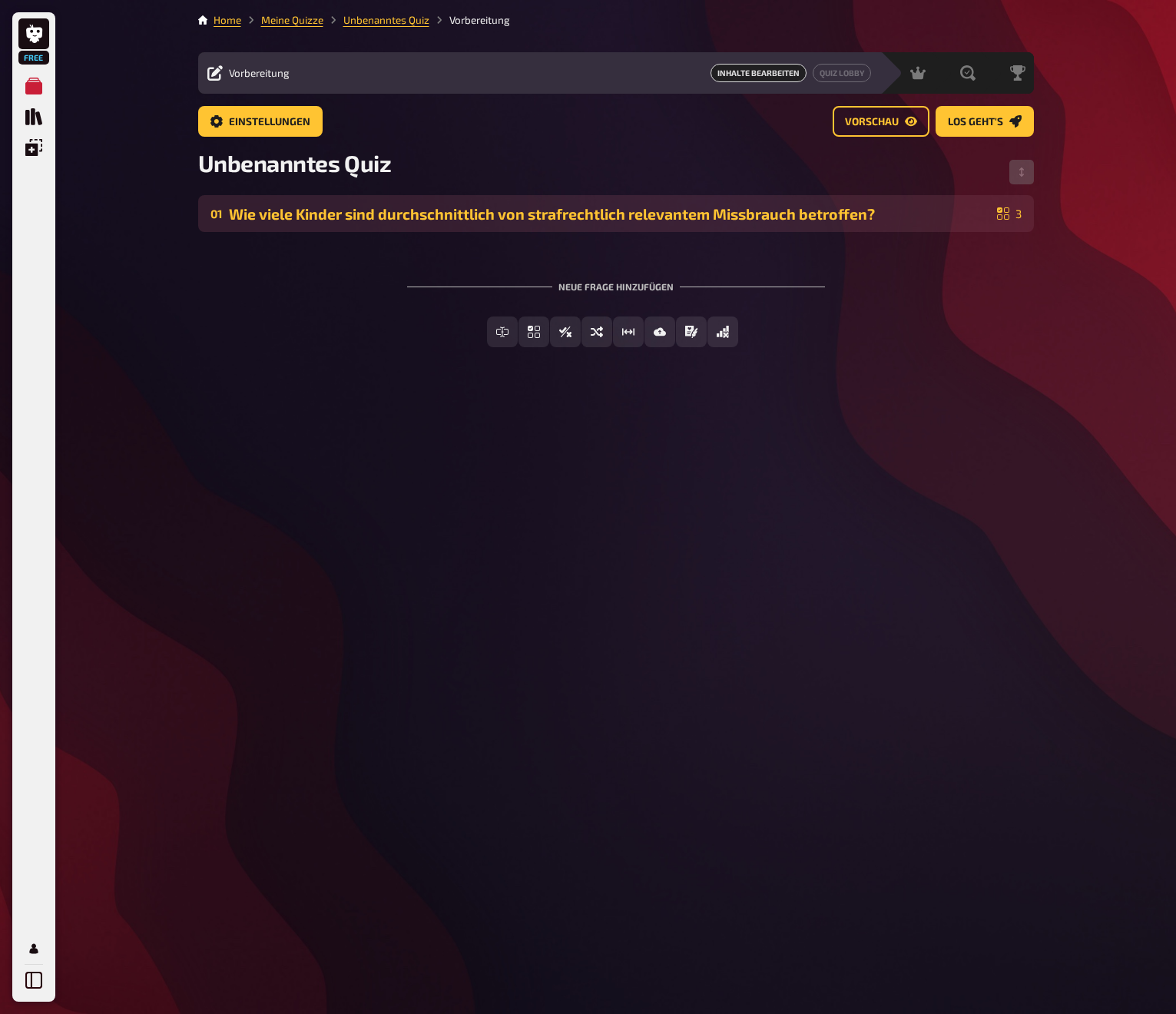
click at [451, 205] on div "Wie viele Kinder sind durchschnittlich von strafrechtlich relevantem Missbrauch…" at bounding box center [610, 214] width 762 height 18
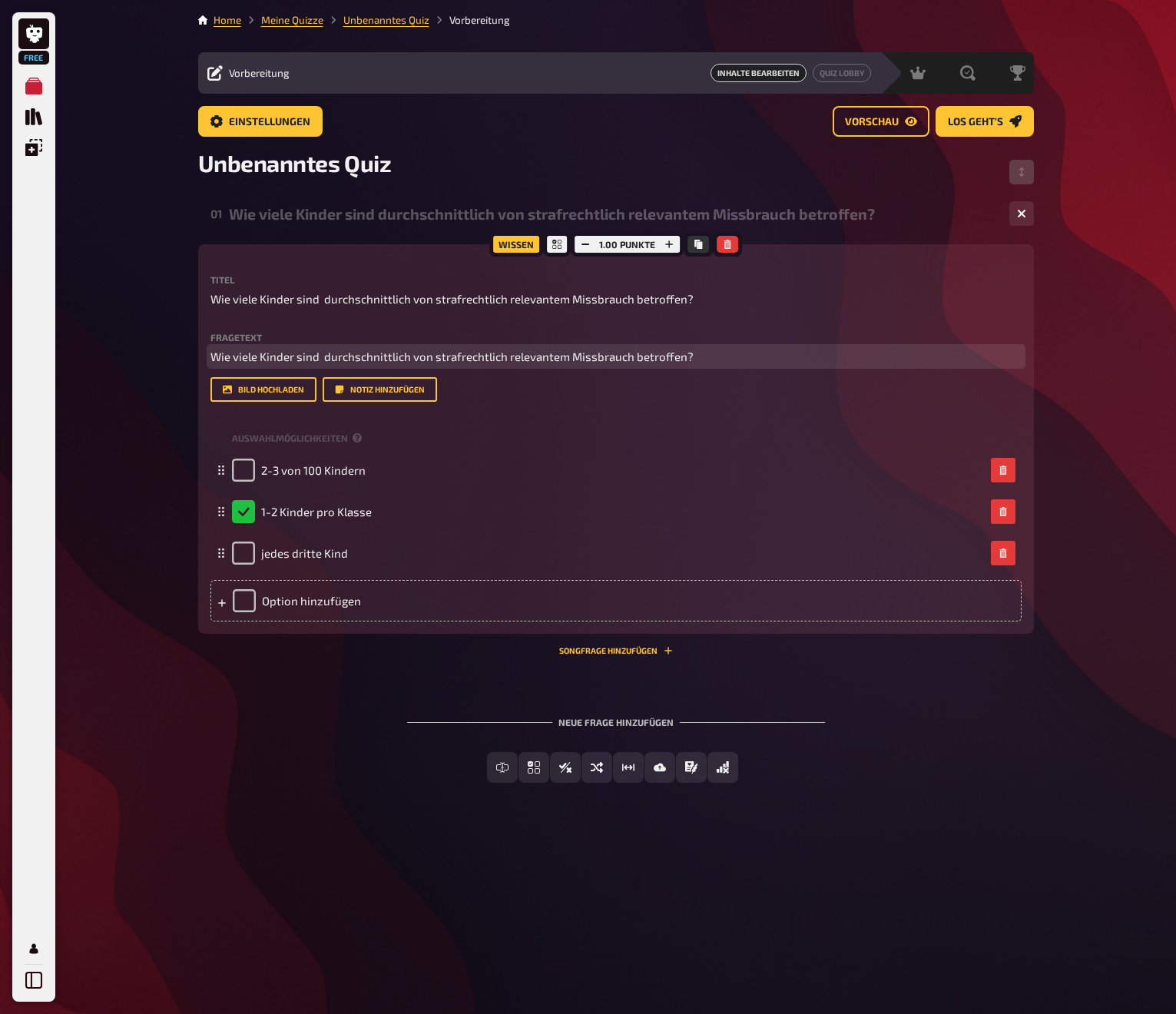
click at [384, 353] on span "Wie viele Kinder sind durchschnittlich von strafrechtlich relevantem Missbrauch…" at bounding box center [451, 356] width 483 height 14
click at [695, 241] on icon "Kopieren" at bounding box center [698, 244] width 8 height 9
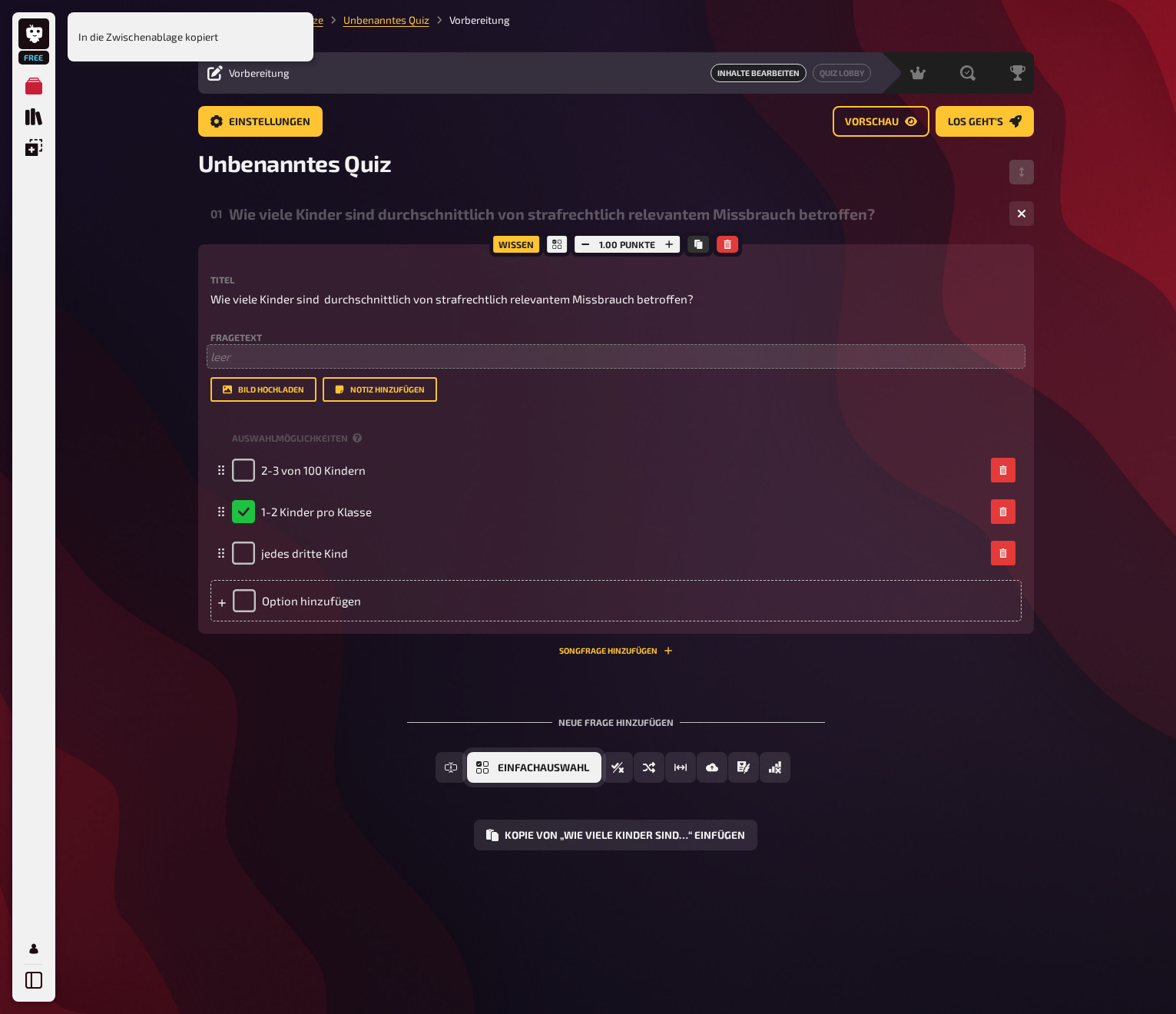
click at [525, 767] on span "Einfachauswahl" at bounding box center [543, 768] width 91 height 11
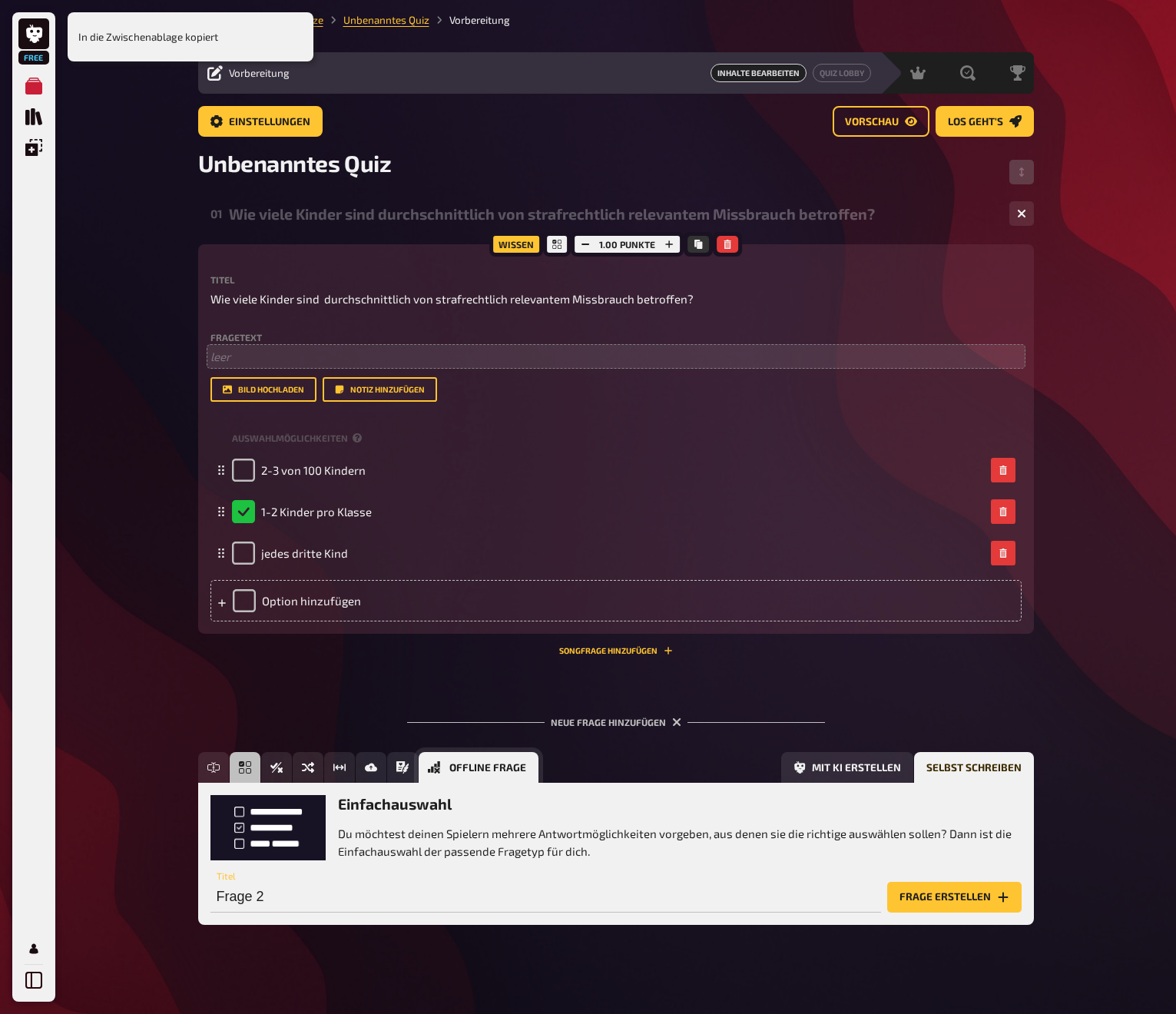
scroll to position [8, 0]
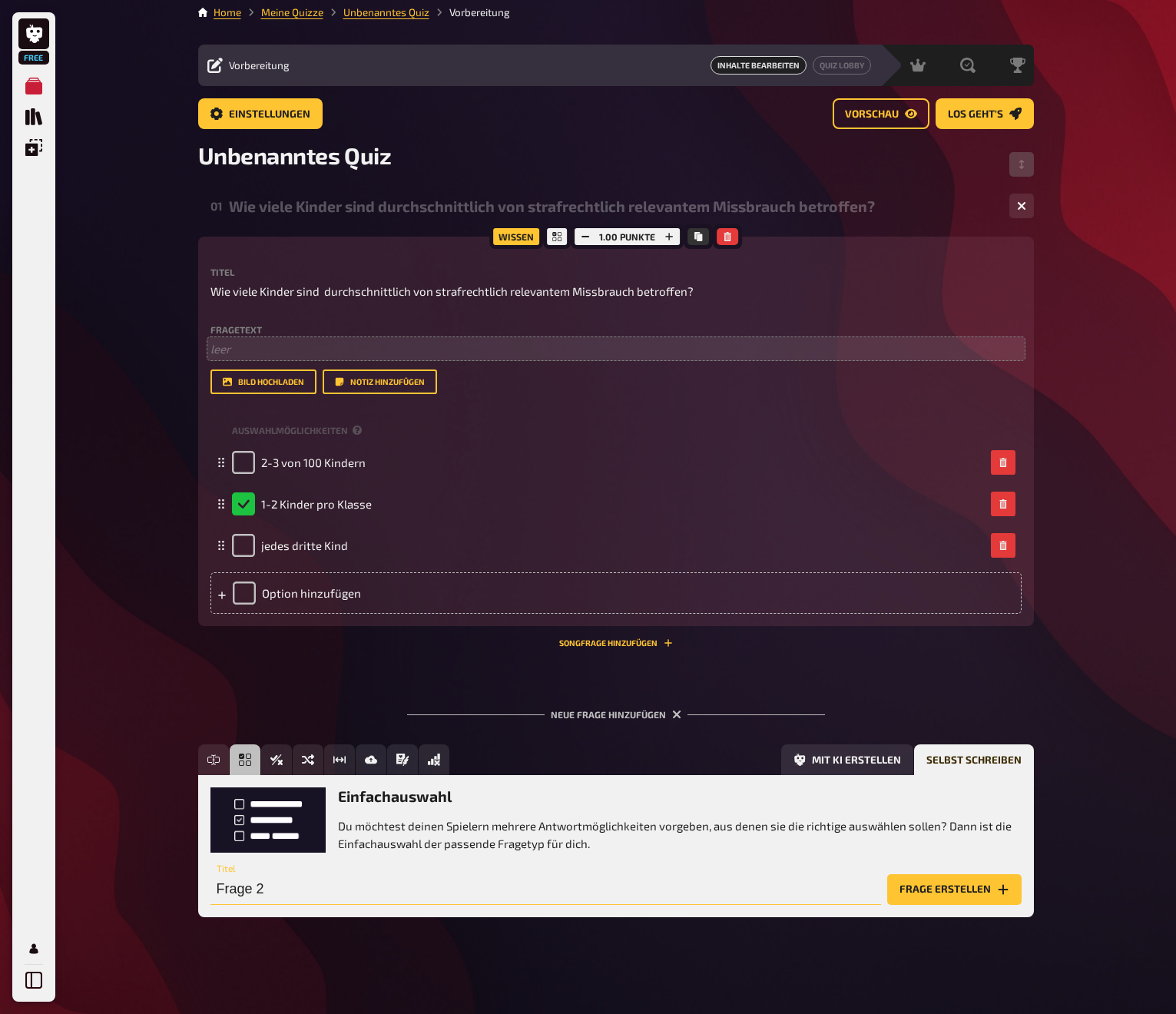
click at [291, 888] on input "Frage 2" at bounding box center [545, 889] width 671 height 31
paste input "Etwa … % der Kinder mit Missbrauchserfahrungen kennen den Täter/die Täterin"
type input "Etwa … % der Kinder mit Missbrauchserfahrungen kennen den Täter/die Täterin."
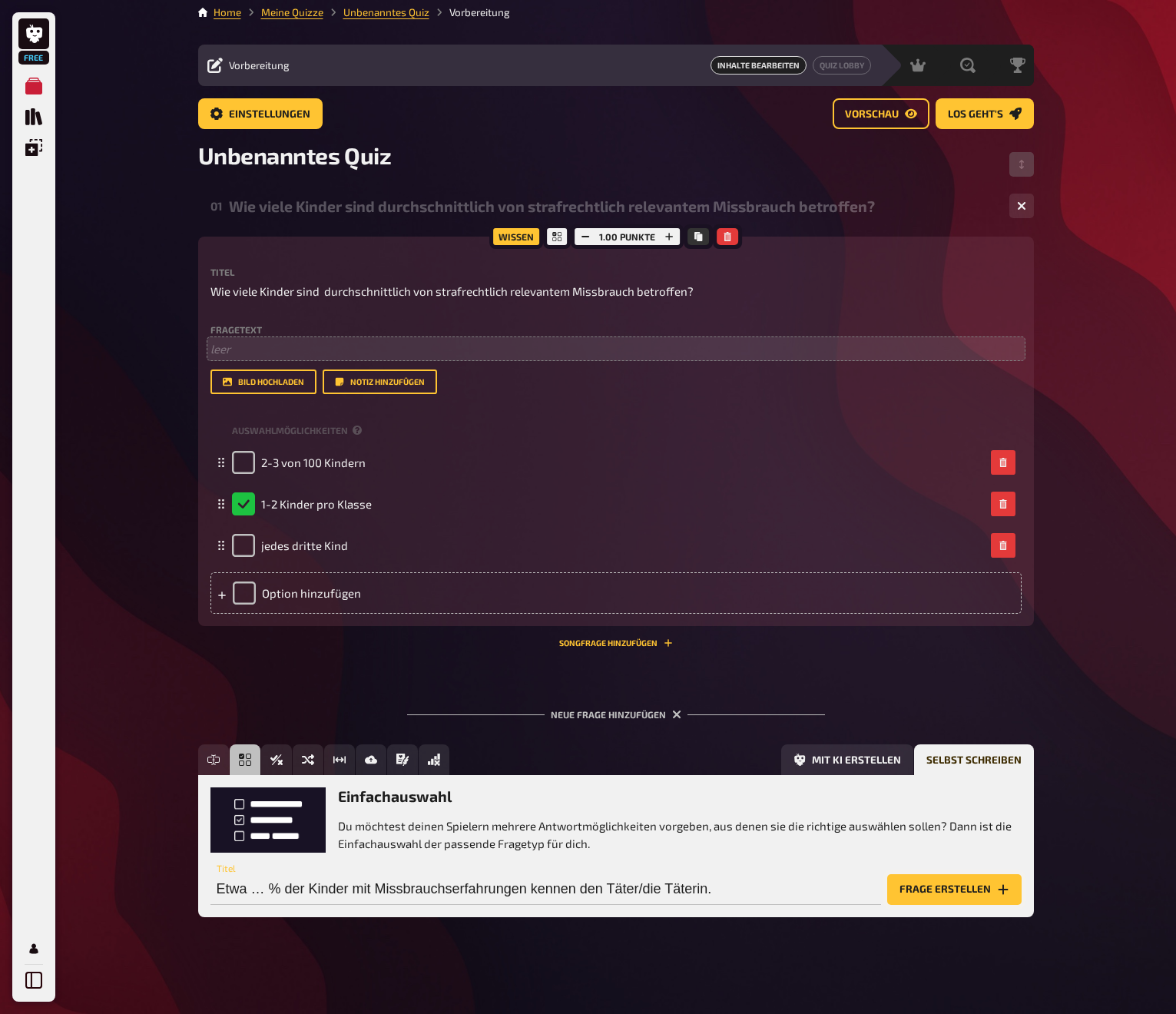
click at [932, 883] on button "Frage erstellen" at bounding box center [954, 889] width 134 height 31
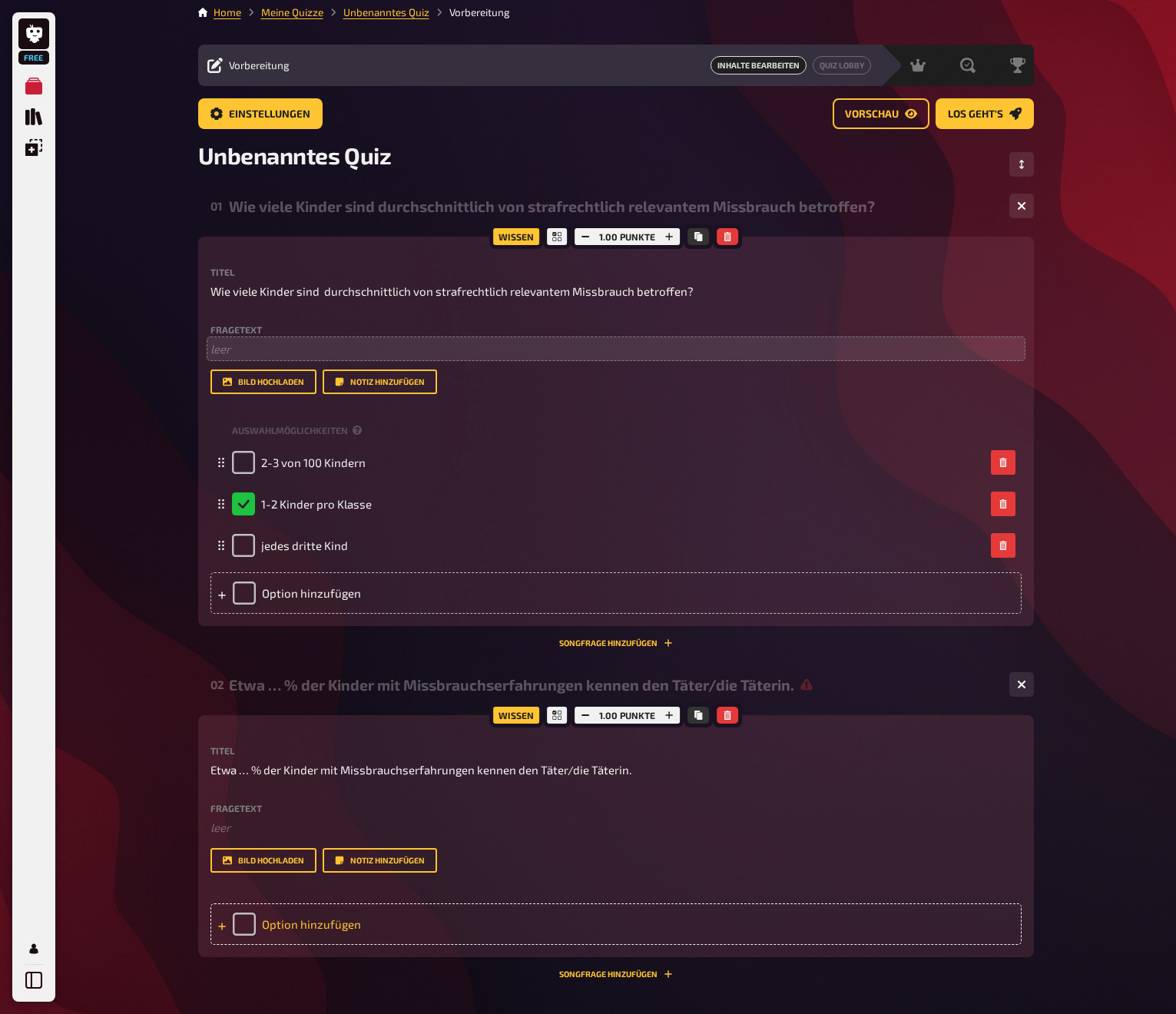
click at [291, 923] on div "Option hinzufügen" at bounding box center [616, 924] width 811 height 42
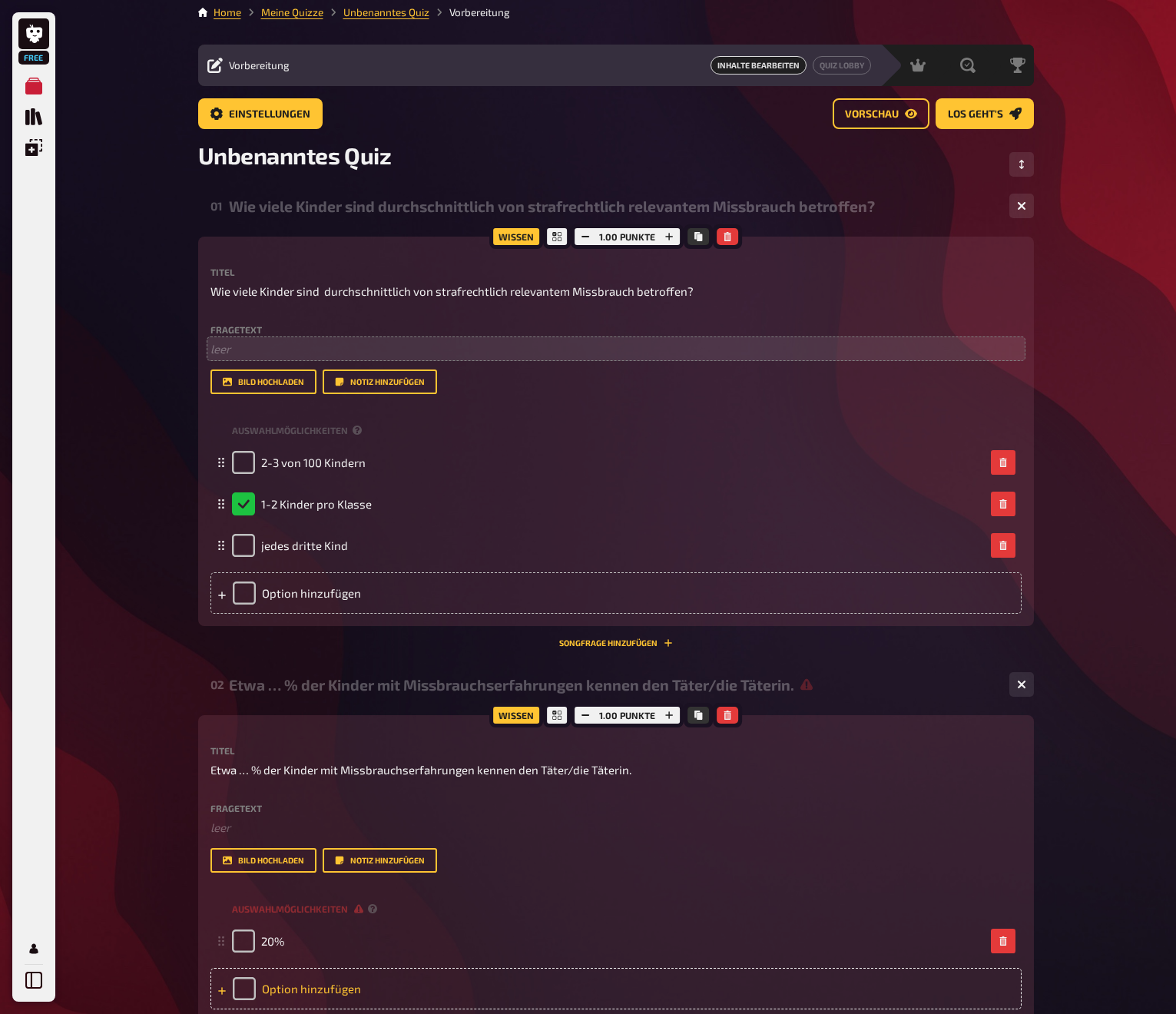
click at [291, 986] on div "Option hinzufügen" at bounding box center [616, 989] width 811 height 42
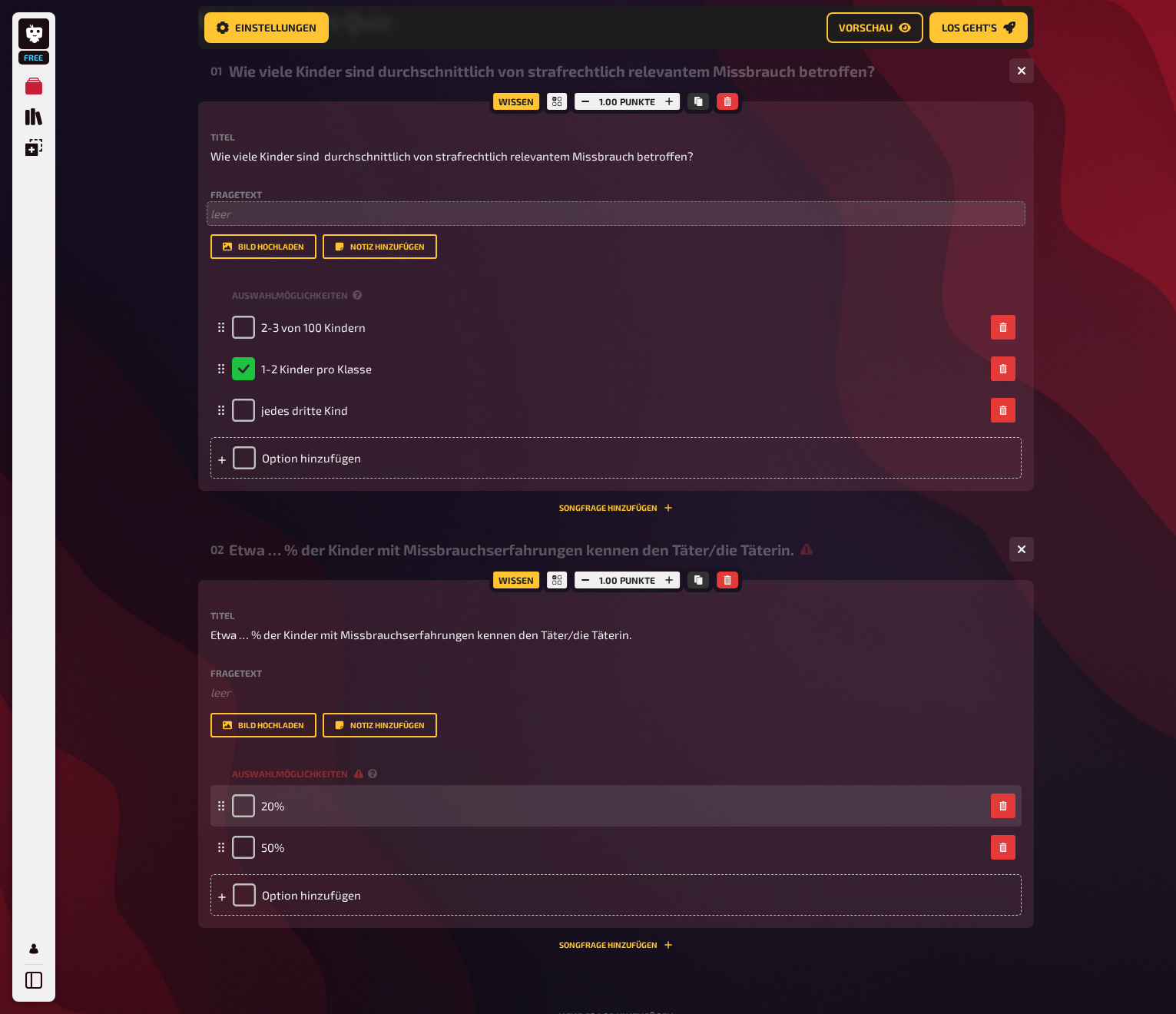
scroll to position [159, 0]
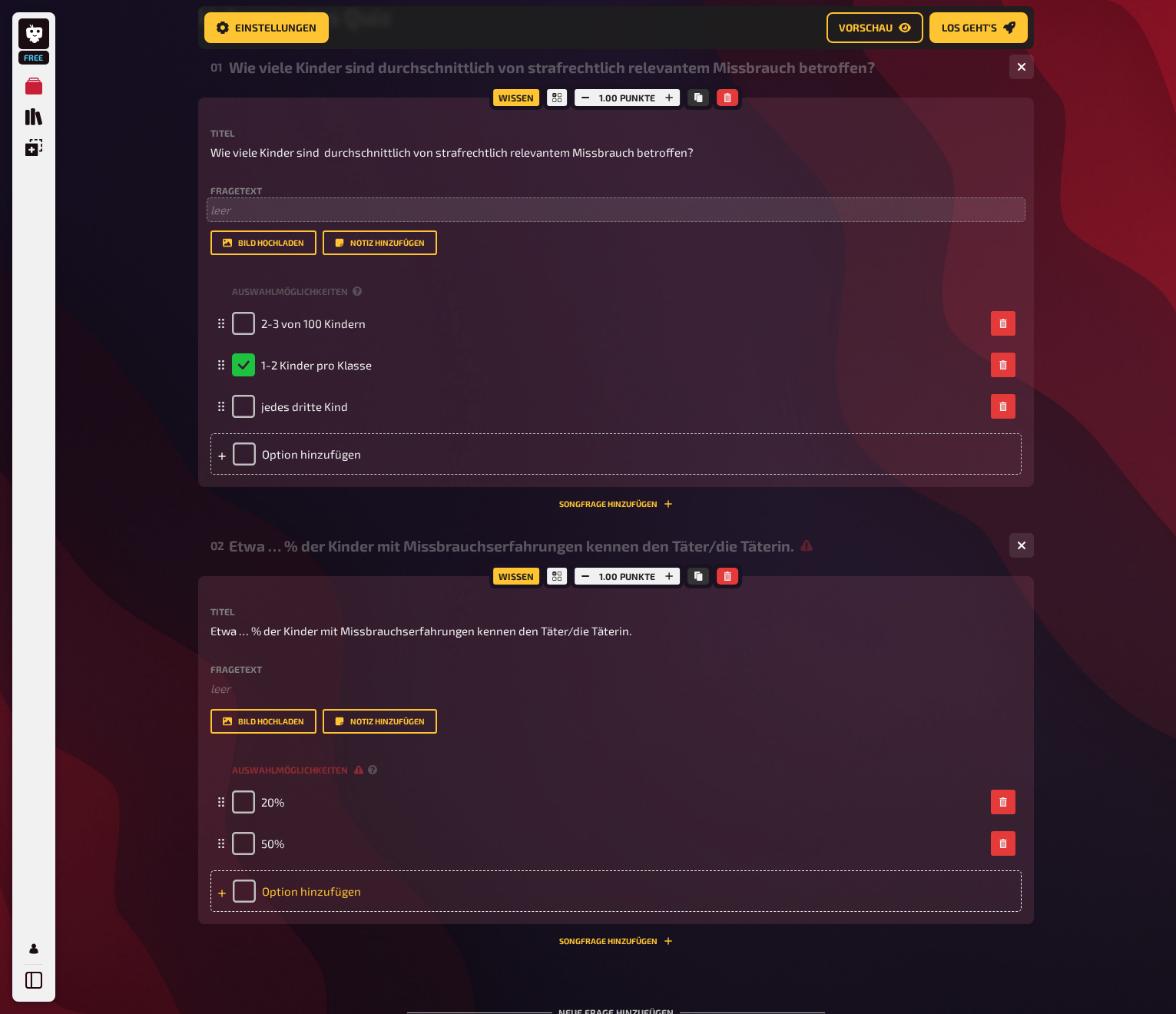
click at [277, 887] on div "Option hinzufügen" at bounding box center [616, 892] width 811 height 42
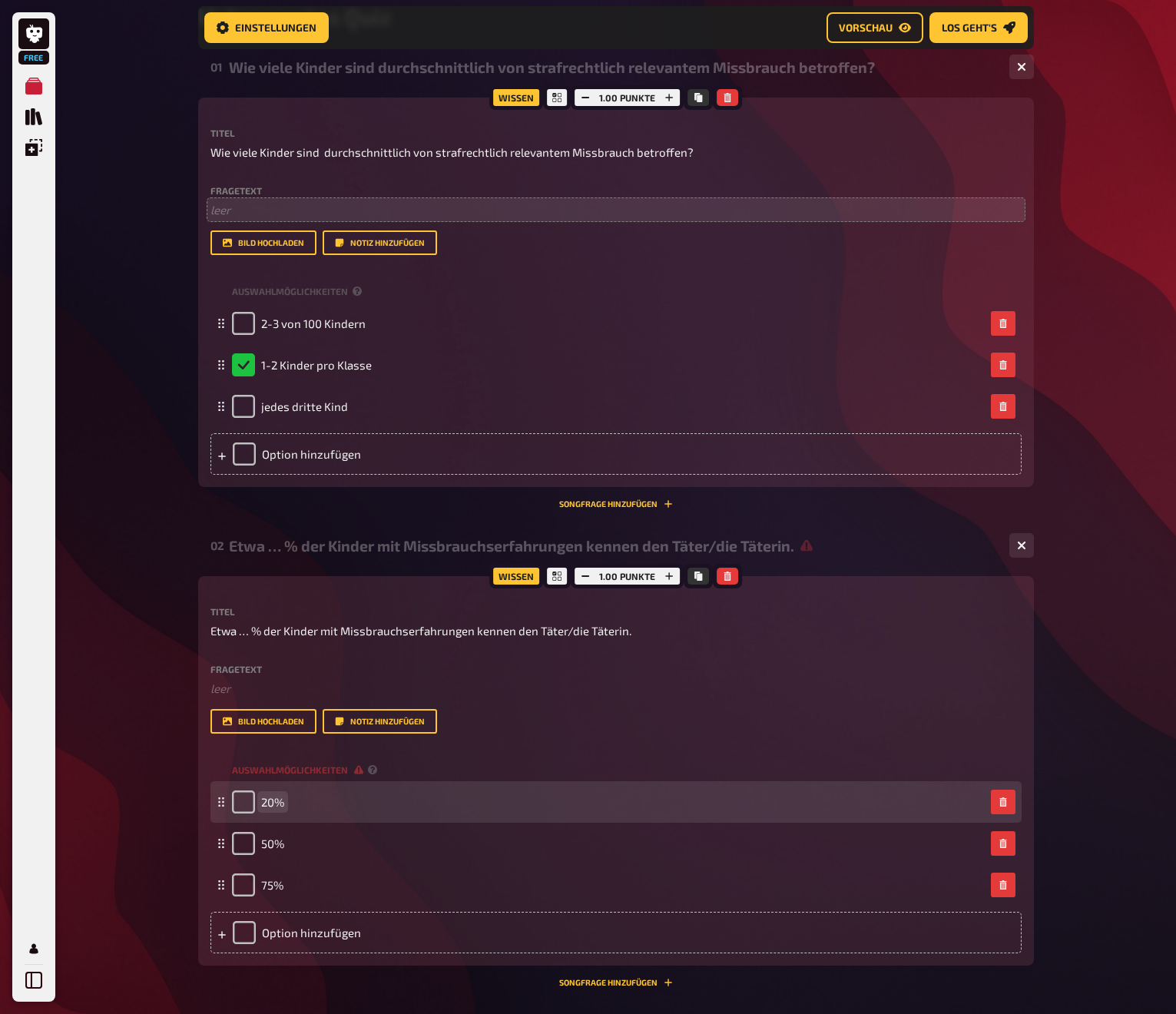
click at [266, 800] on span "20%" at bounding box center [273, 802] width 23 height 14
click at [272, 800] on span "20%" at bounding box center [273, 802] width 23 height 14
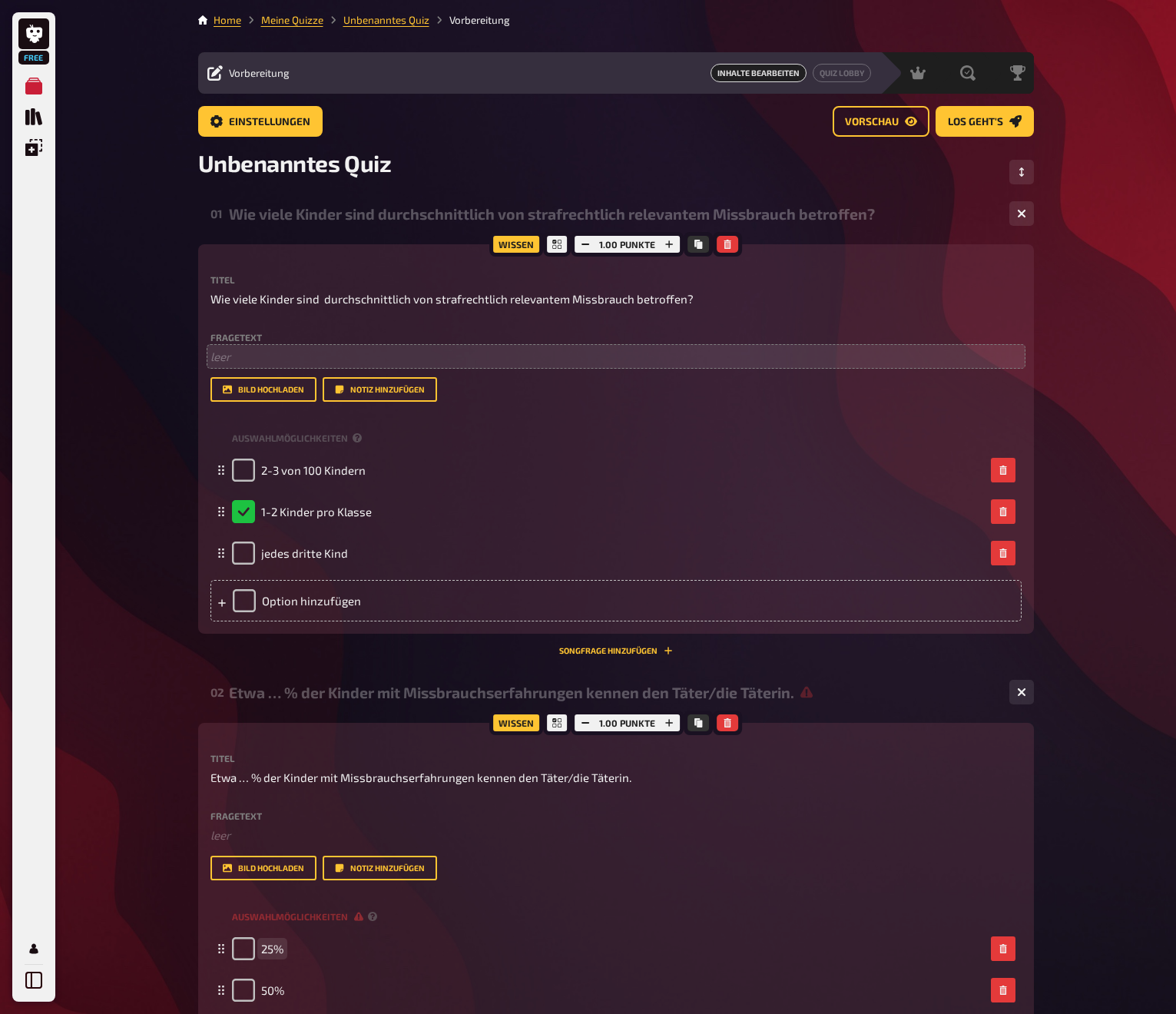
scroll to position [0, 0]
click at [873, 121] on span "Vorschau" at bounding box center [872, 122] width 54 height 11
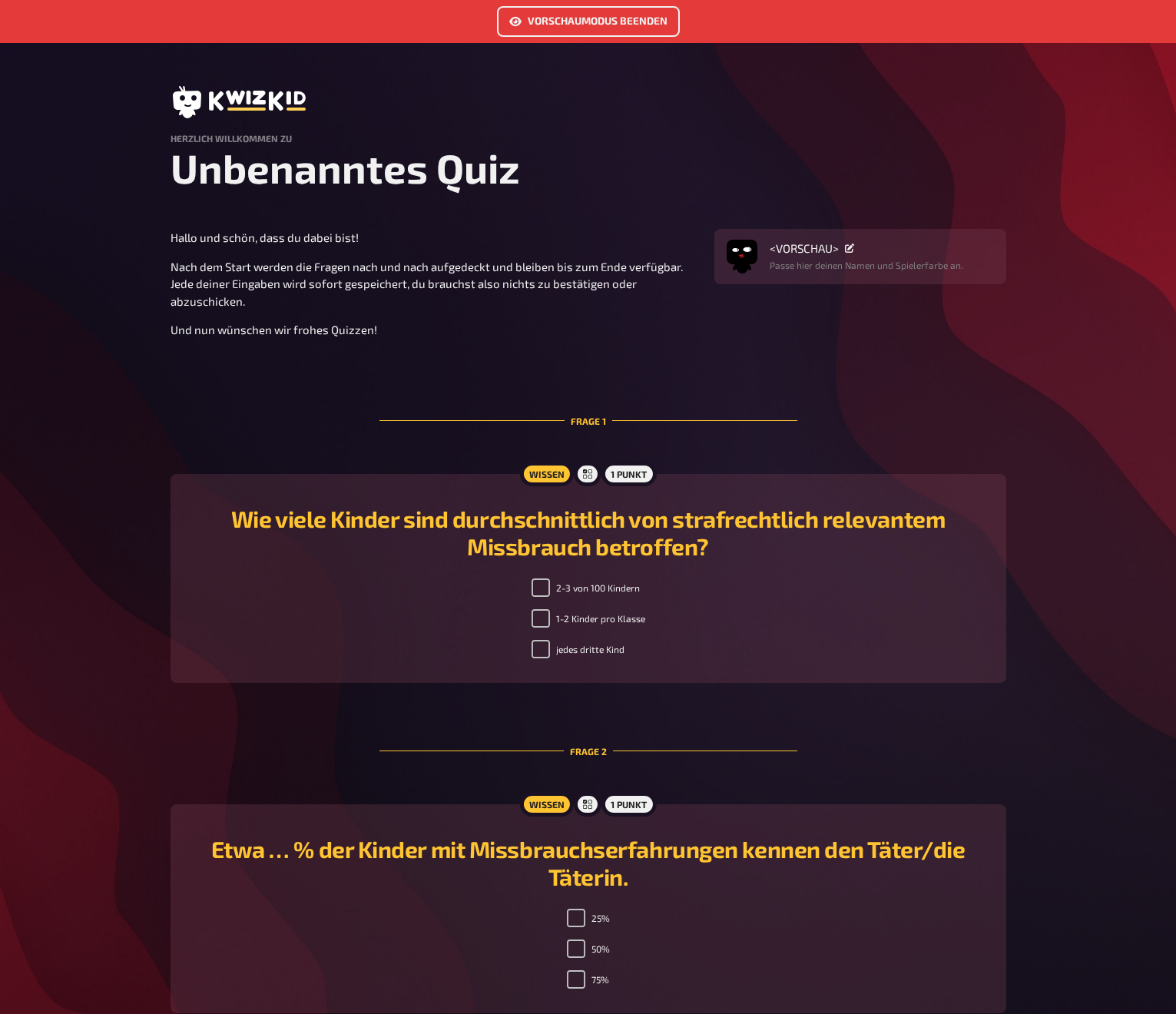
click at [637, 13] on link "Vorschaumodus beenden" at bounding box center [588, 21] width 183 height 31
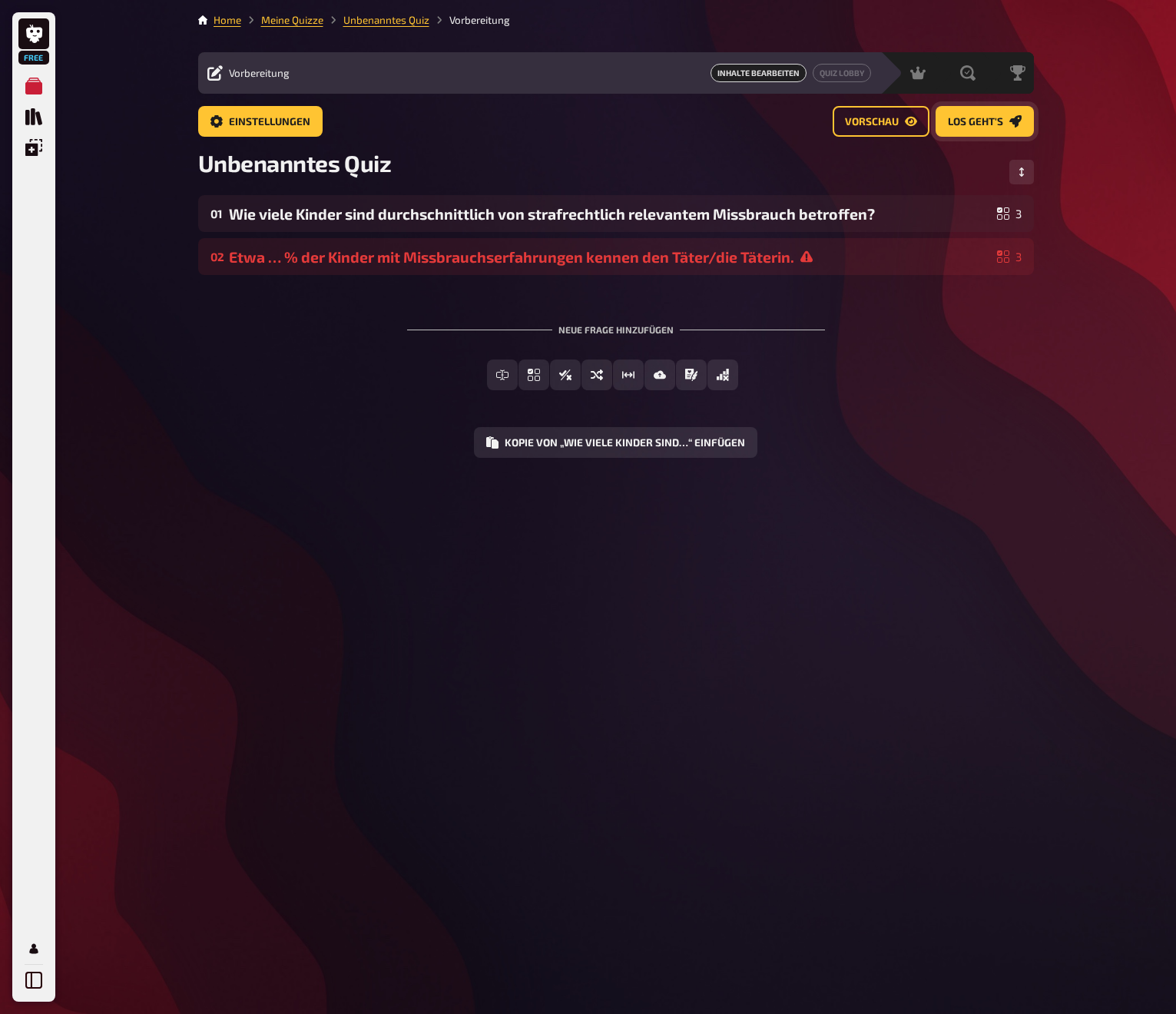
click at [958, 117] on span "Los geht's" at bounding box center [976, 122] width 55 height 11
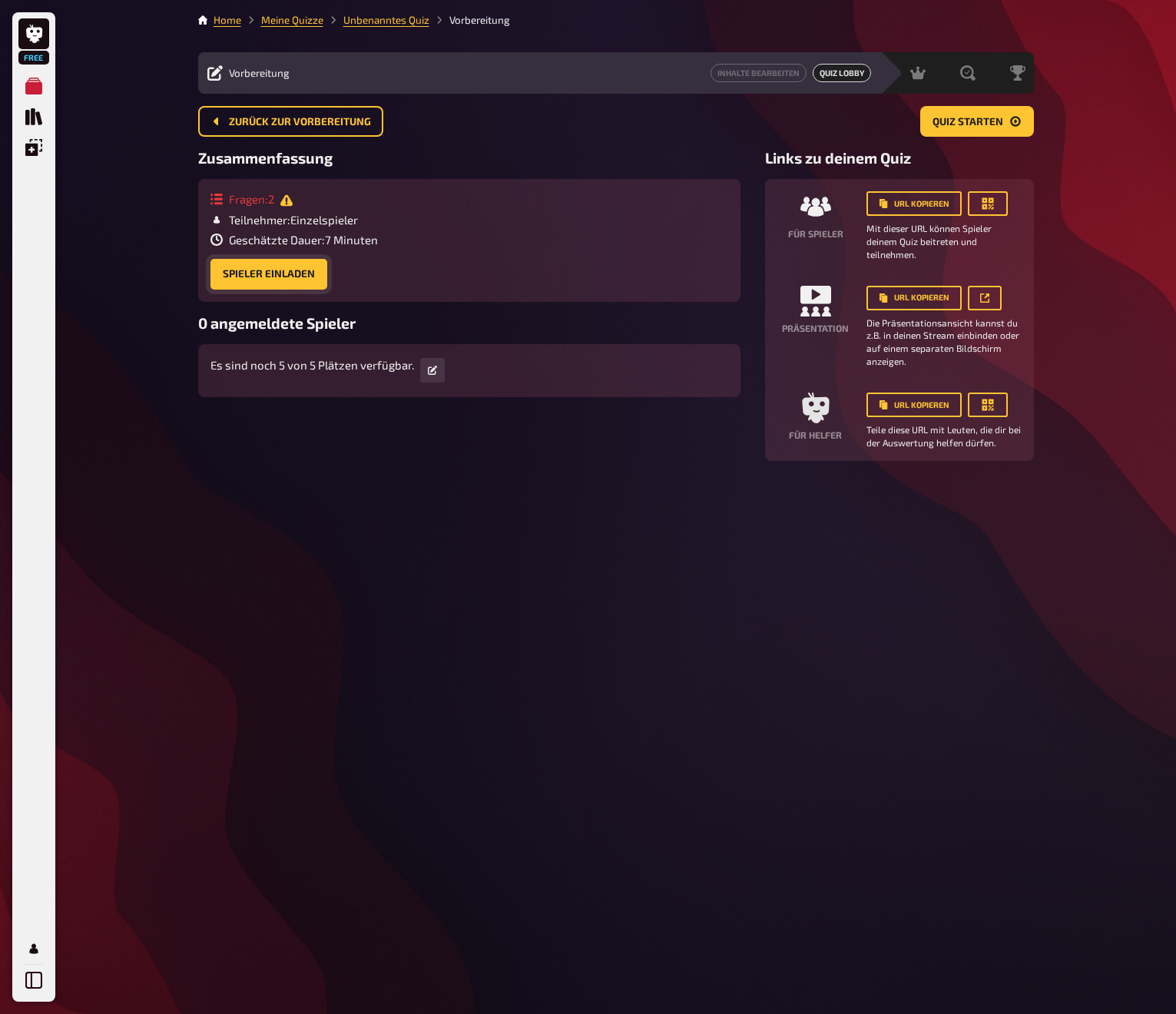
click at [304, 272] on button "Spieler einladen" at bounding box center [268, 274] width 116 height 31
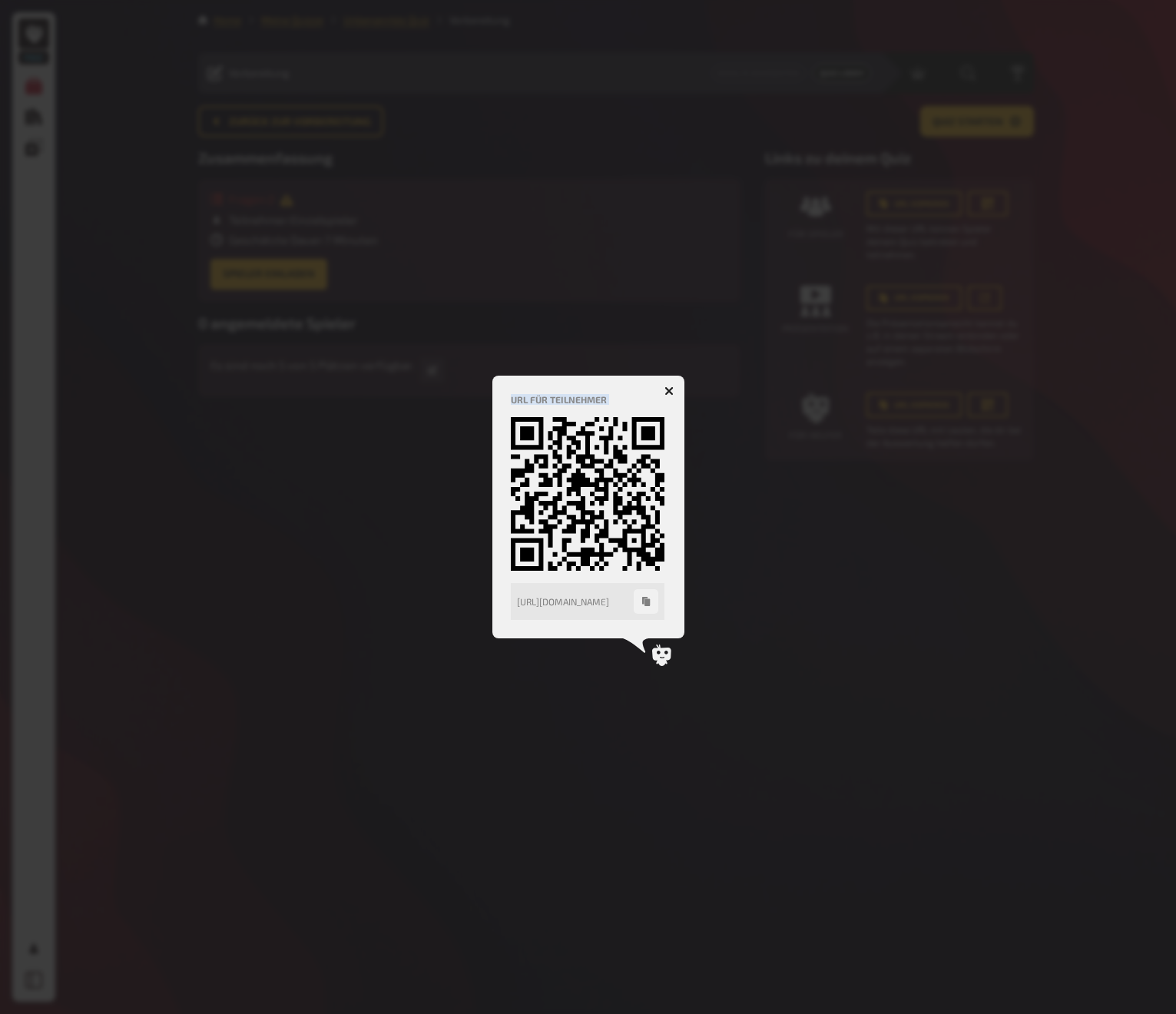
drag, startPoint x: 578, startPoint y: 511, endPoint x: 1223, endPoint y: 542, distance: 645.7
click at [1175, 542] on html "Free Meine Quizze Quiz Sammlung Einblendungen Mein Konto Home Meine Quizze Unbe…" at bounding box center [588, 507] width 1176 height 1014
click at [717, 541] on div at bounding box center [588, 507] width 1176 height 1014
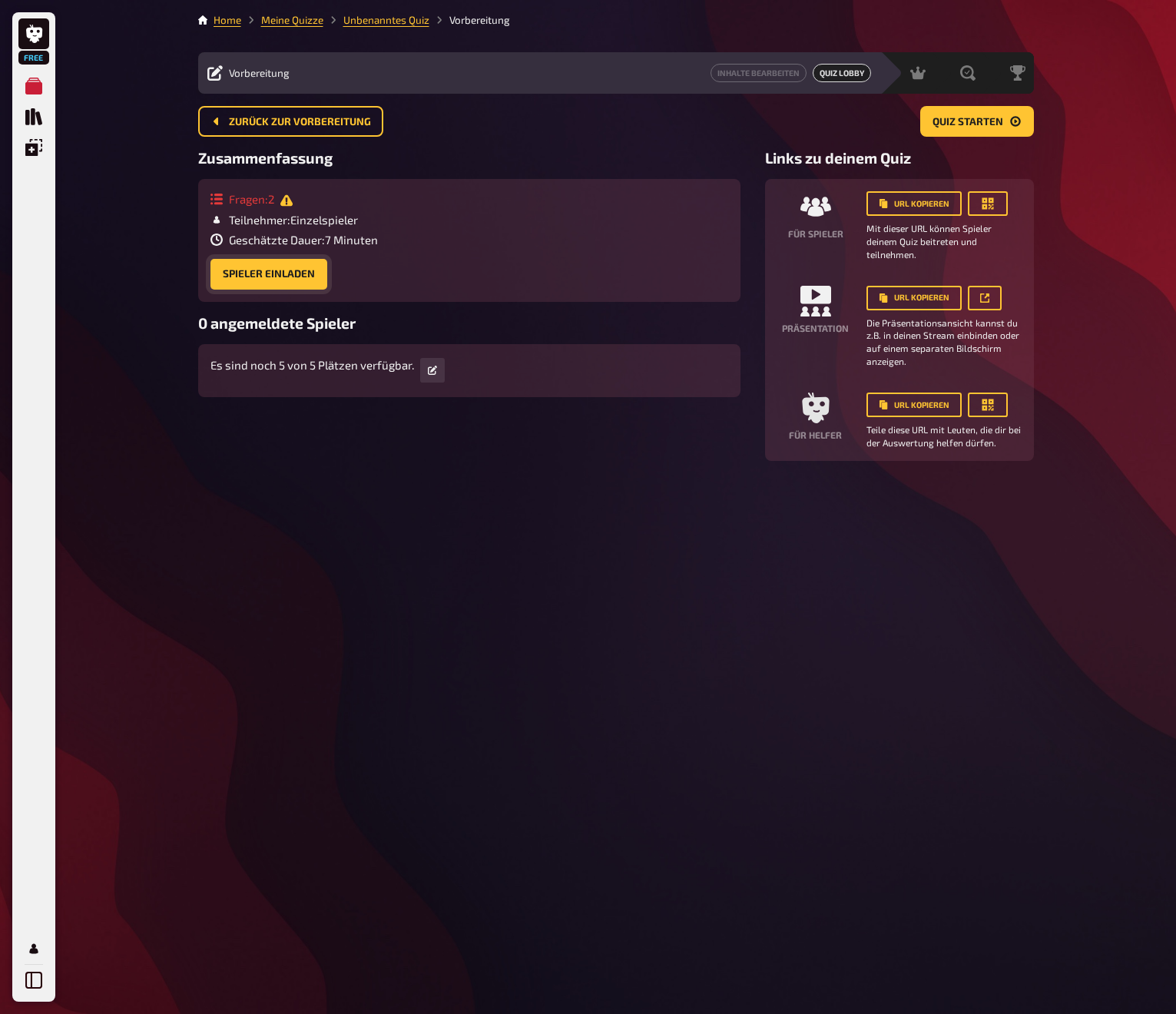
click at [272, 273] on button "Spieler einladen" at bounding box center [268, 274] width 116 height 31
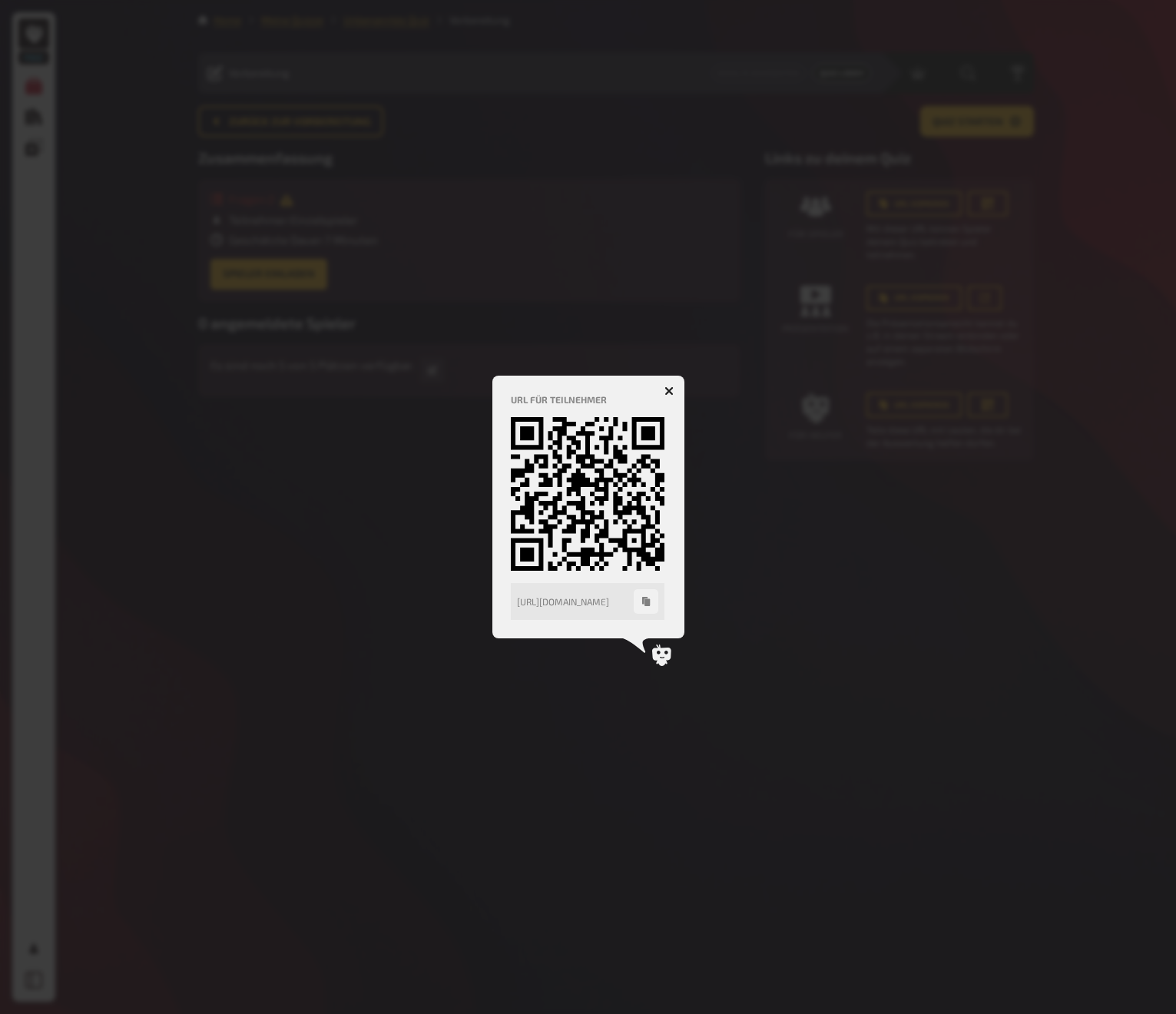
click at [647, 605] on icon "button" at bounding box center [645, 601] width 8 height 9
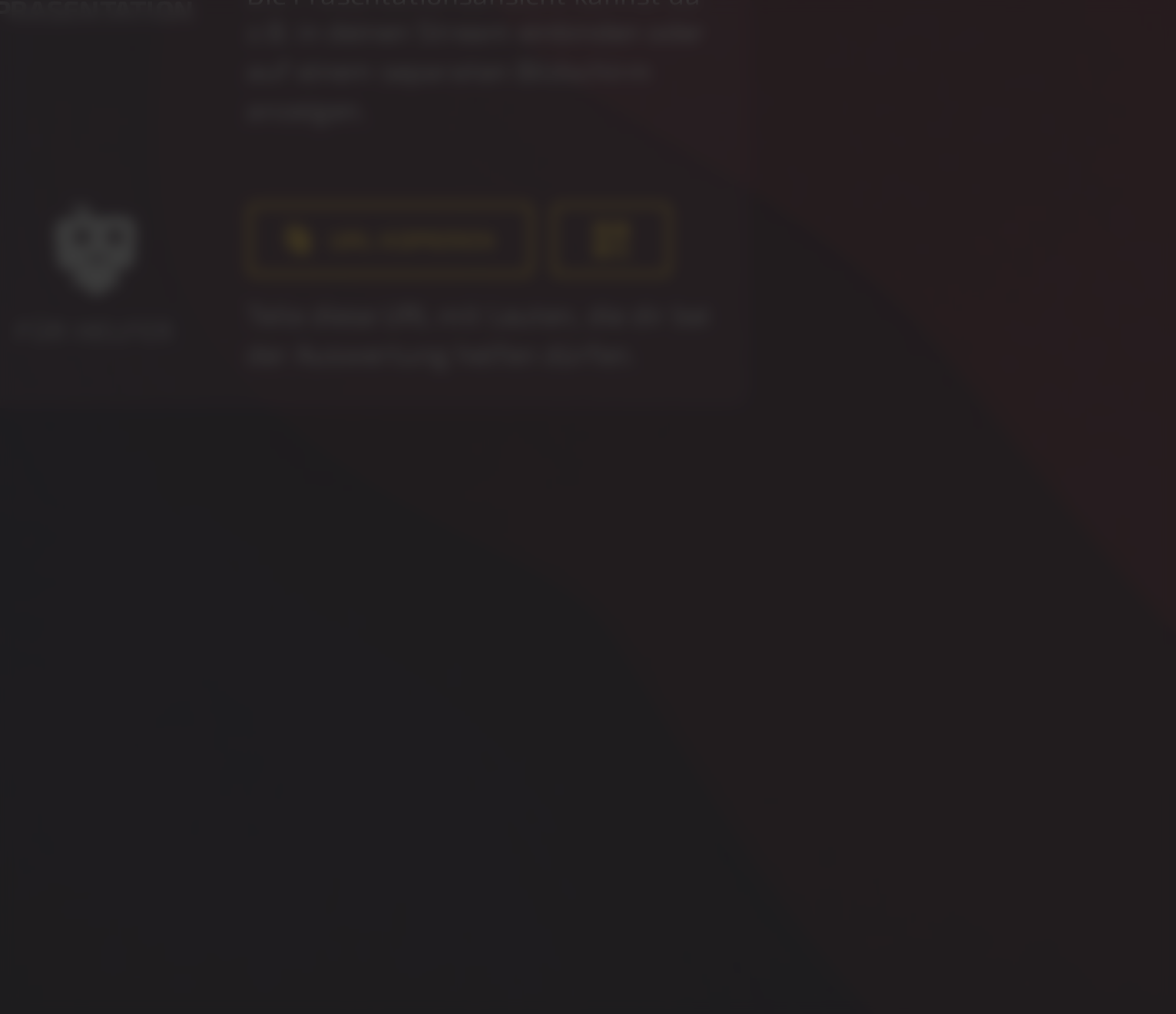
drag, startPoint x: 189, startPoint y: 173, endPoint x: 460, endPoint y: 164, distance: 271.1
click at [460, 164] on html "Free Meine Quizze Quiz Sammlung Einblendungen Mein Konto Home Meine Quizze Unbe…" at bounding box center [588, 507] width 1176 height 1014
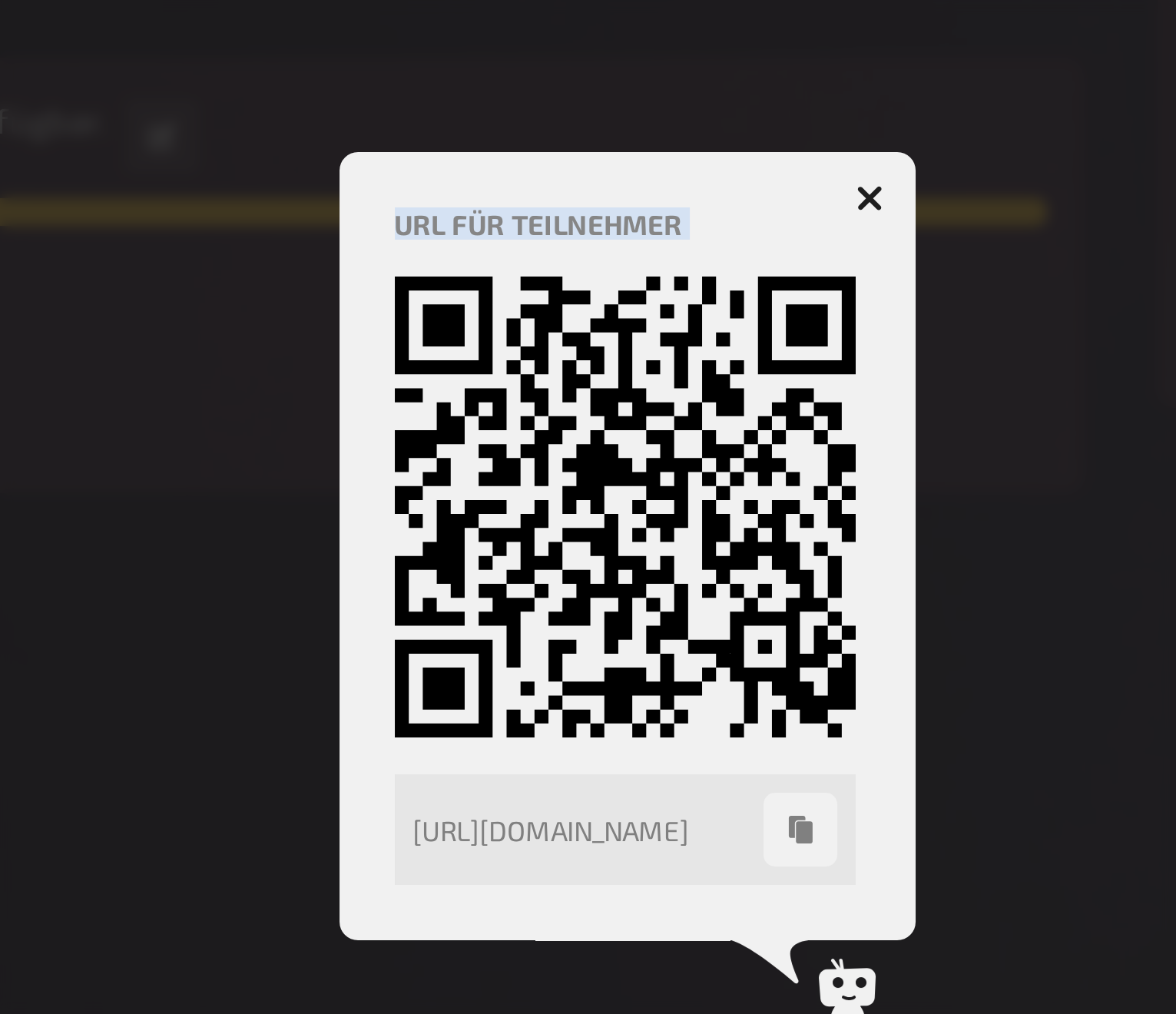
click at [661, 384] on icon "button" at bounding box center [668, 391] width 14 height 14
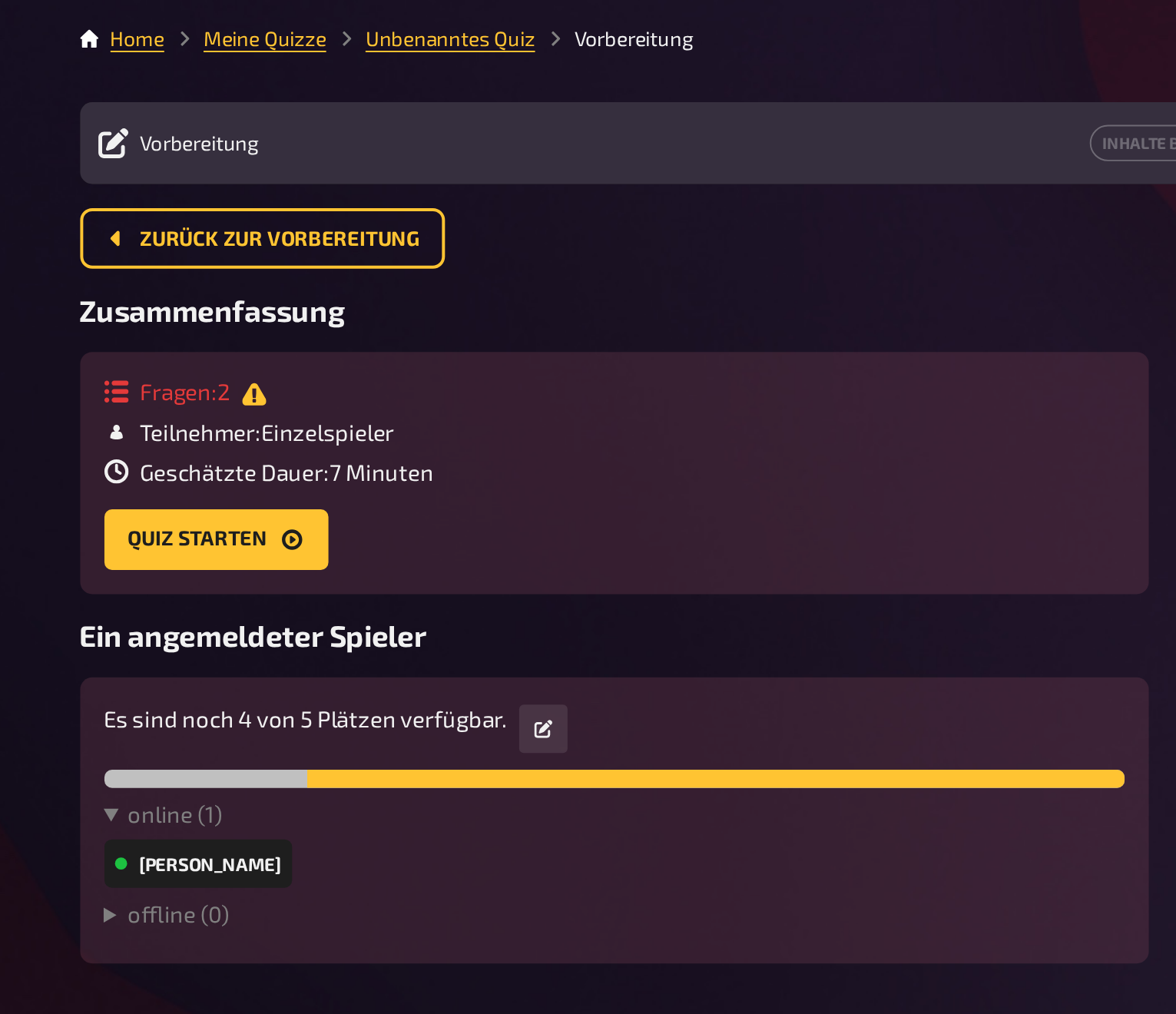
click at [210, 199] on div "Fragen : 2" at bounding box center [294, 198] width 168 height 14
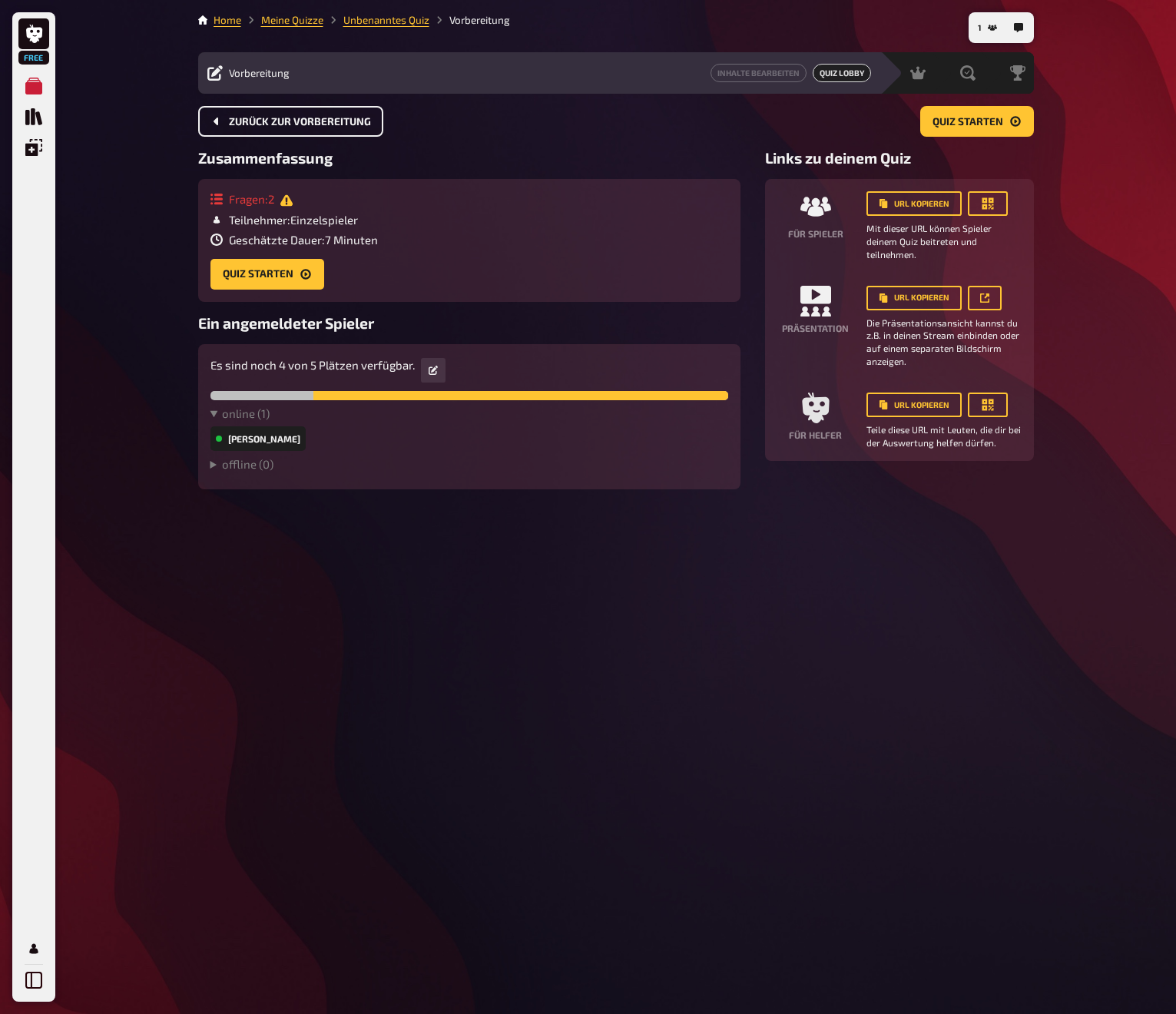
click at [309, 127] on button "Zurück zur Vorbereitung" at bounding box center [291, 122] width 185 height 31
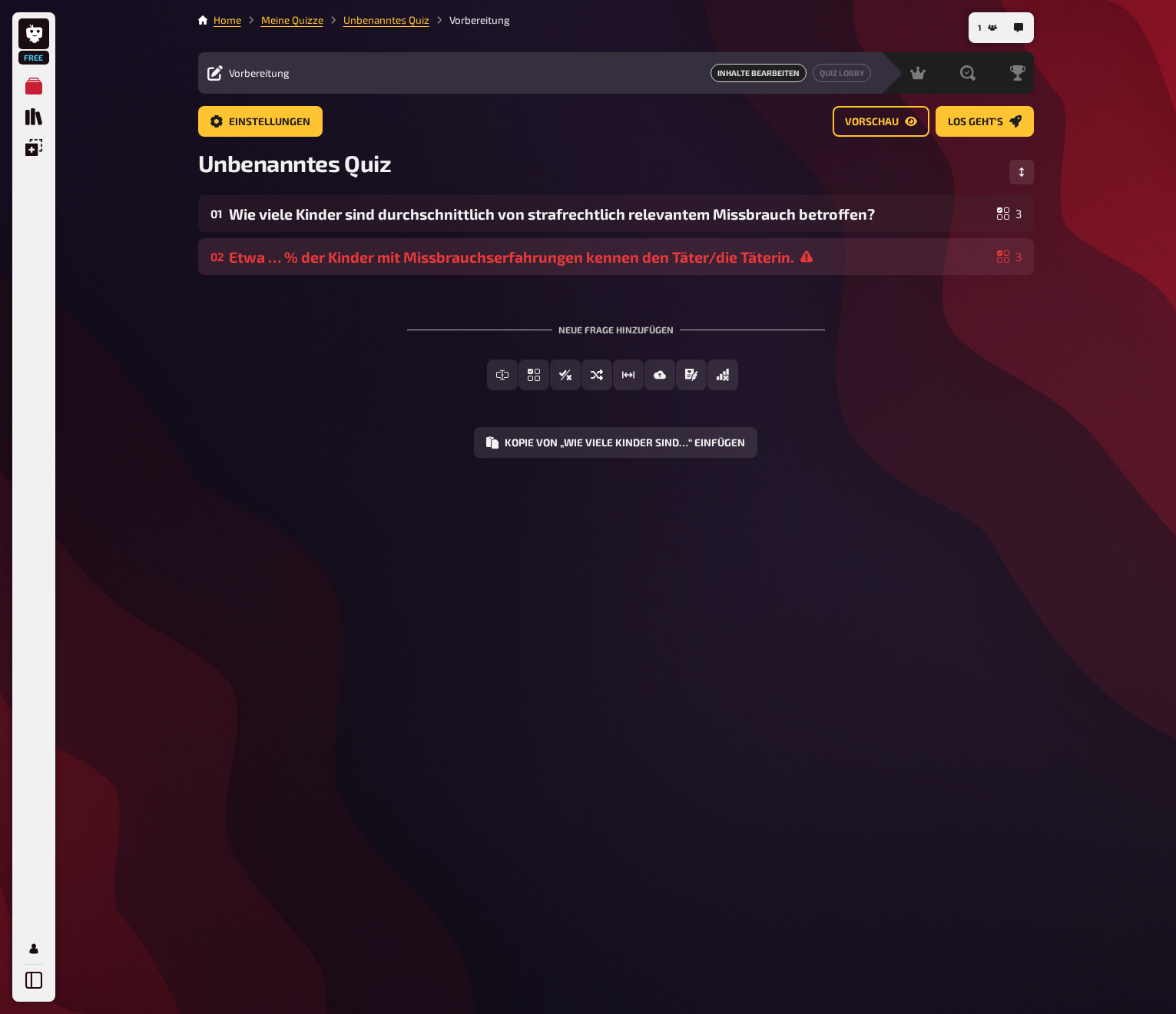
click at [367, 255] on div "Etwa … % der Kinder mit Missbrauchserfahrungen kennen den Täter/die Täterin." at bounding box center [610, 256] width 762 height 18
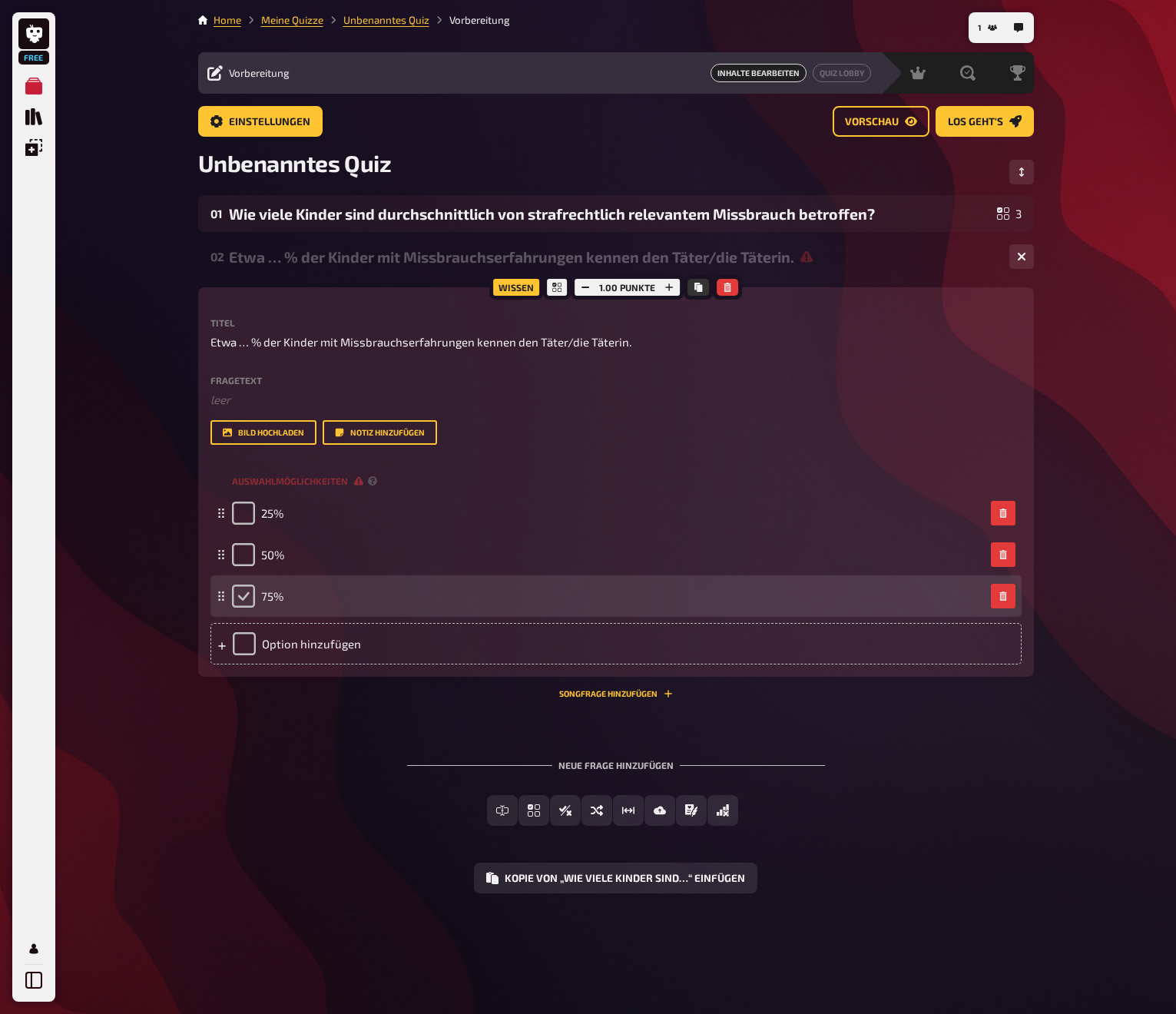
click at [245, 595] on input "checkbox" at bounding box center [244, 597] width 23 height 23
checkbox input "true"
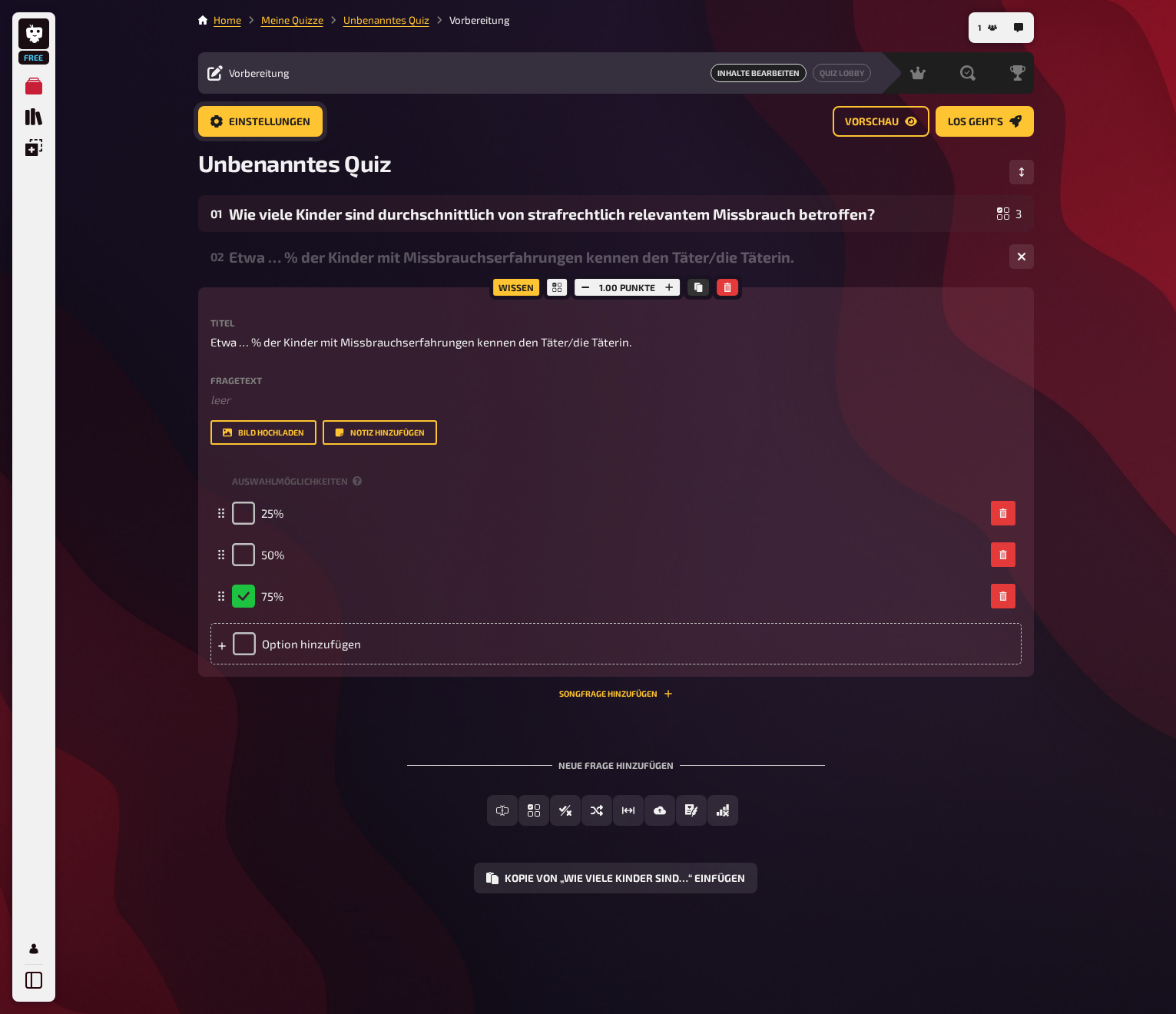
click at [285, 122] on span "Einstellungen" at bounding box center [269, 122] width 81 height 11
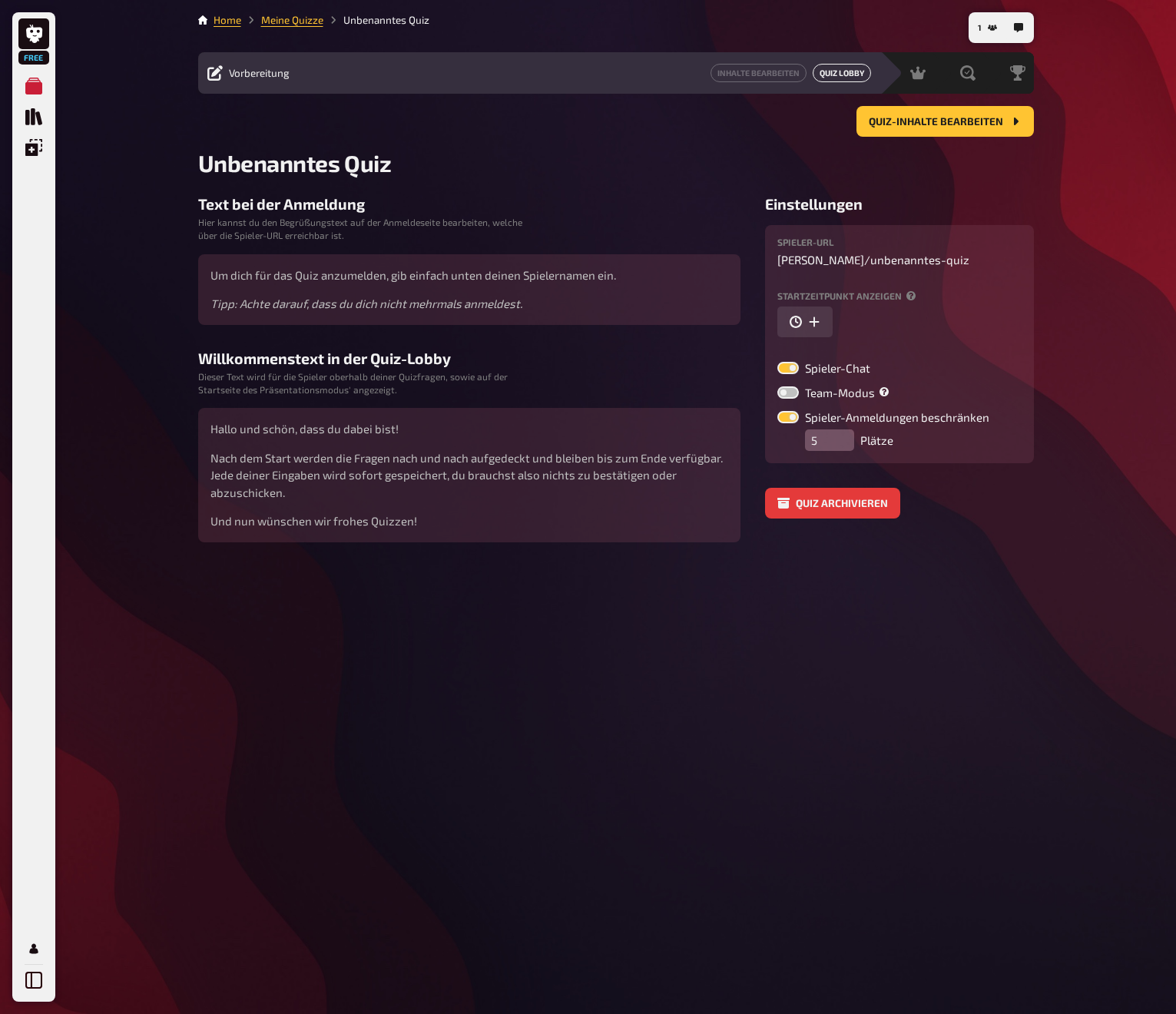
click at [836, 73] on link "Quiz Lobby" at bounding box center [842, 73] width 59 height 18
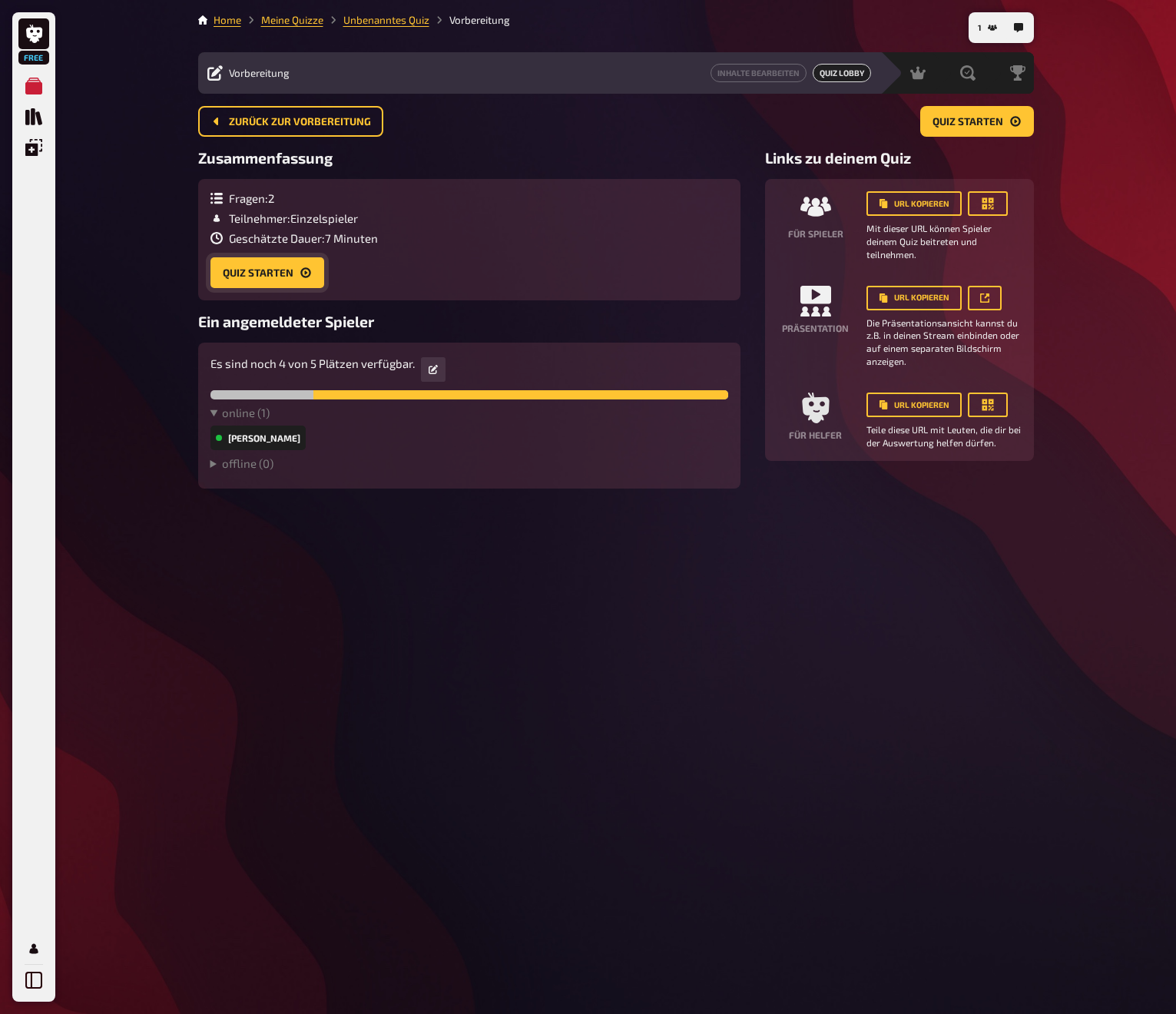
click at [256, 272] on button "Quiz starten" at bounding box center [267, 272] width 114 height 31
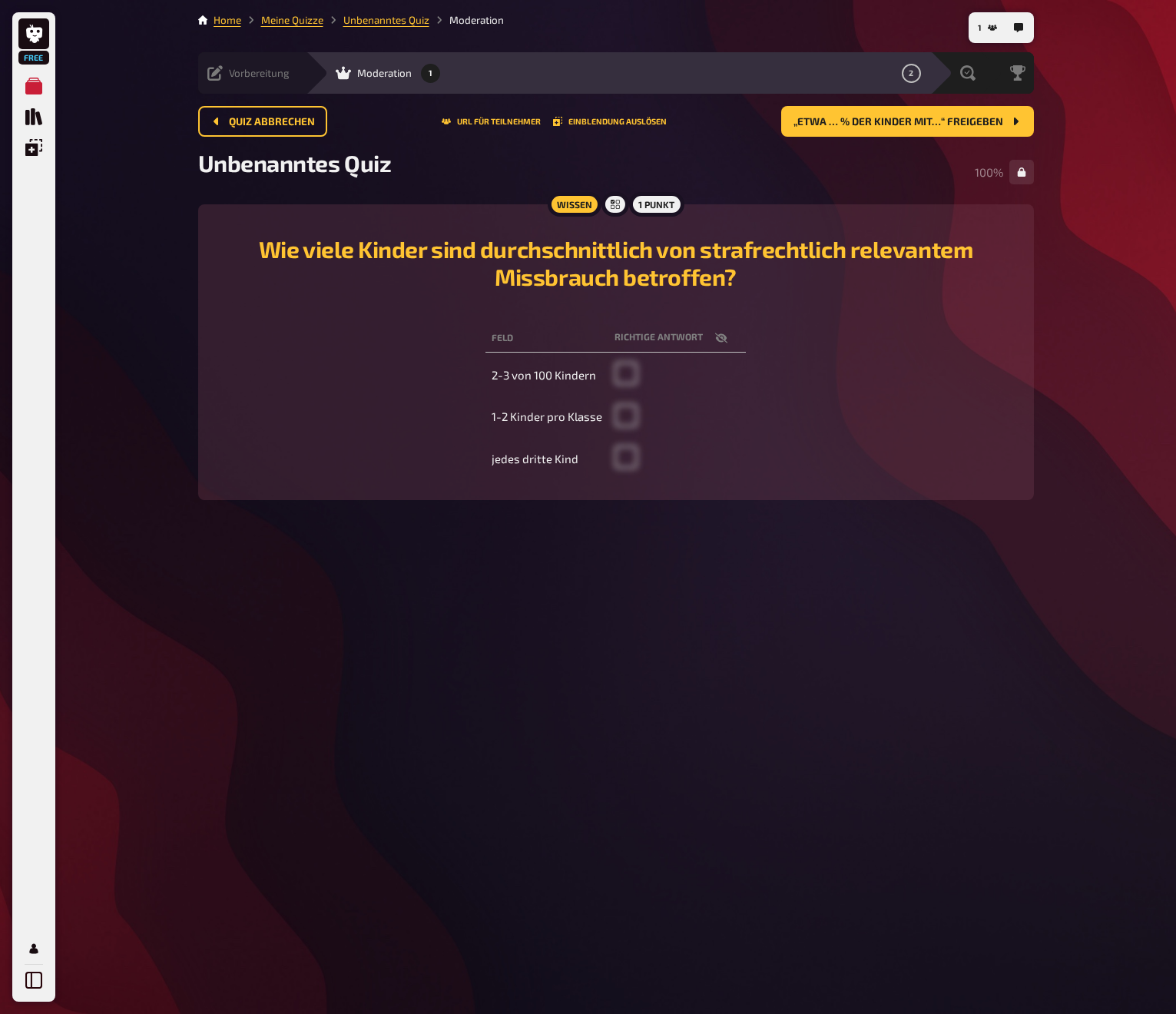
click at [626, 417] on span at bounding box center [627, 422] width 23 height 14
click at [631, 417] on span at bounding box center [627, 422] width 23 height 14
click at [725, 339] on icon "button" at bounding box center [721, 339] width 13 height 10
checkbox input "true"
click at [922, 126] on span "„Etwa … % der Kinder mit…“ freigeben" at bounding box center [898, 122] width 209 height 11
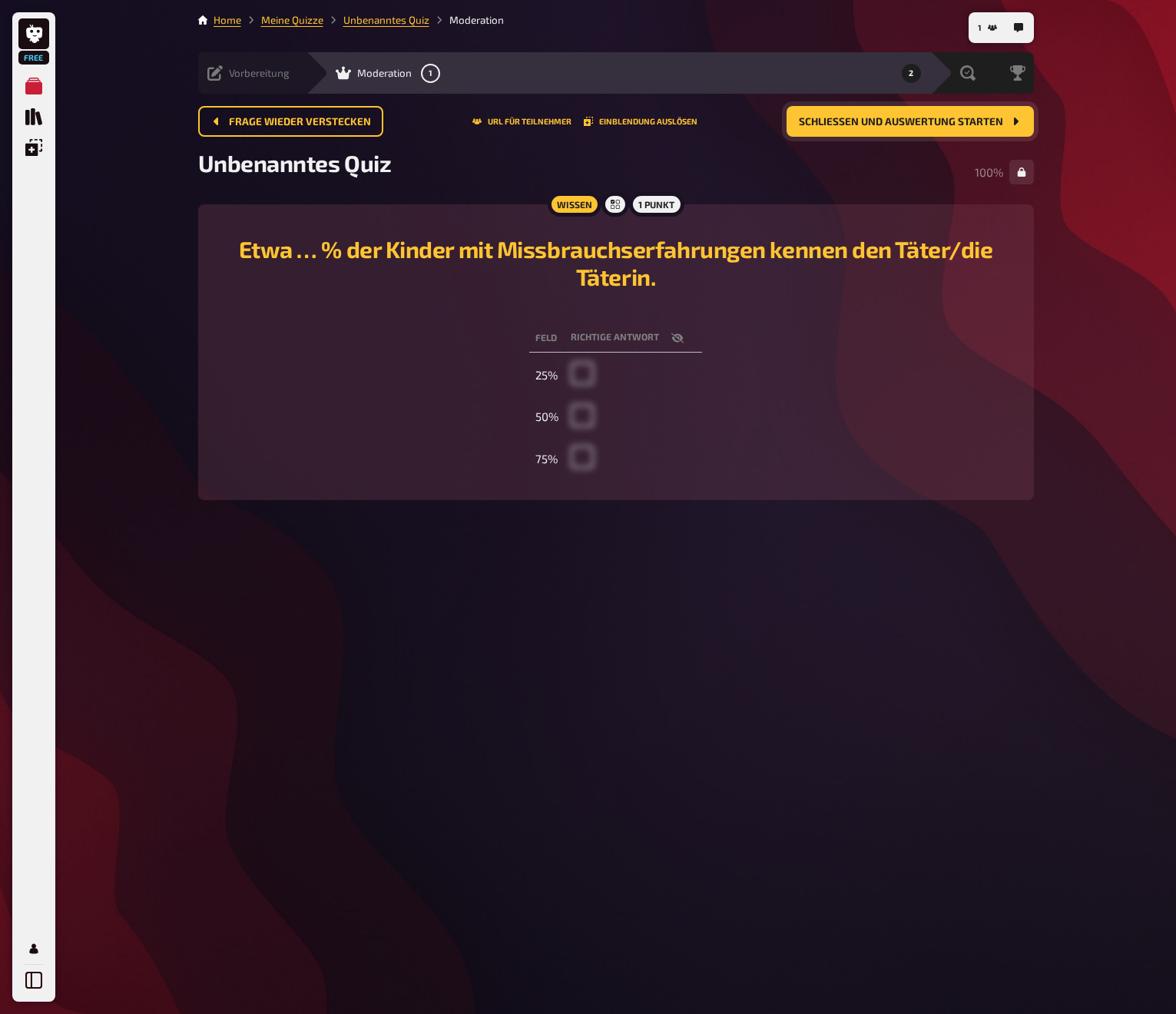
click at [921, 129] on button "Schließen und Auswertung starten" at bounding box center [910, 122] width 247 height 31
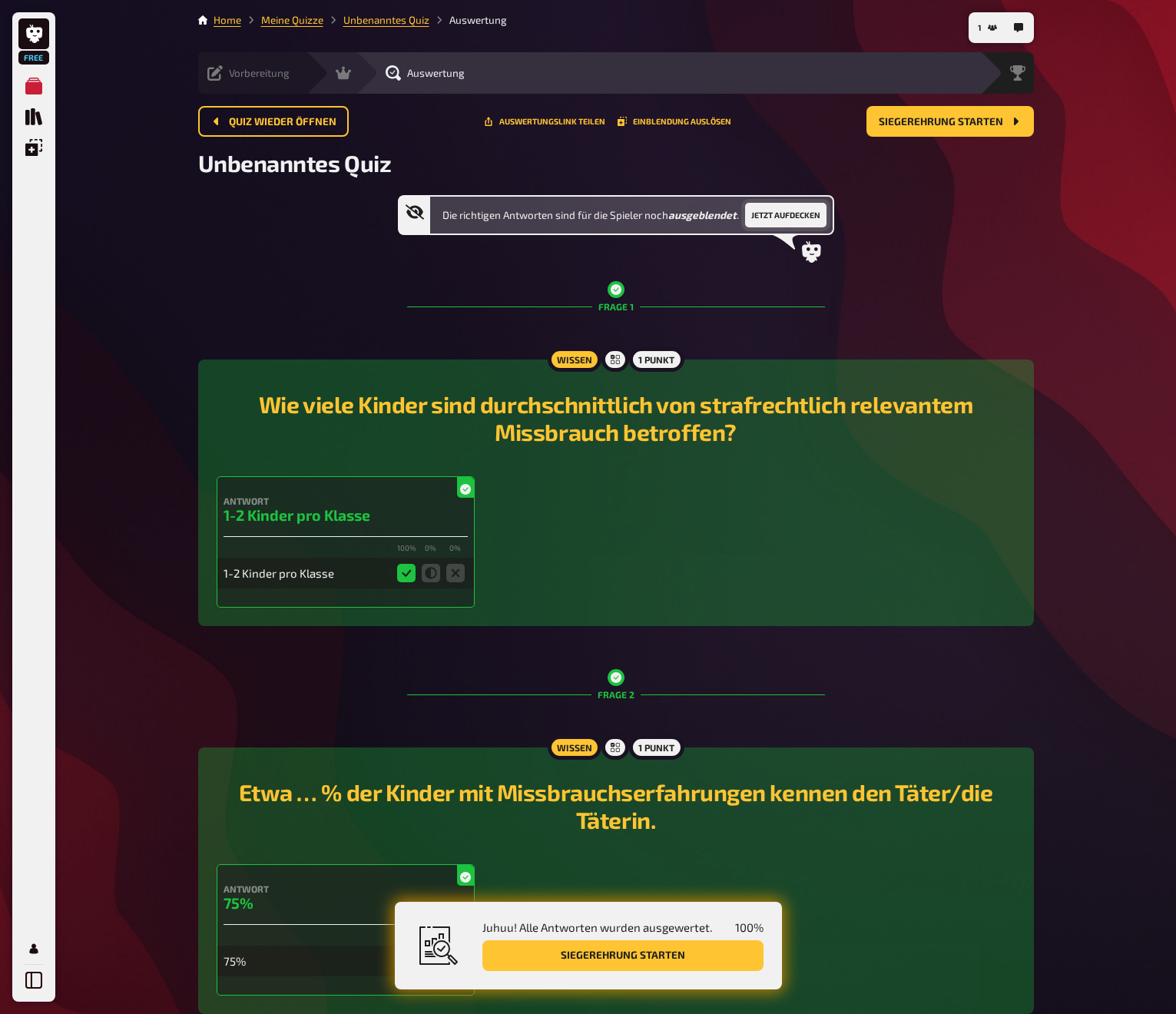
click at [778, 215] on button "Jetzt aufdecken" at bounding box center [785, 215] width 81 height 24
click at [786, 209] on button "Jetzt aufdecken" at bounding box center [785, 215] width 81 height 24
click at [415, 212] on icon at bounding box center [414, 212] width 18 height 14
click at [812, 257] on icon at bounding box center [811, 252] width 19 height 22
click at [784, 212] on button "Jetzt aufdecken" at bounding box center [785, 215] width 81 height 24
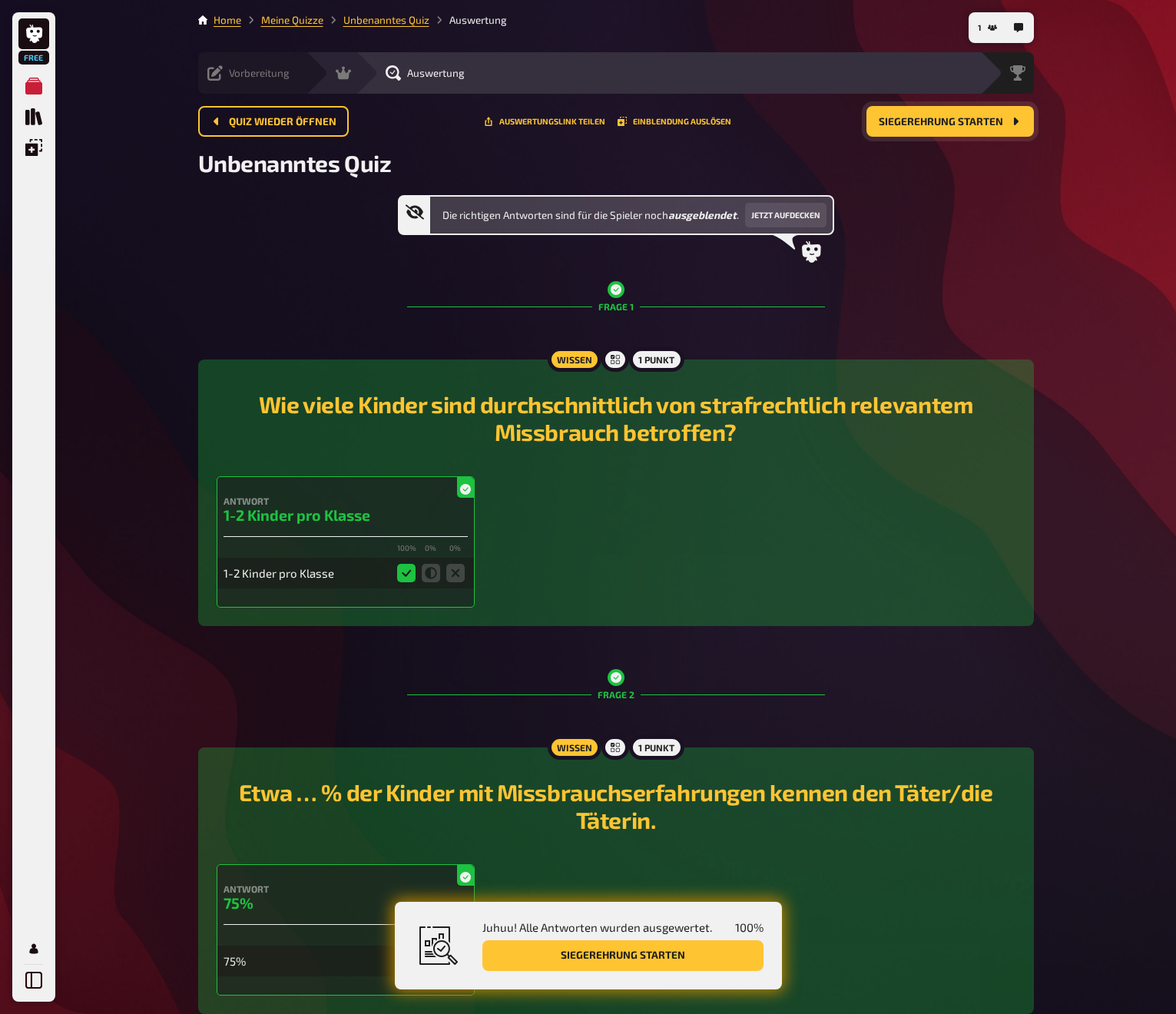
click at [947, 121] on span "Siegerehrung starten" at bounding box center [941, 122] width 125 height 11
